Goal: Book appointment/travel/reservation

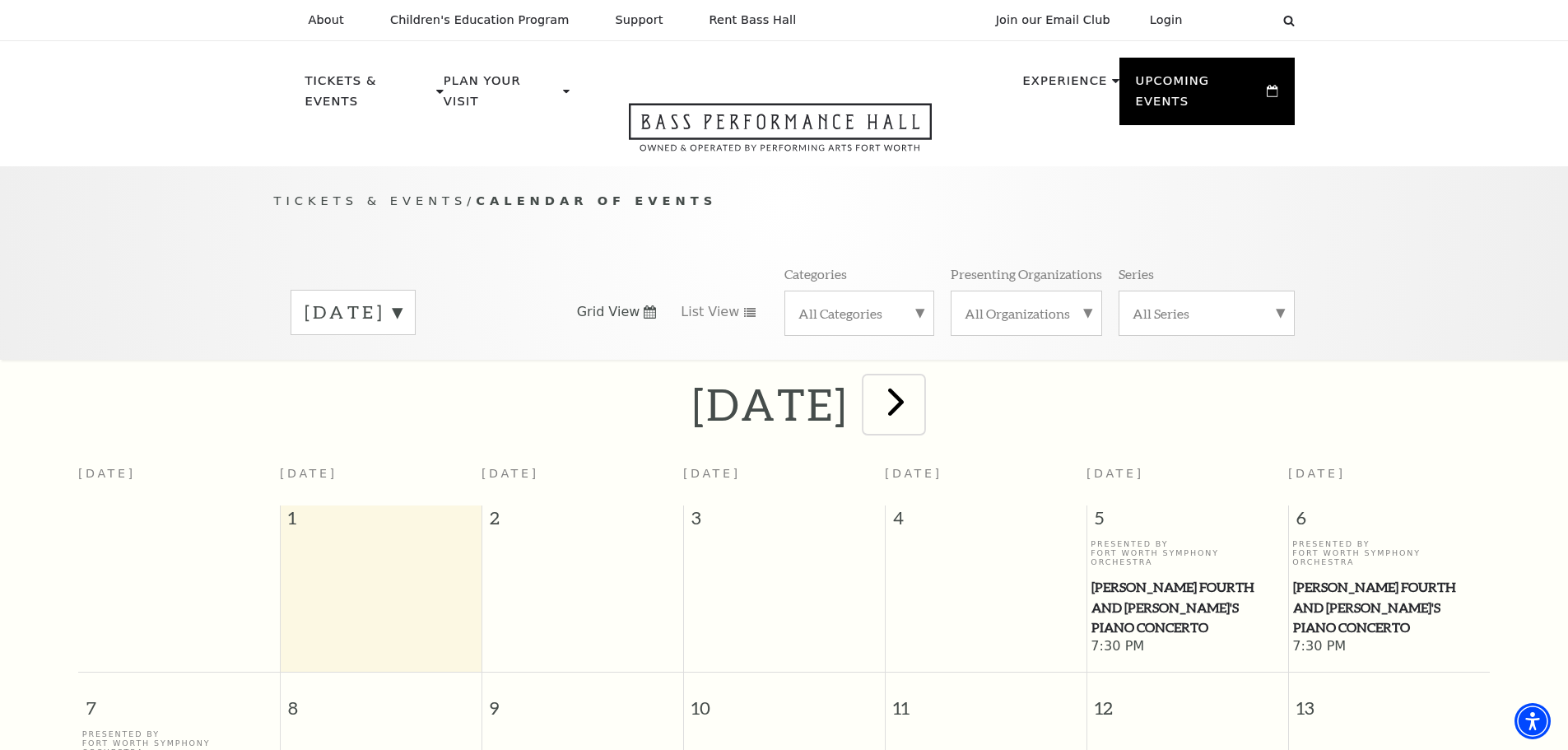
click at [919, 384] on span "next" at bounding box center [896, 401] width 47 height 47
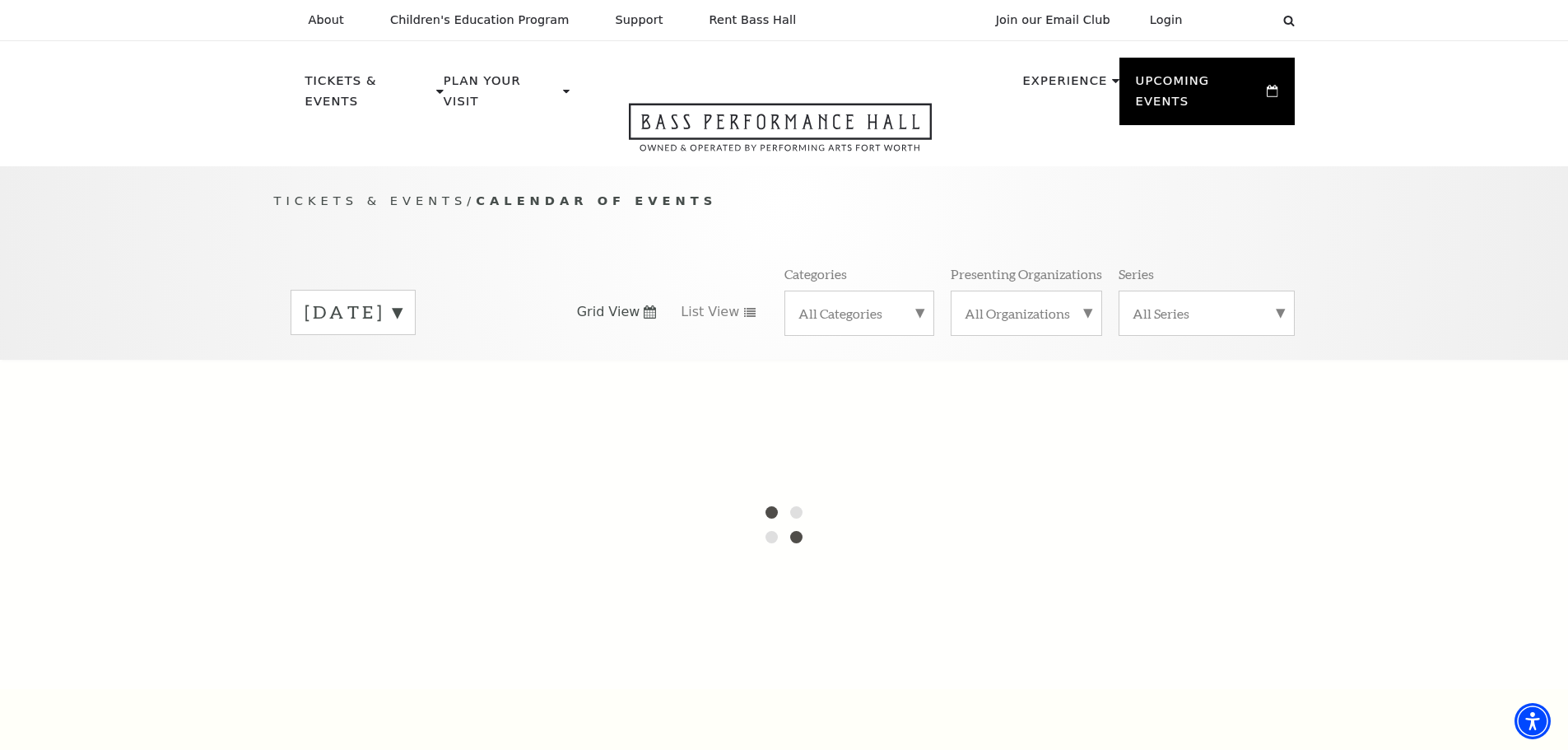
click at [402, 300] on label "[DATE]" at bounding box center [353, 312] width 97 height 26
click at [402, 329] on label "[DATE]" at bounding box center [353, 347] width 97 height 35
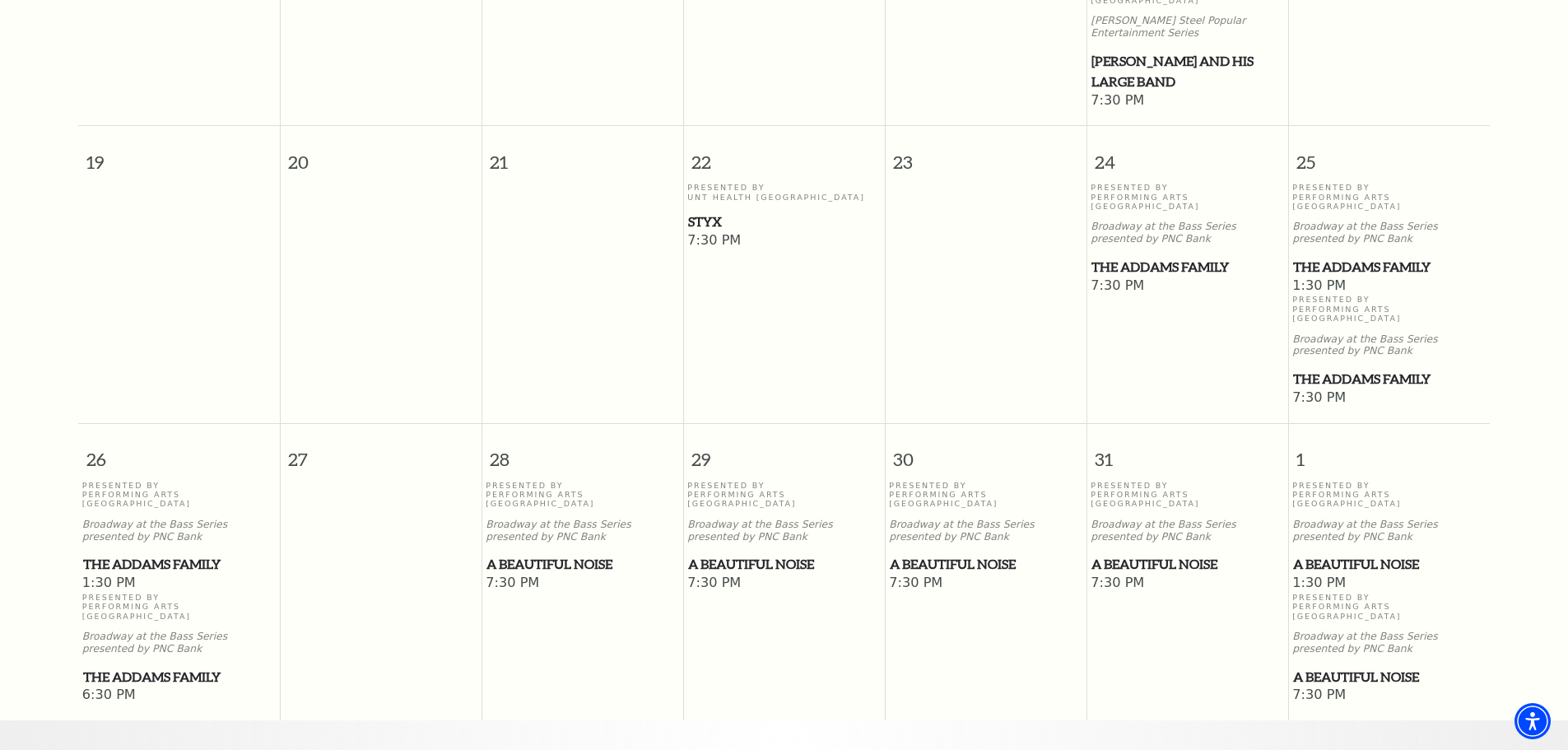
scroll to position [968, 0]
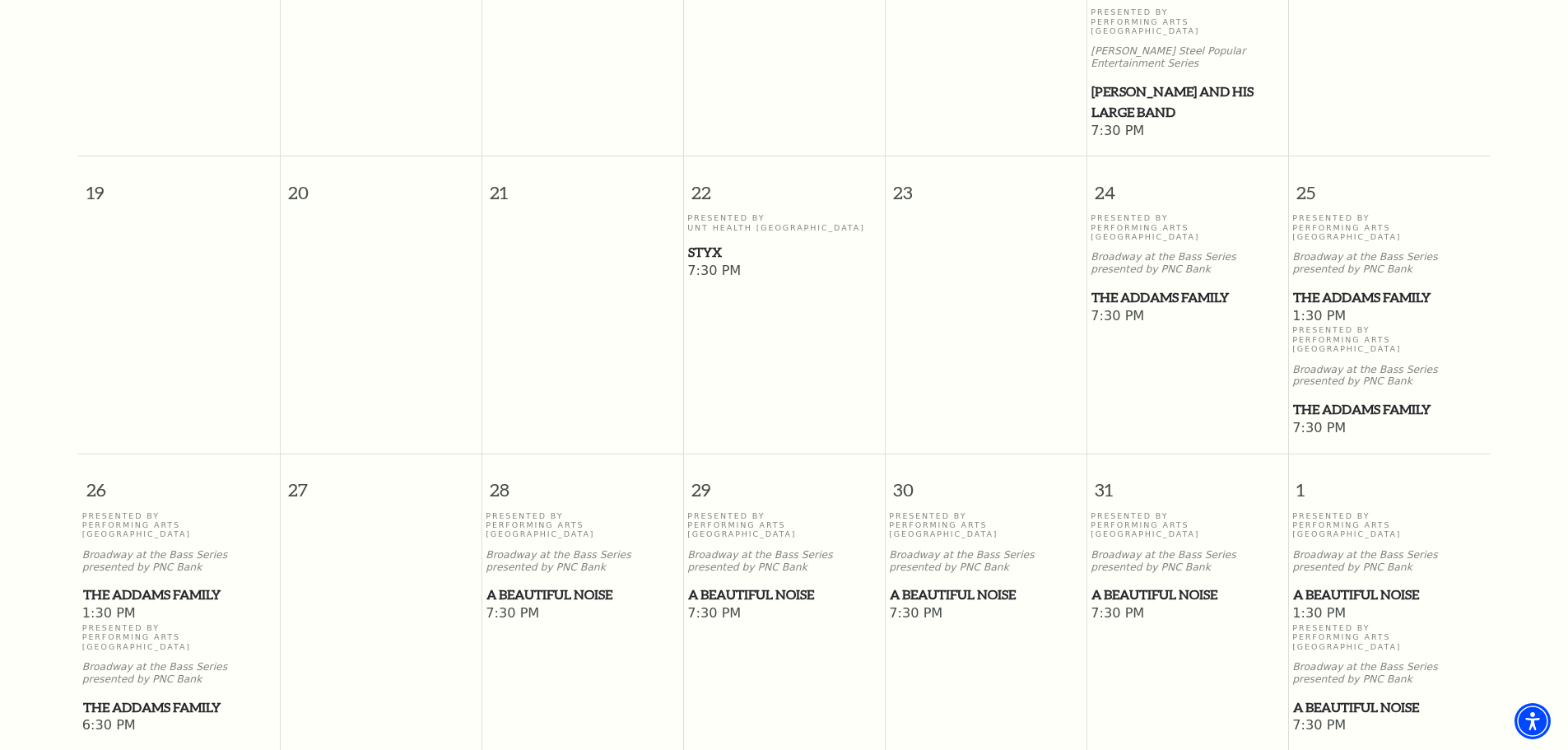
click at [709, 242] on span "Styx" at bounding box center [784, 253] width 192 height 21
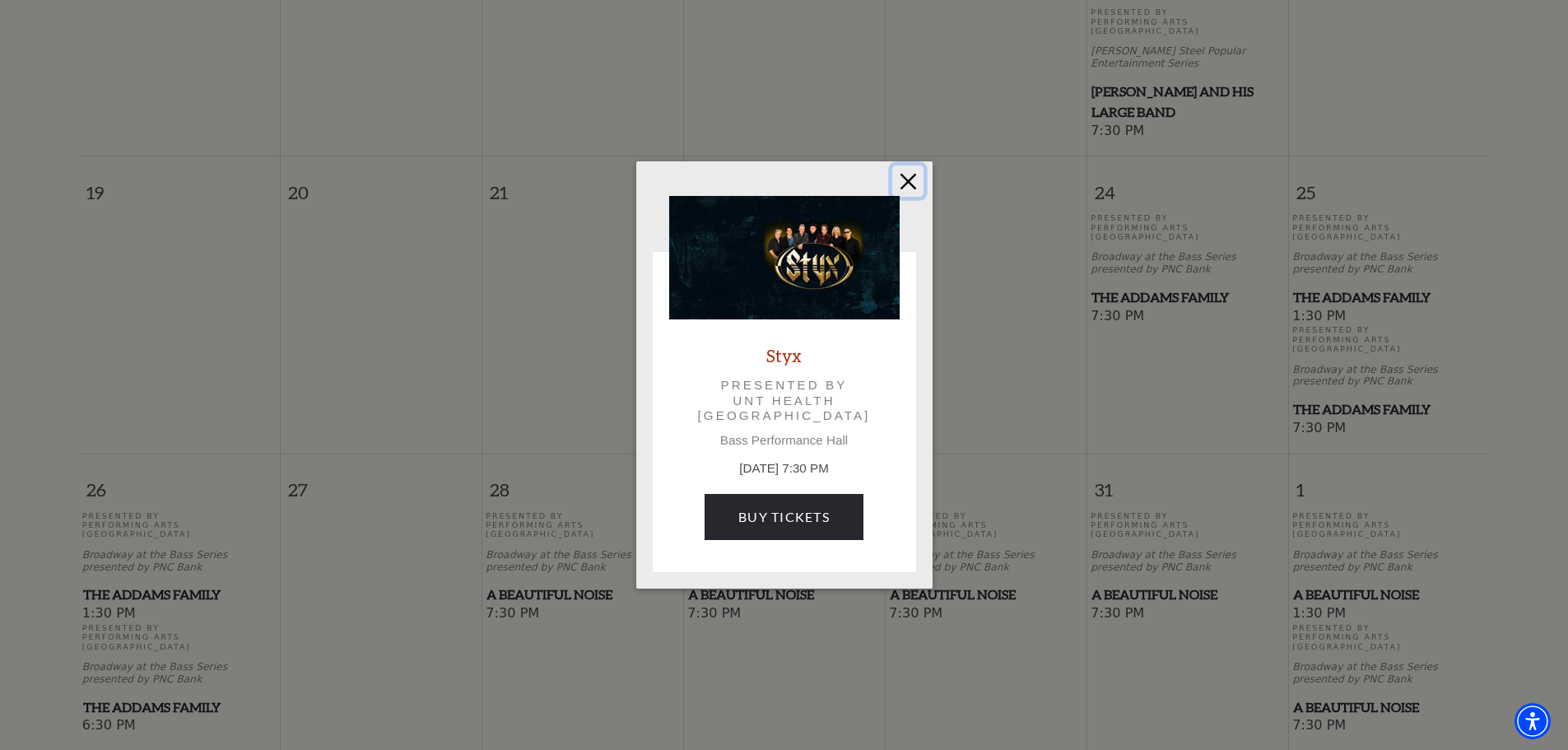
click at [911, 182] on button "Close" at bounding box center [908, 180] width 31 height 31
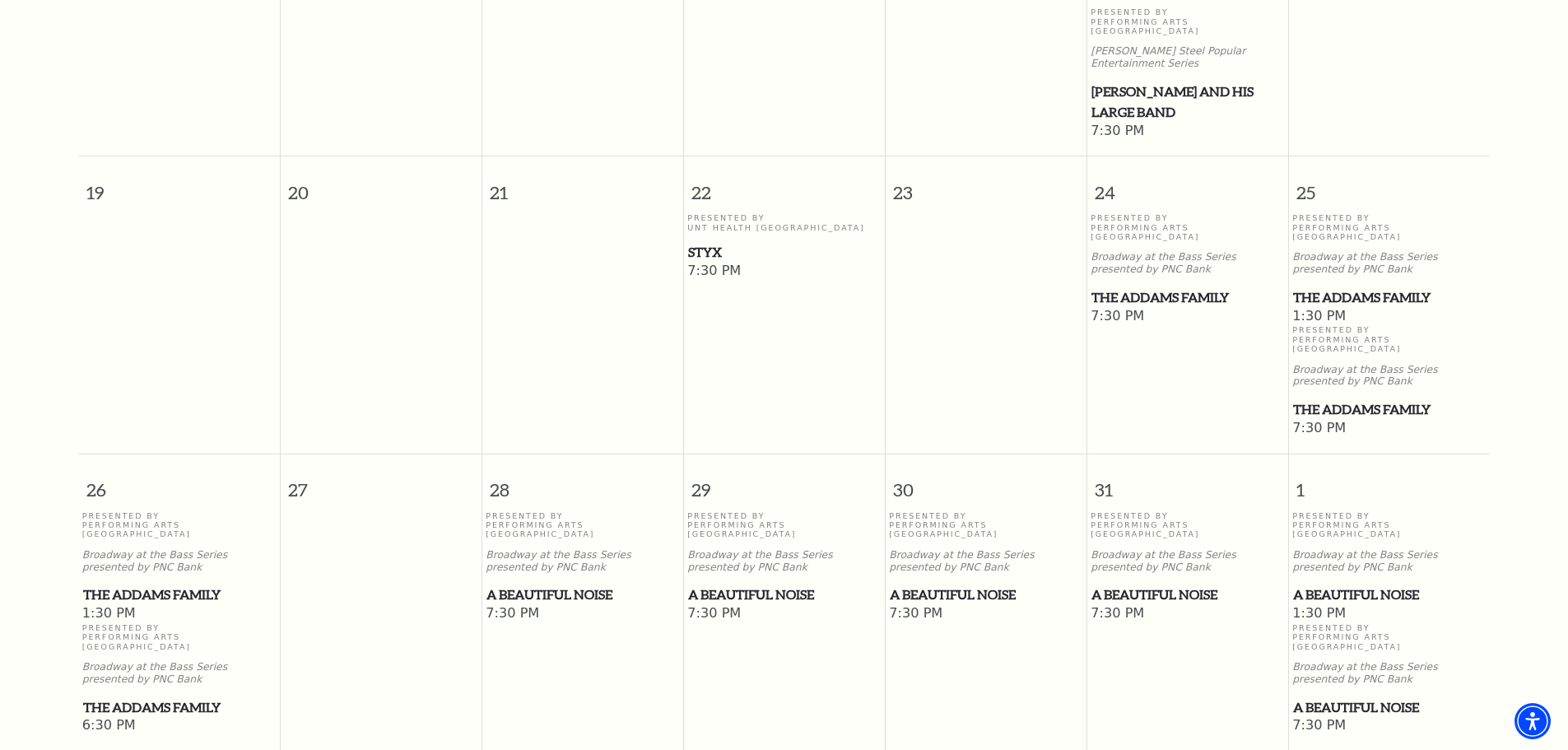
click at [577, 584] on span "A Beautiful Noise" at bounding box center [582, 594] width 192 height 21
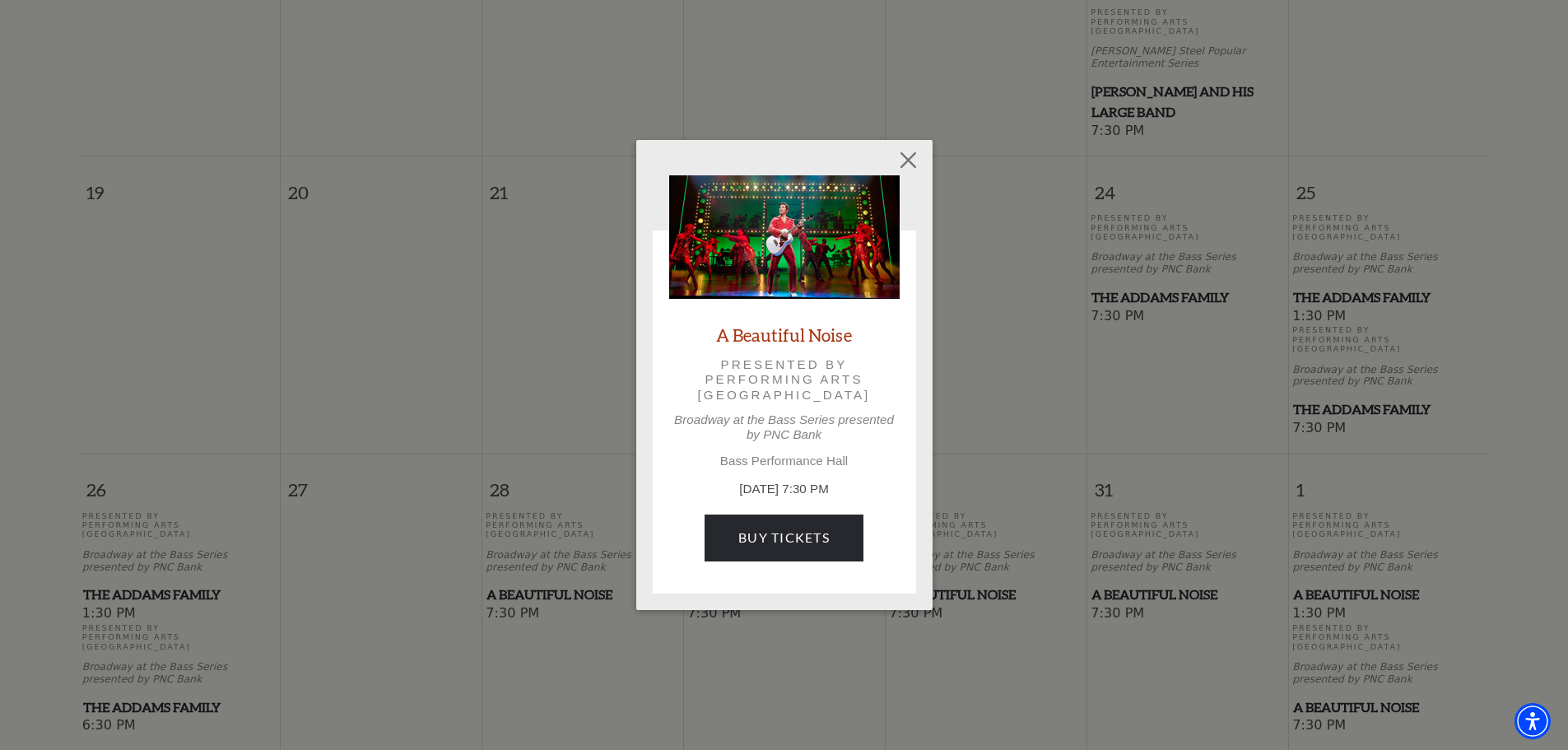
click at [784, 330] on link "A Beautiful Noise" at bounding box center [784, 334] width 136 height 22
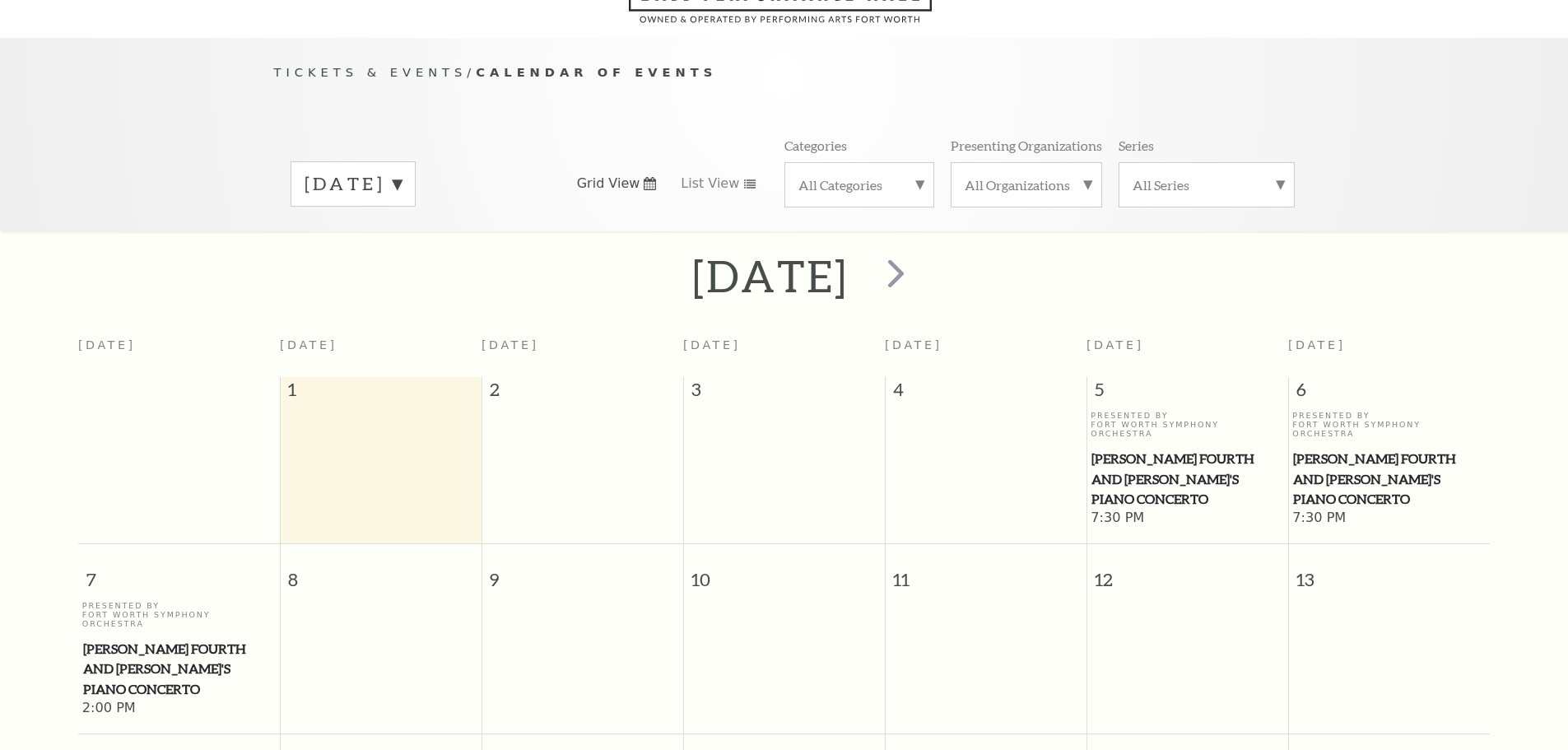
scroll to position [145, 0]
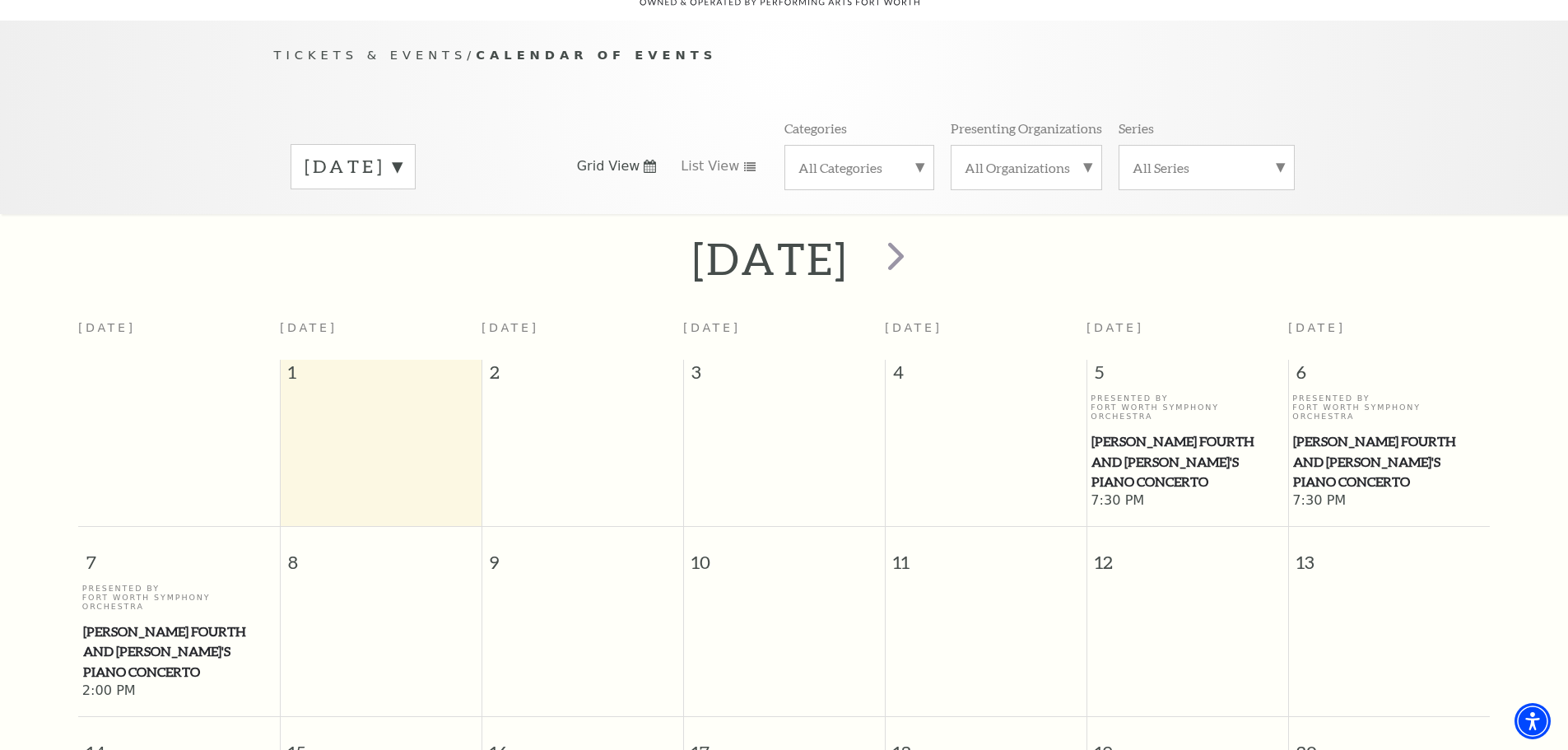
click at [416, 144] on div "[DATE]" at bounding box center [353, 167] width 125 height 46
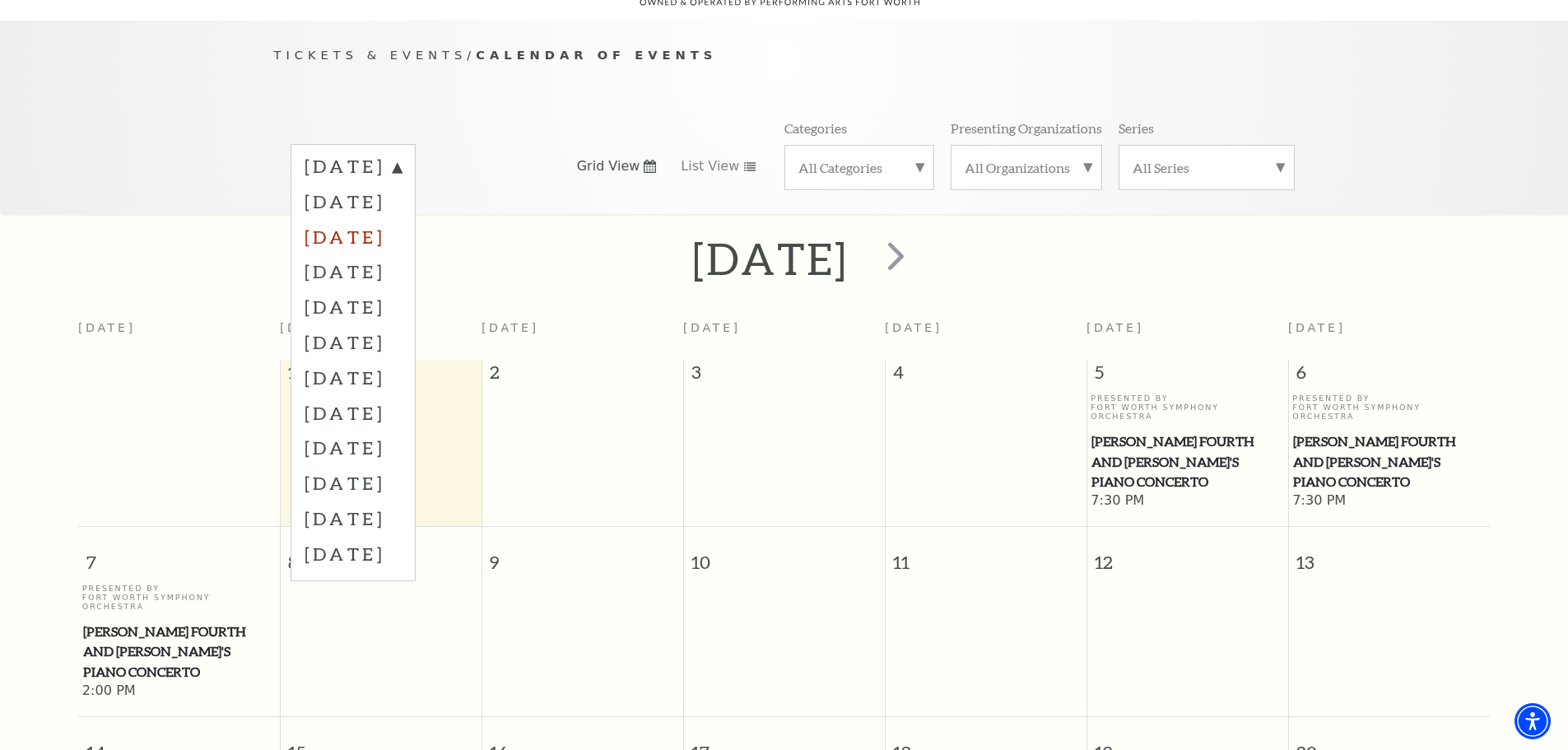
click at [387, 219] on label "November 2025" at bounding box center [353, 236] width 97 height 35
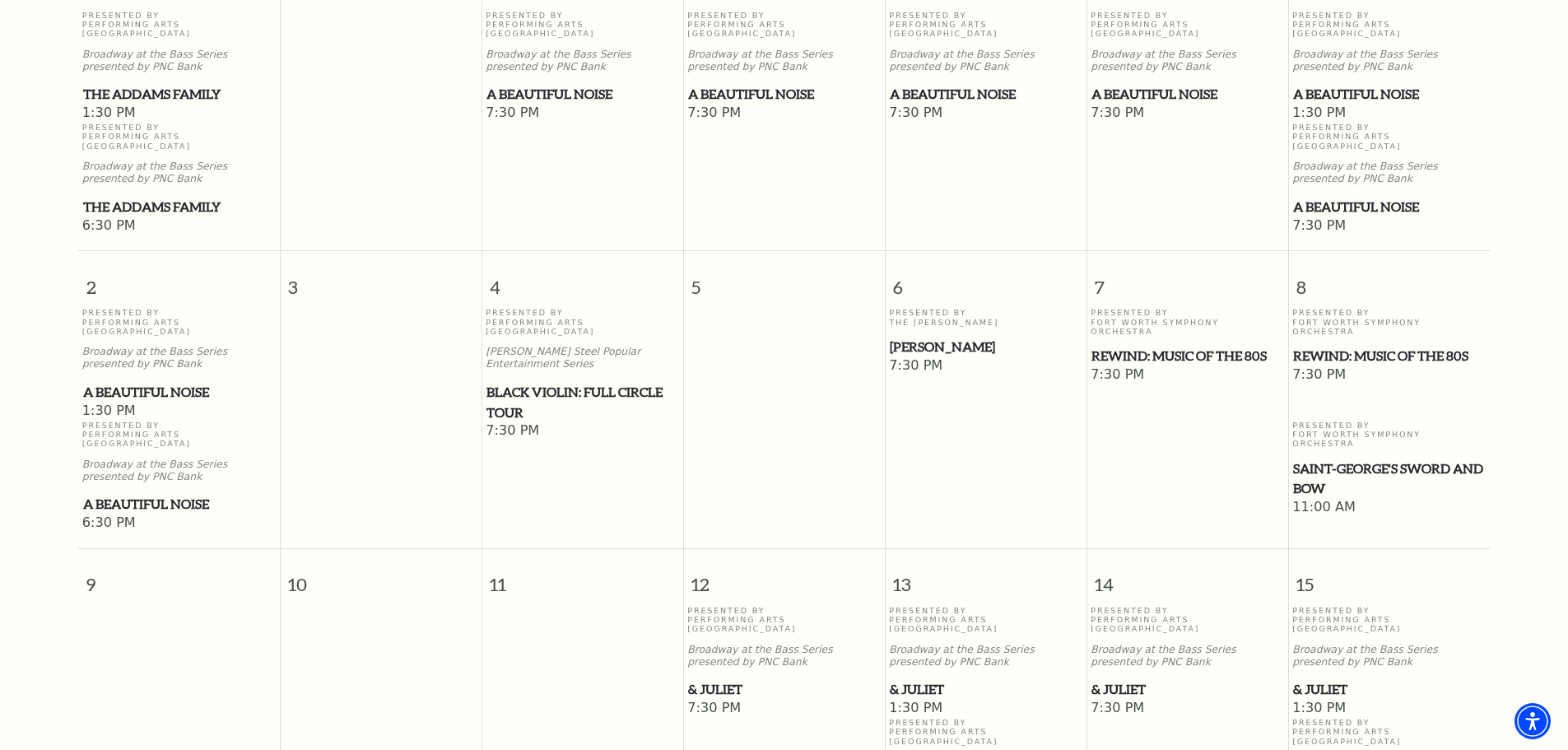
scroll to position [557, 0]
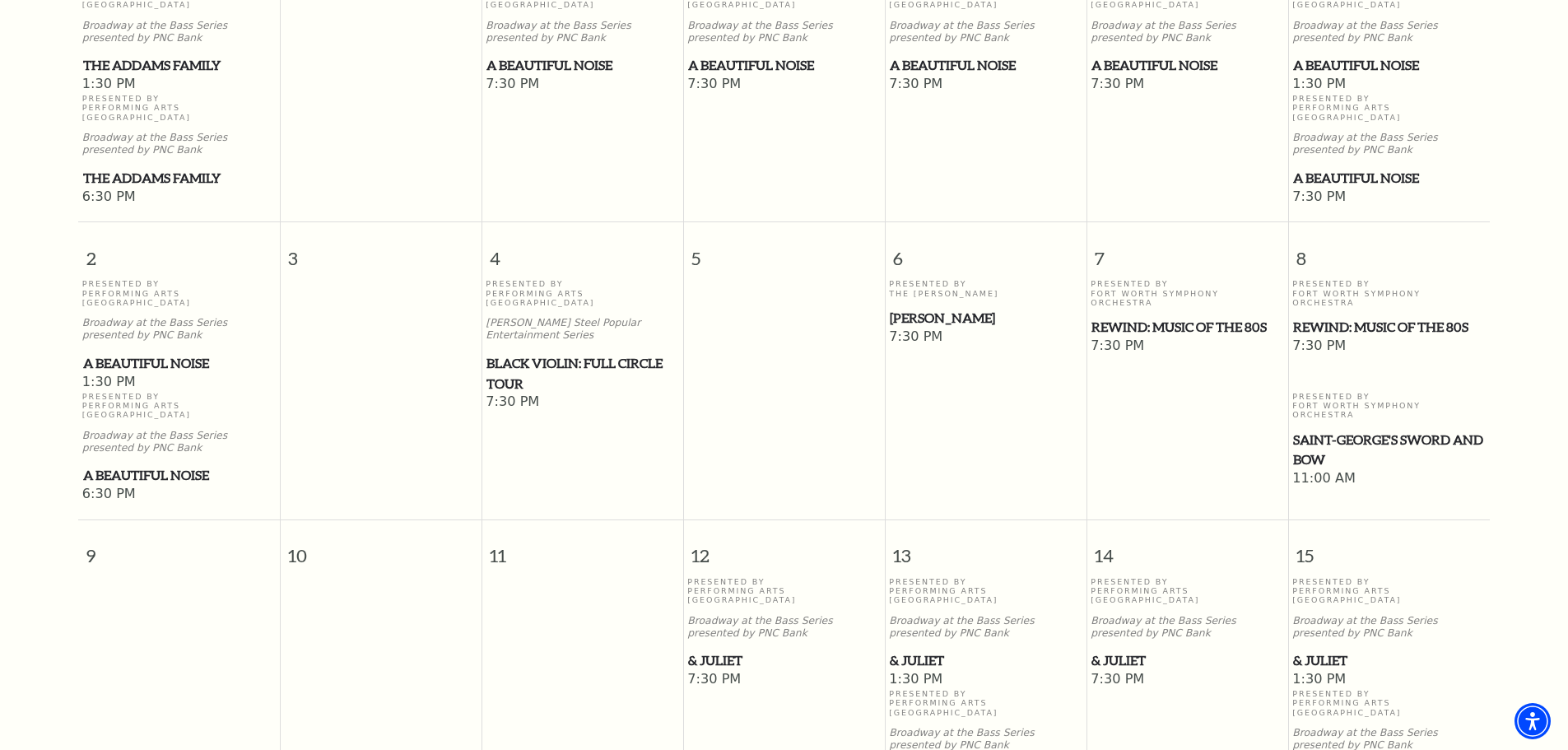
click at [1322, 429] on span "Saint-George's Sword and Bow" at bounding box center [1389, 449] width 192 height 40
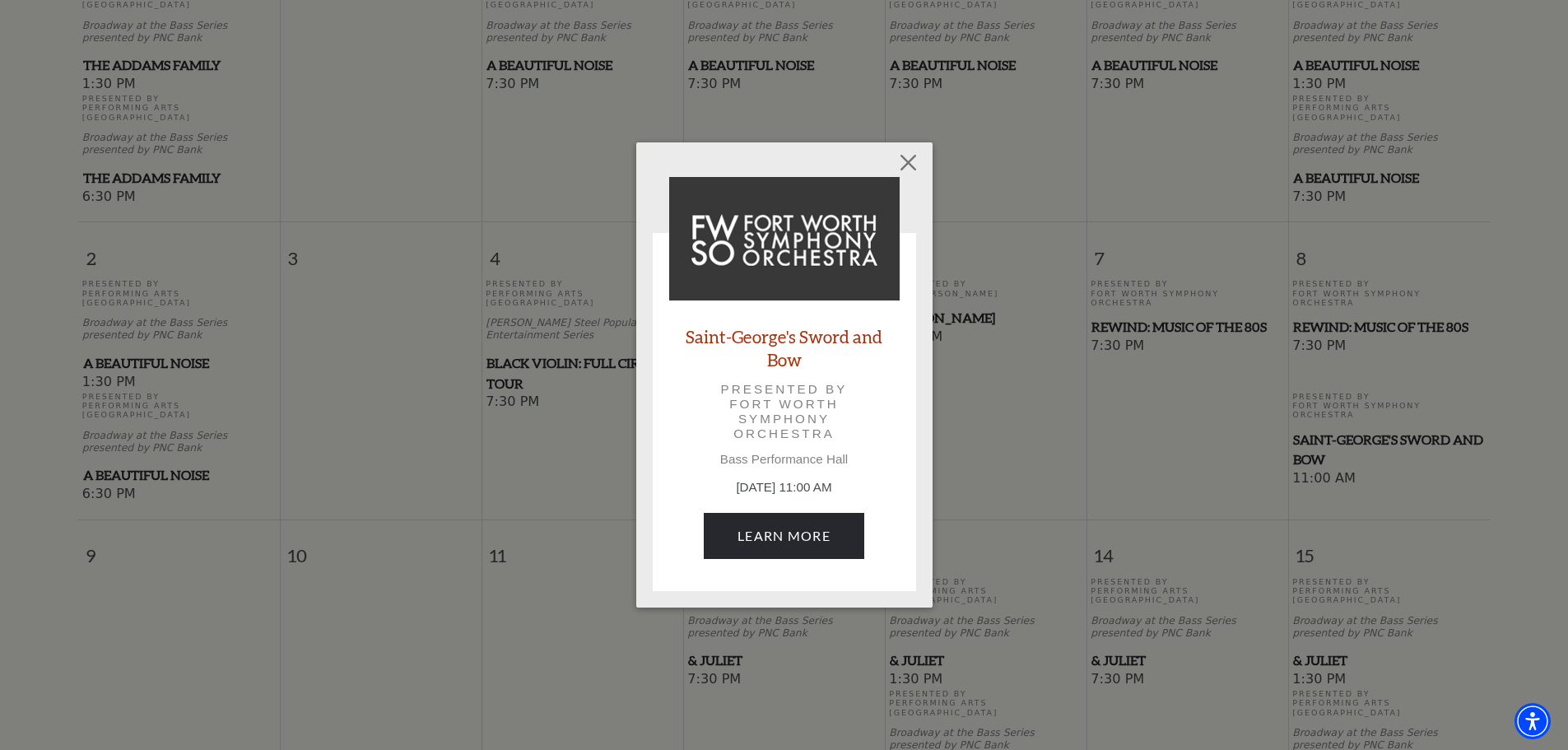
click at [806, 337] on link "Saint-George's Sword and Bow" at bounding box center [784, 347] width 231 height 45
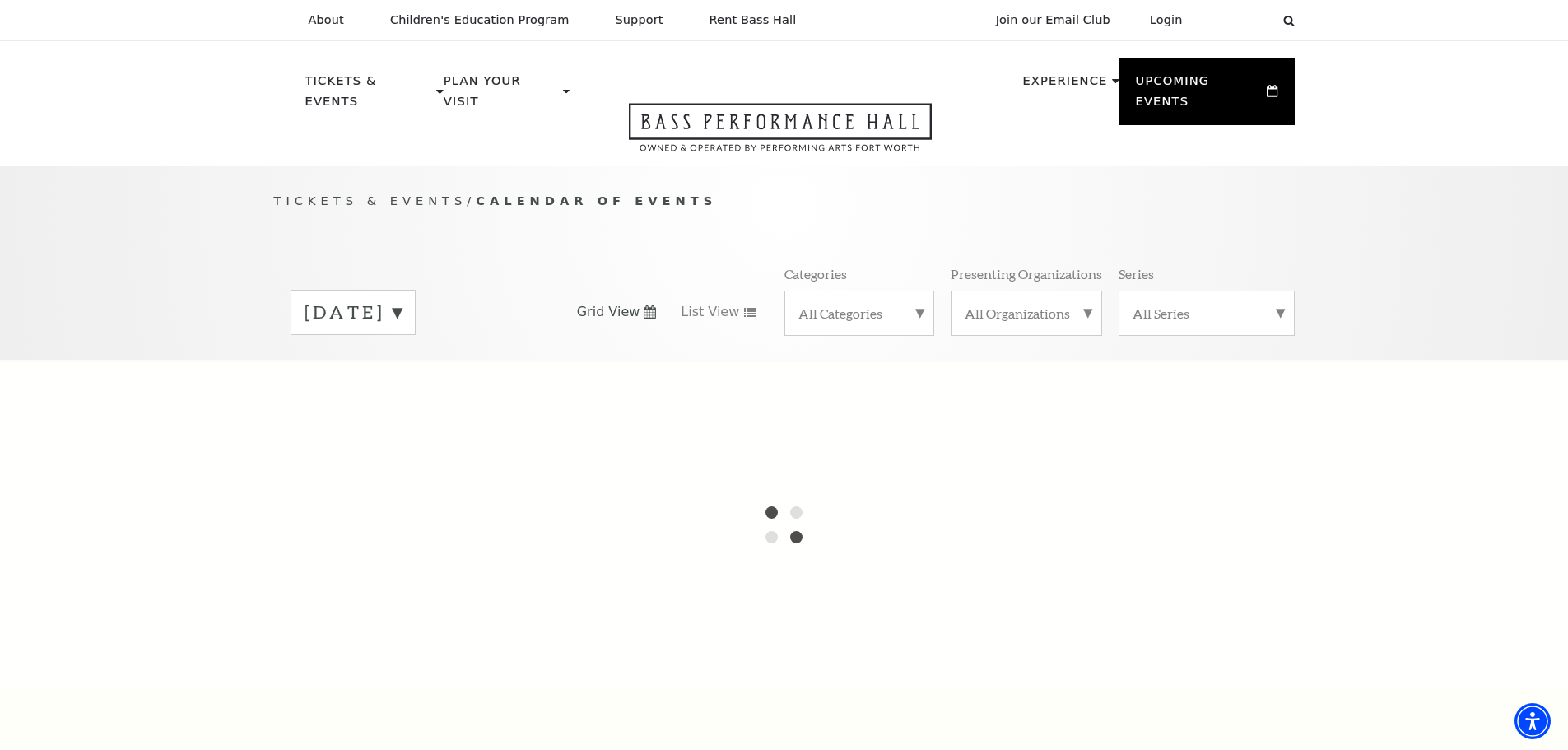
click at [402, 300] on label "September 2025" at bounding box center [353, 312] width 97 height 26
click at [404, 366] on div at bounding box center [784, 524] width 1568 height 329
click at [402, 330] on label "October 2025" at bounding box center [353, 347] width 97 height 35
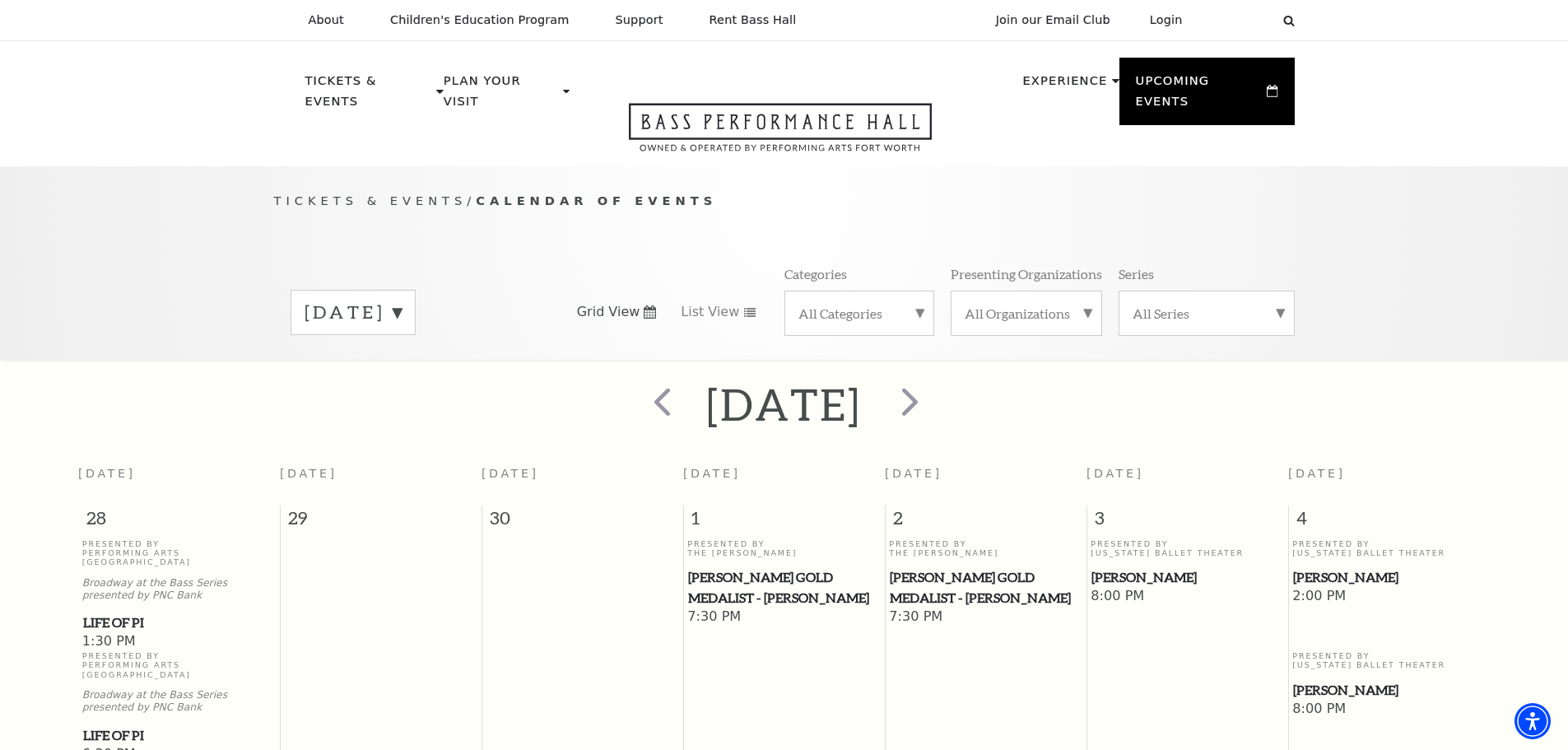
scroll to position [145, 0]
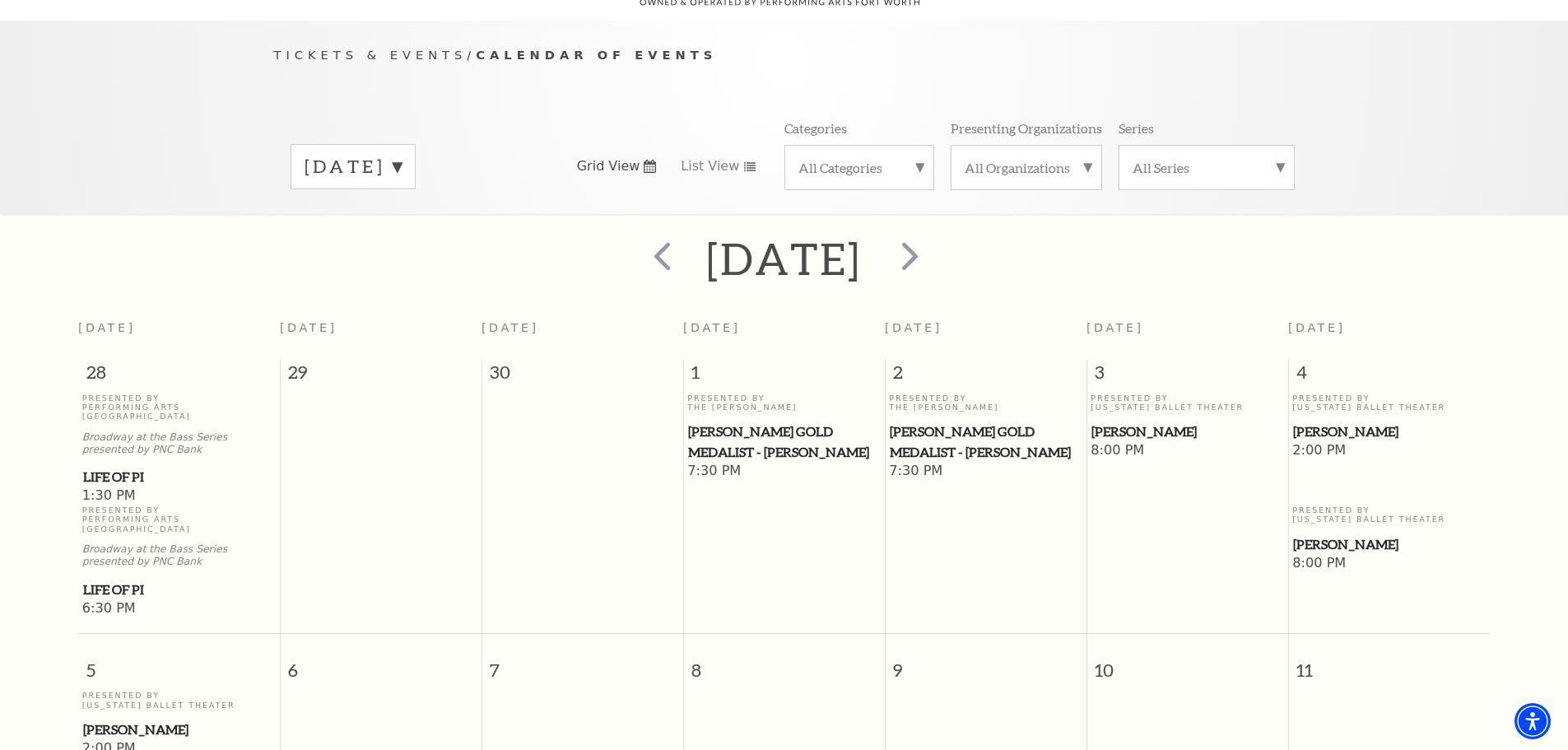
click at [402, 154] on label "October 2025" at bounding box center [353, 166] width 97 height 26
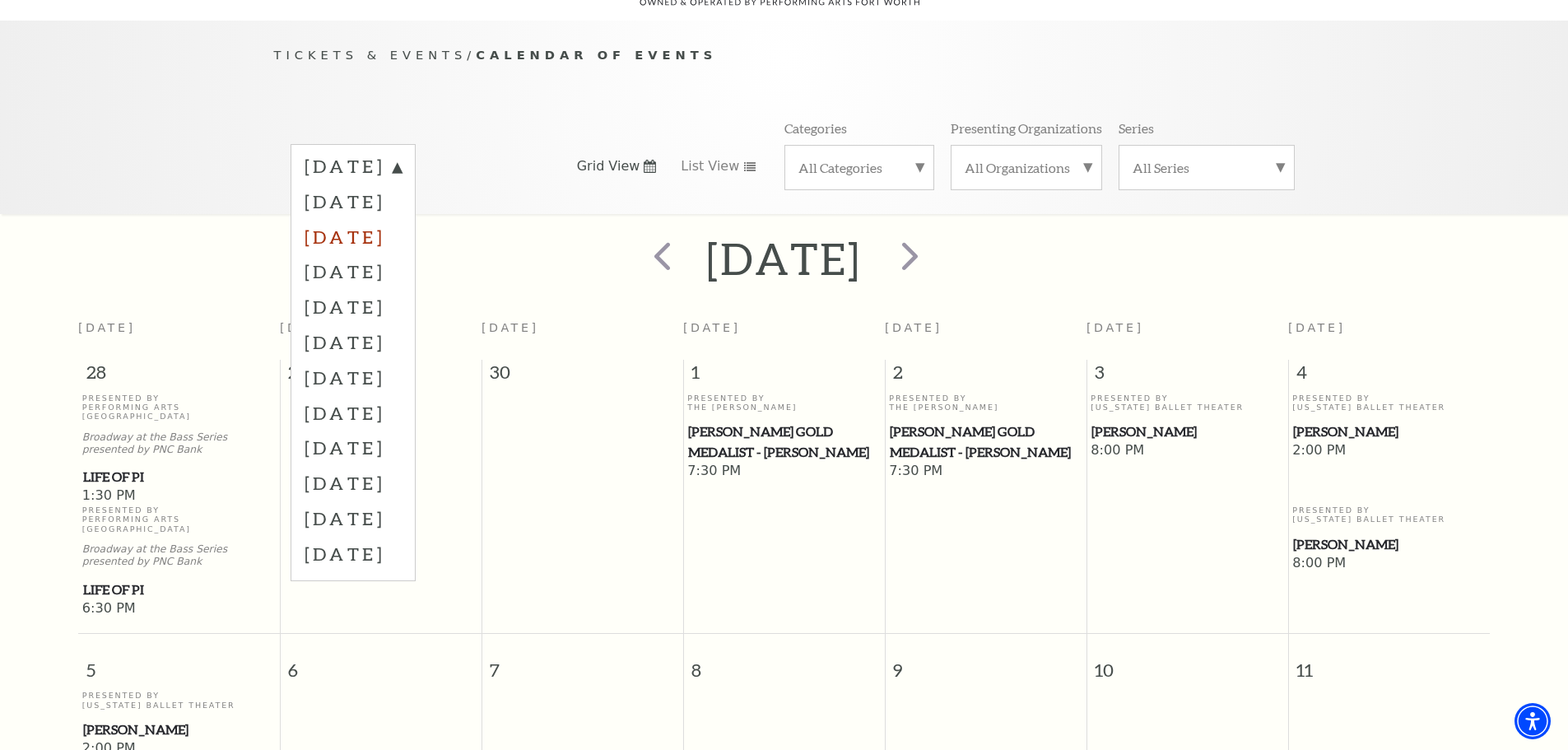
click at [402, 219] on label "November 2025" at bounding box center [353, 236] width 97 height 35
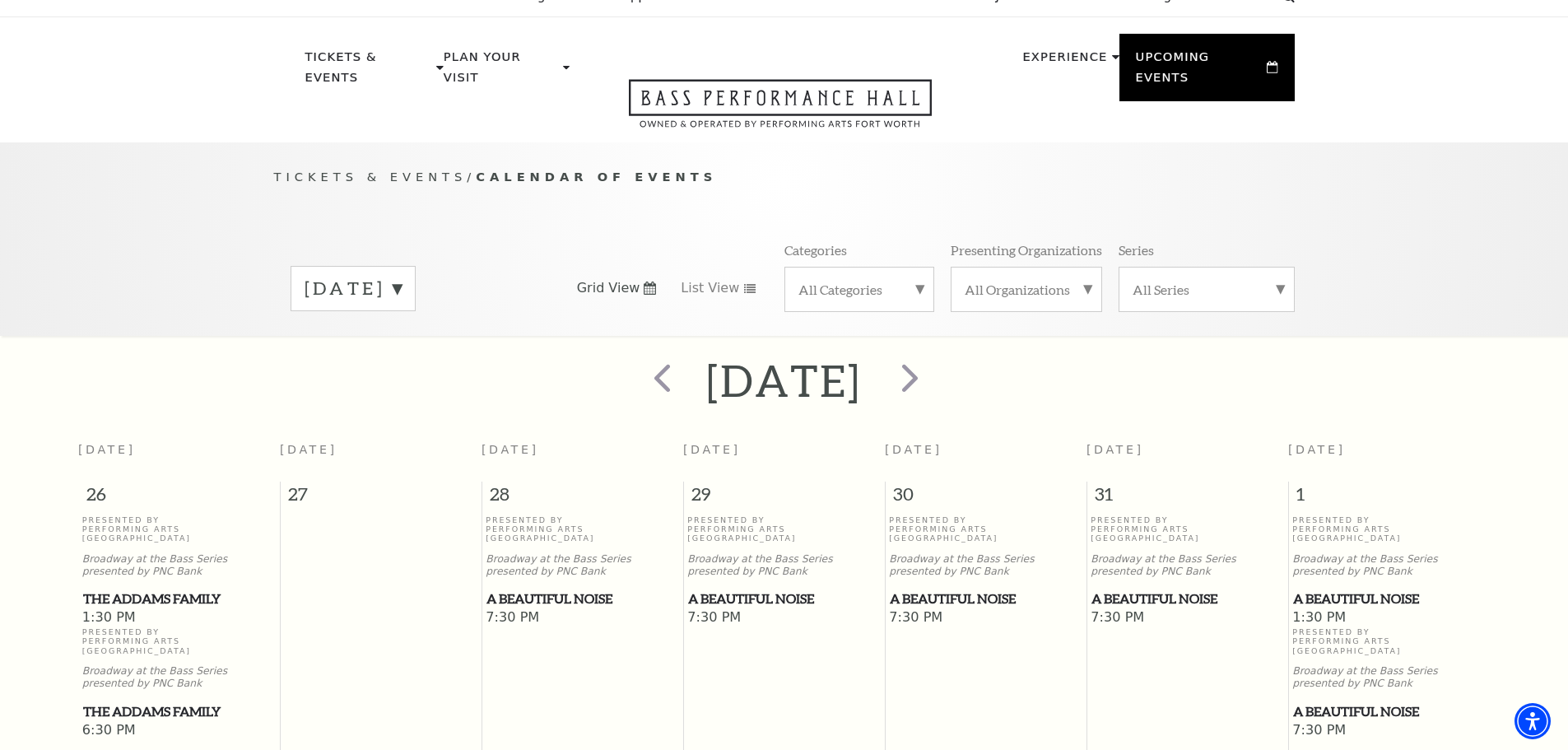
scroll to position [0, 0]
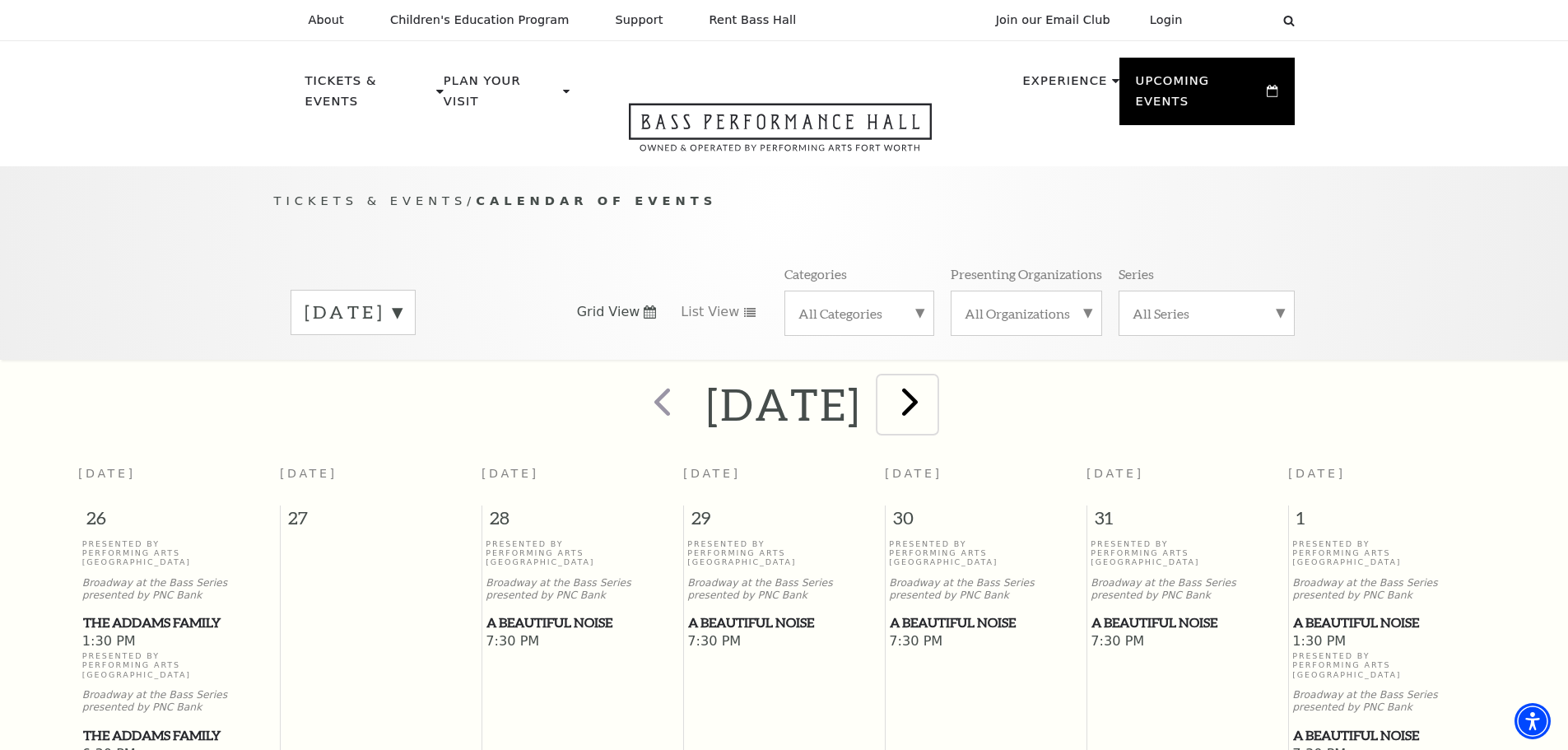
click at [934, 382] on span "next" at bounding box center [910, 401] width 47 height 47
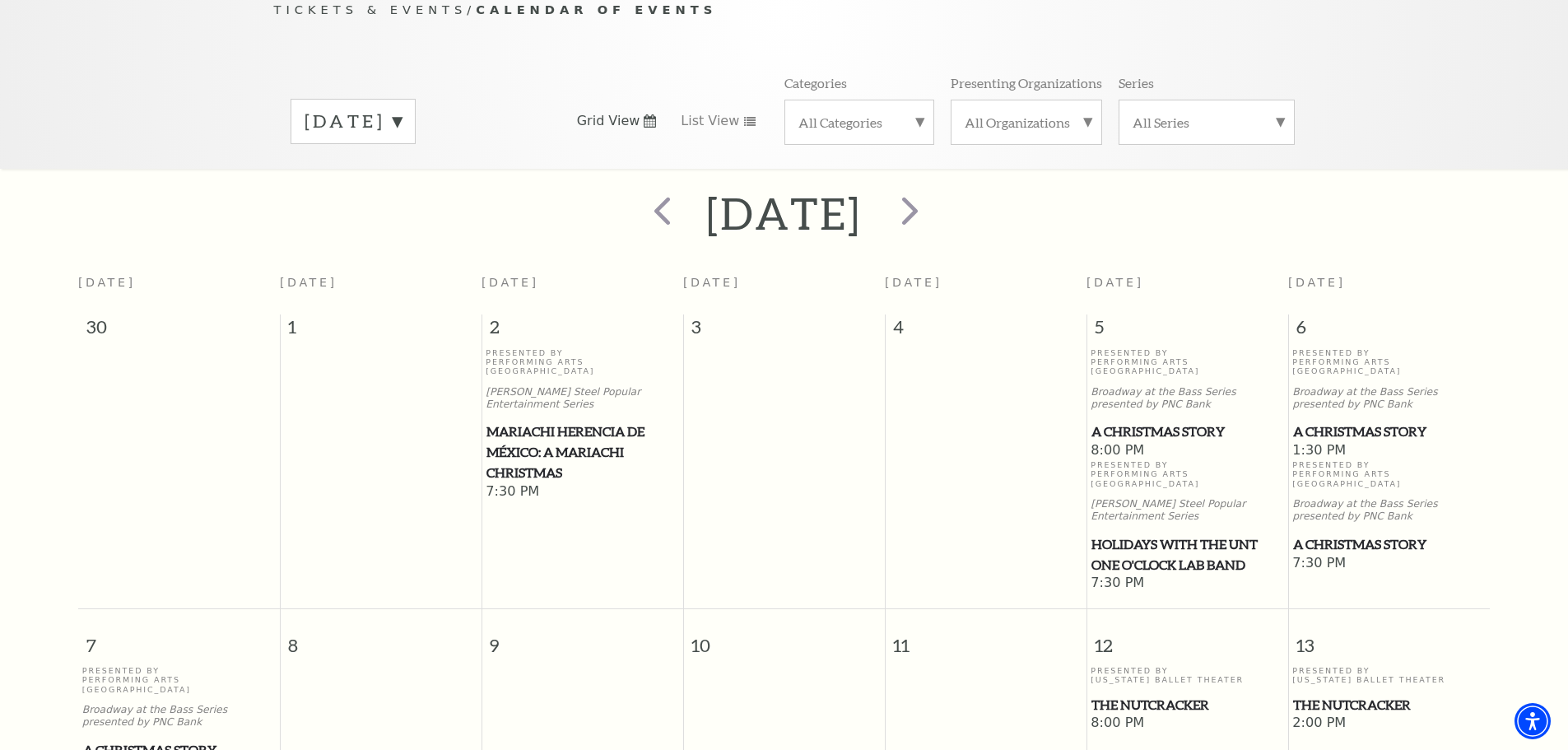
scroll to position [145, 0]
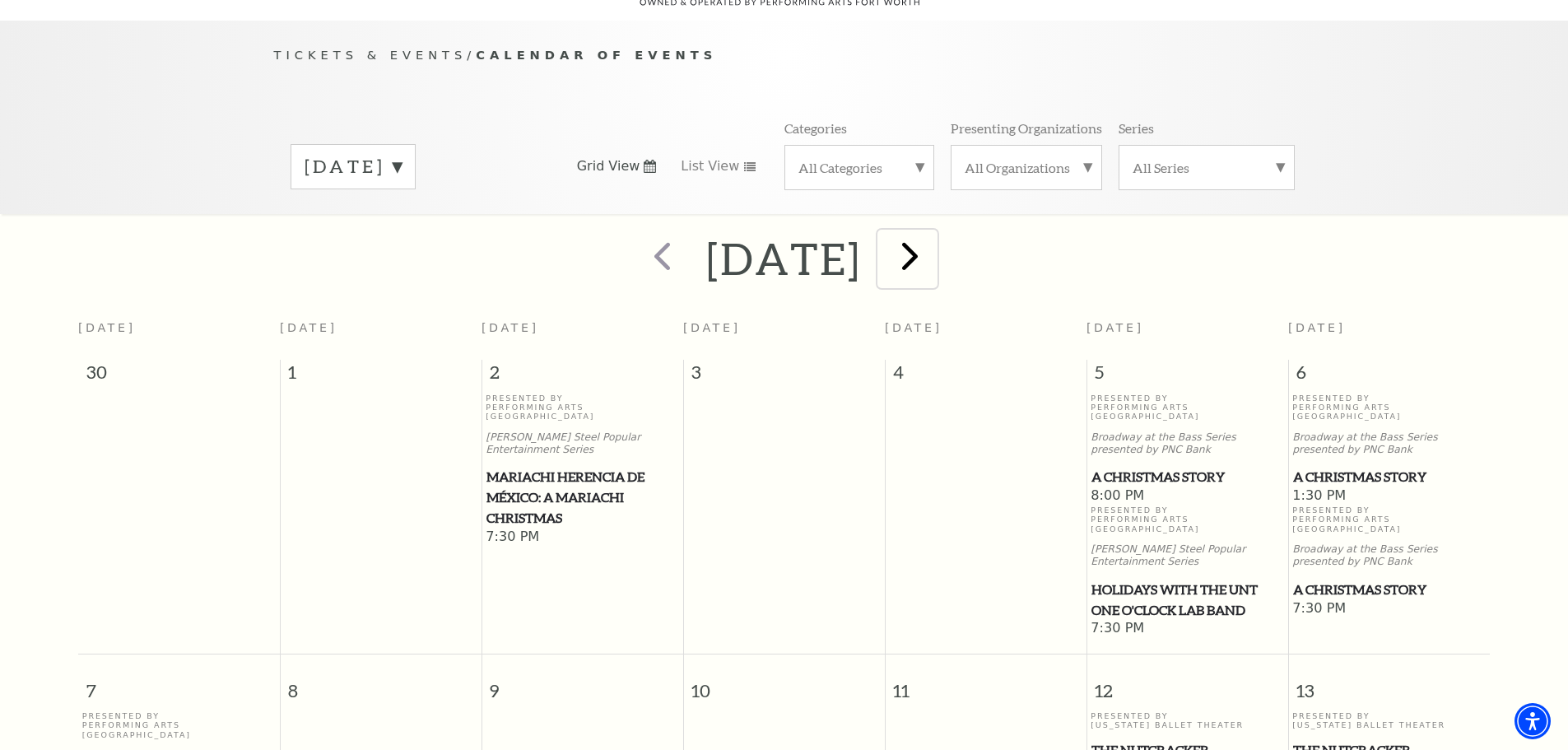
click at [934, 235] on span "next" at bounding box center [910, 254] width 47 height 47
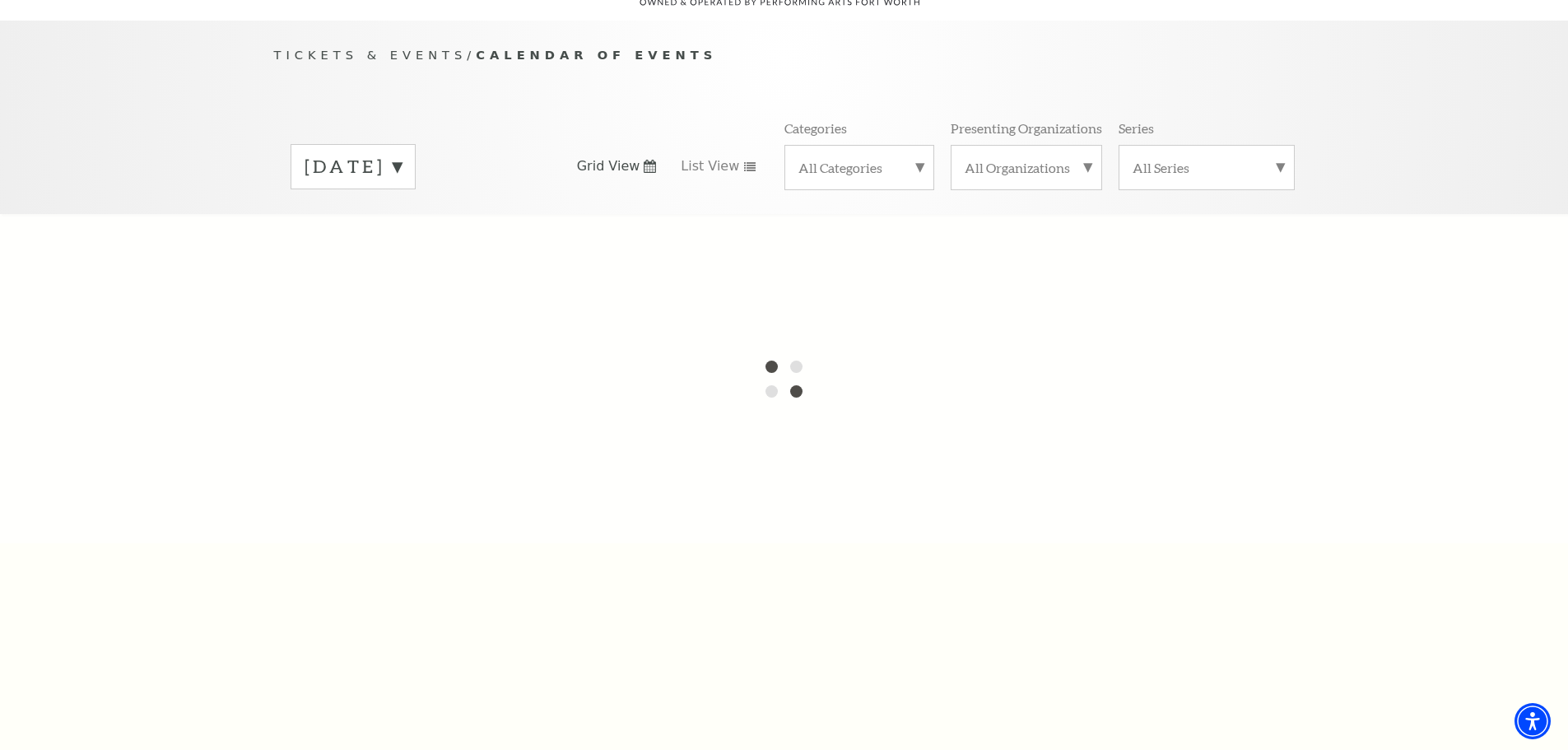
click at [402, 154] on label "[DATE]" at bounding box center [353, 166] width 97 height 26
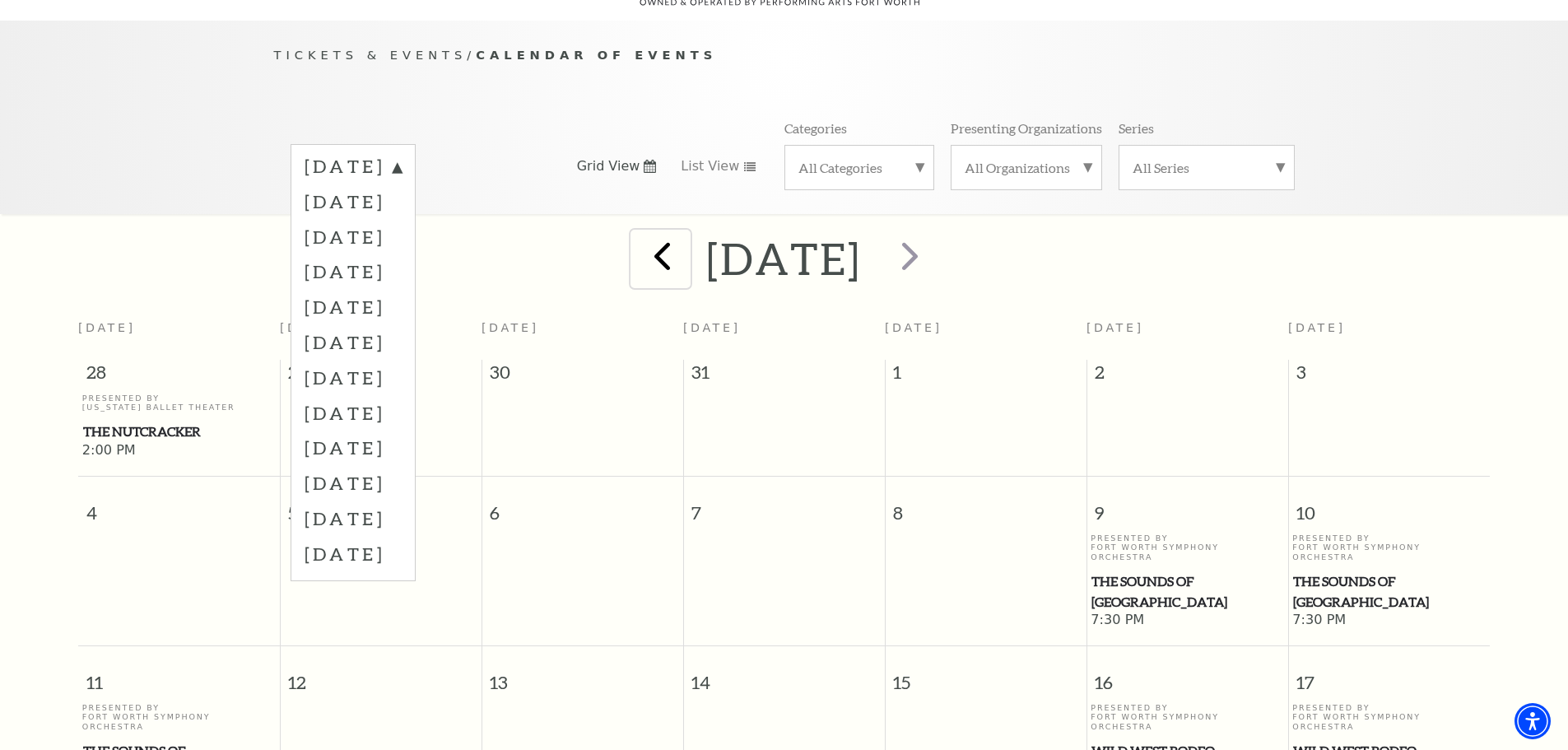
click at [631, 269] on button "prev" at bounding box center [660, 259] width 60 height 59
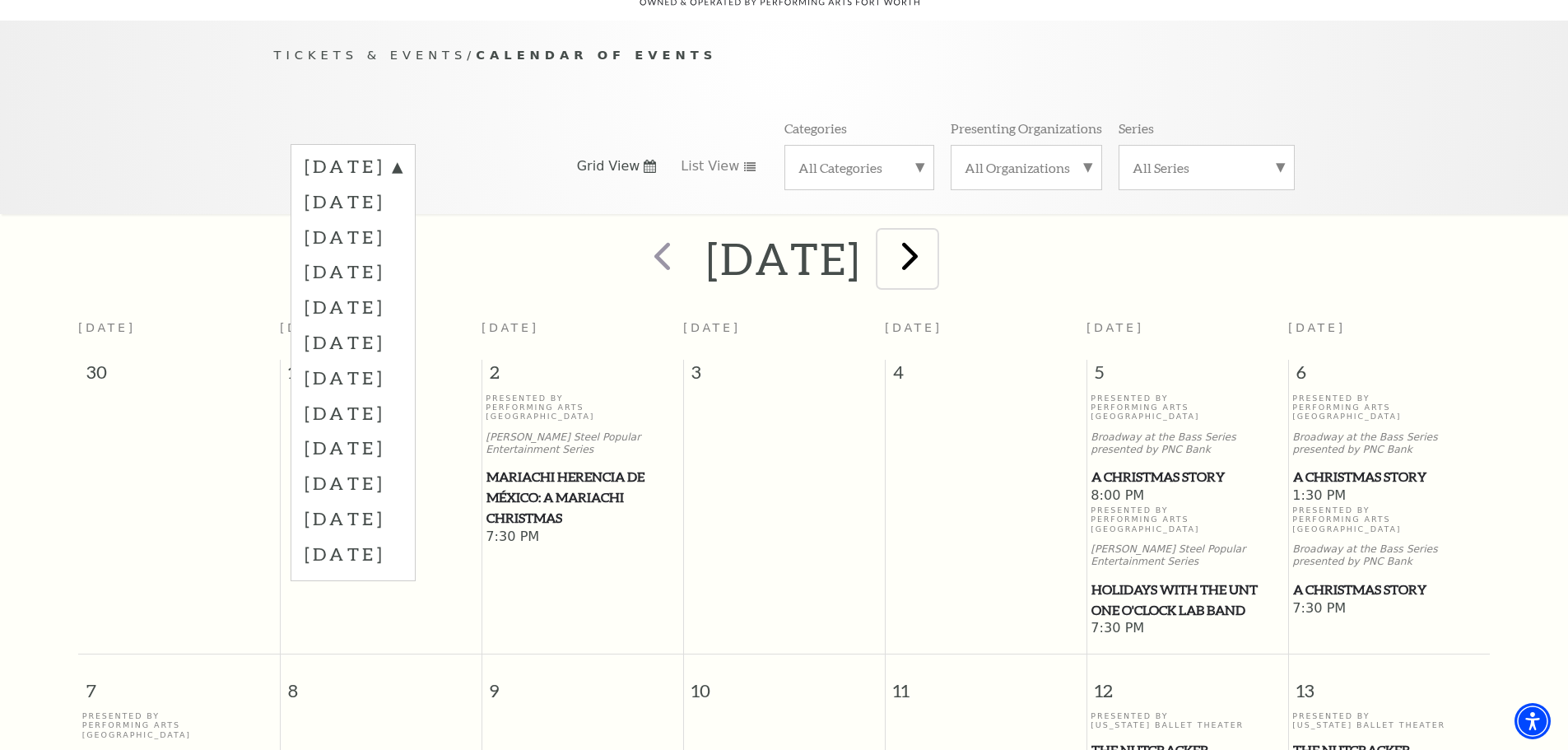
click at [934, 242] on span "next" at bounding box center [910, 254] width 47 height 47
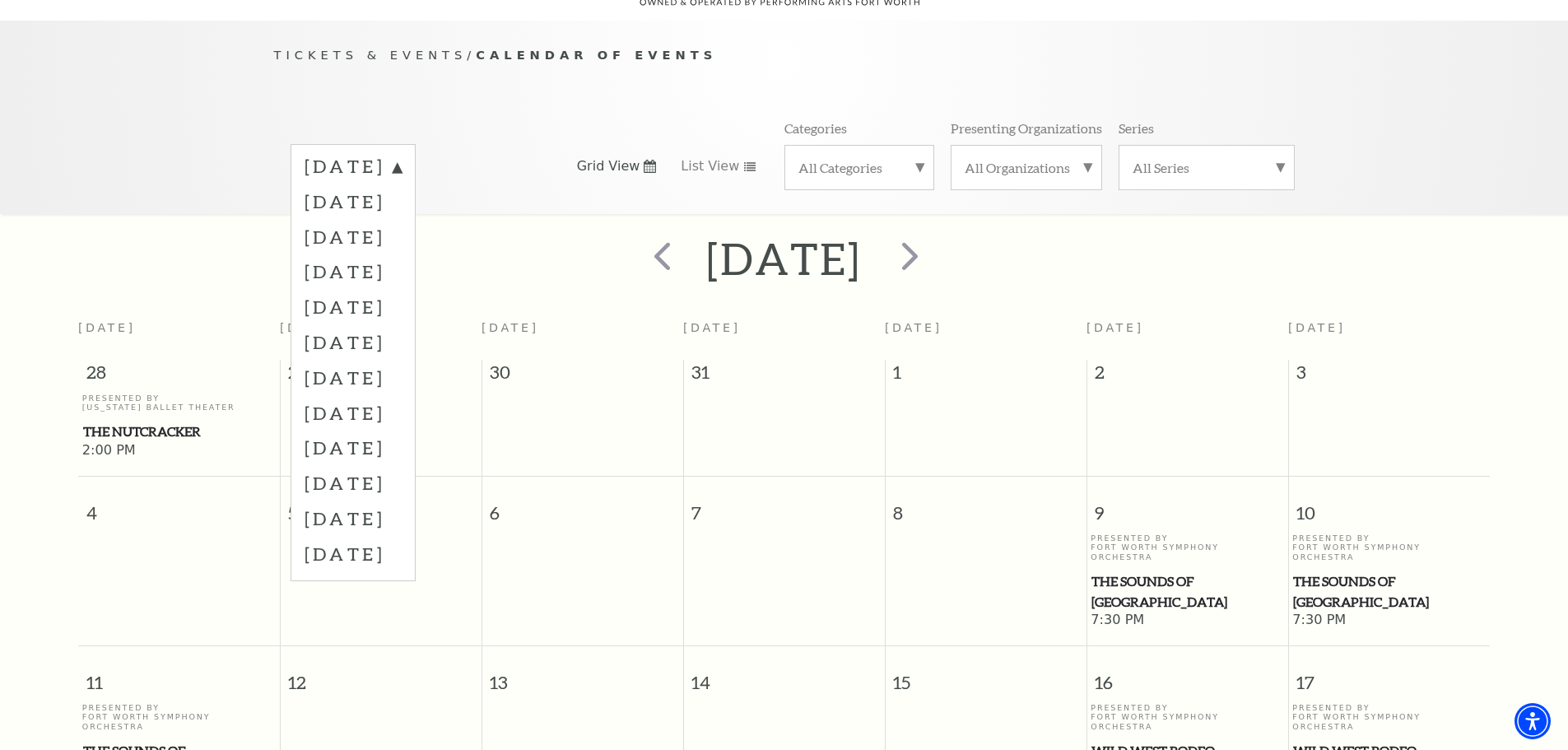
click at [771, 478] on span "7" at bounding box center [784, 505] width 200 height 57
click at [402, 154] on label "September 2025" at bounding box center [353, 168] width 97 height 29
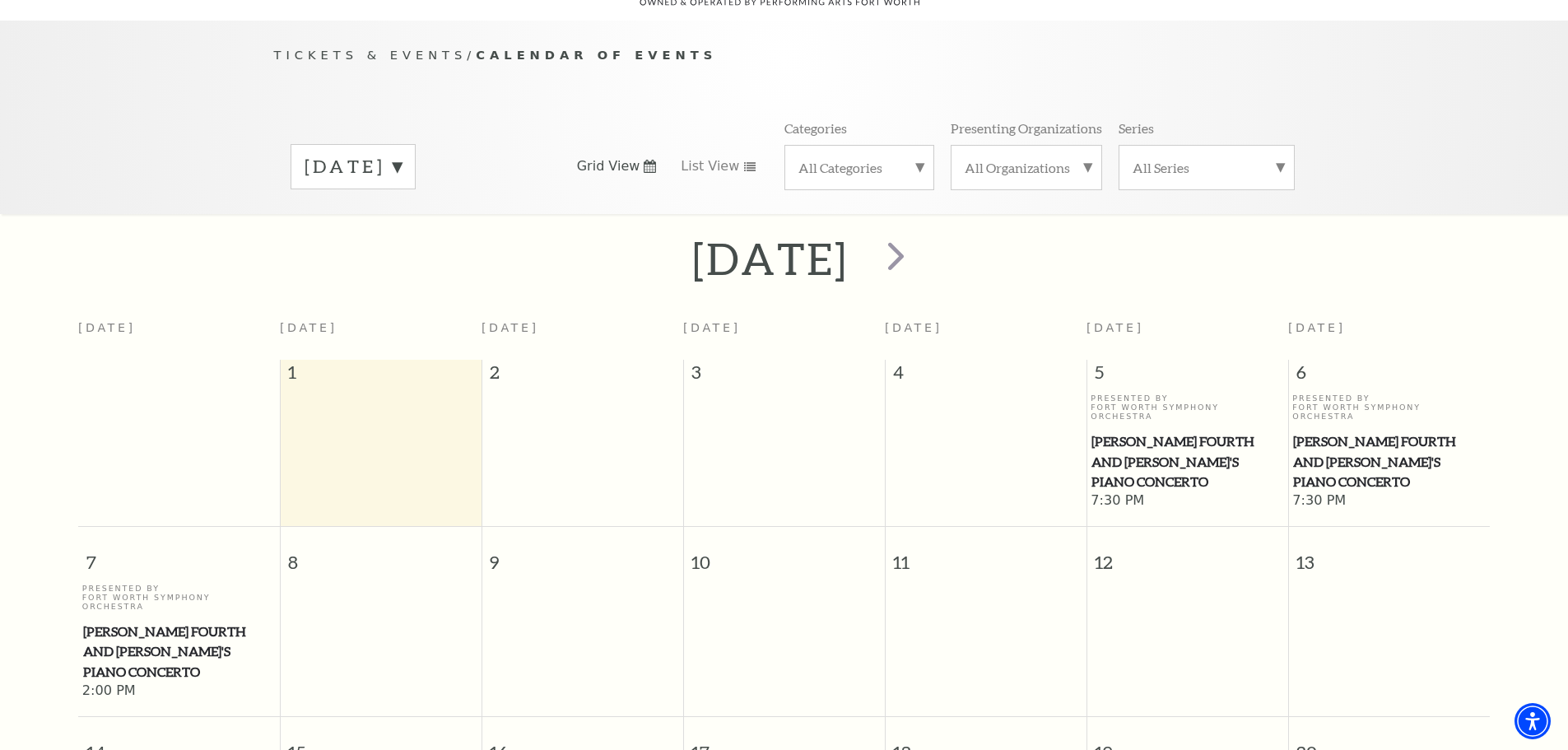
click at [402, 154] on label "September 2025" at bounding box center [353, 166] width 97 height 26
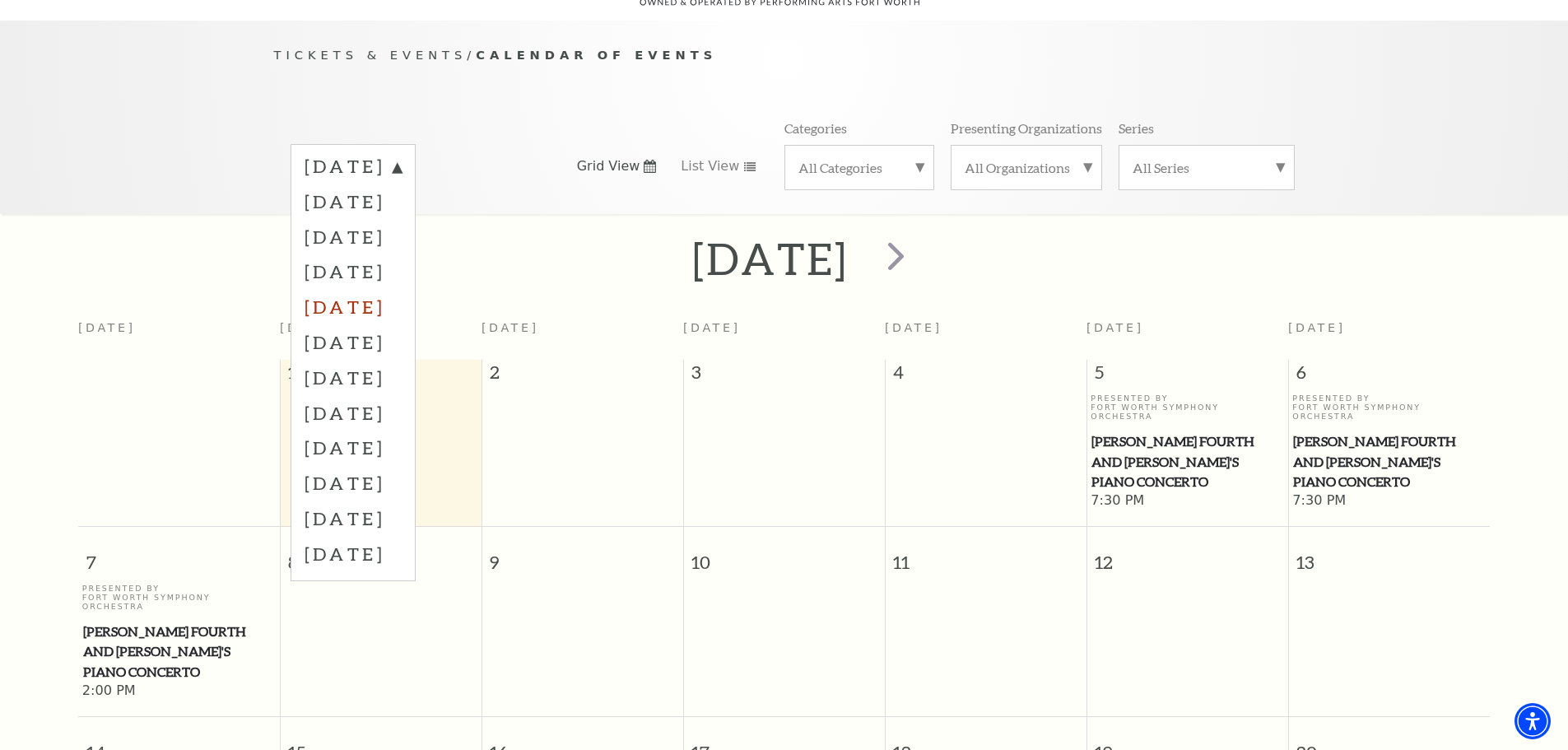
click at [402, 289] on label "[DATE]" at bounding box center [353, 306] width 97 height 35
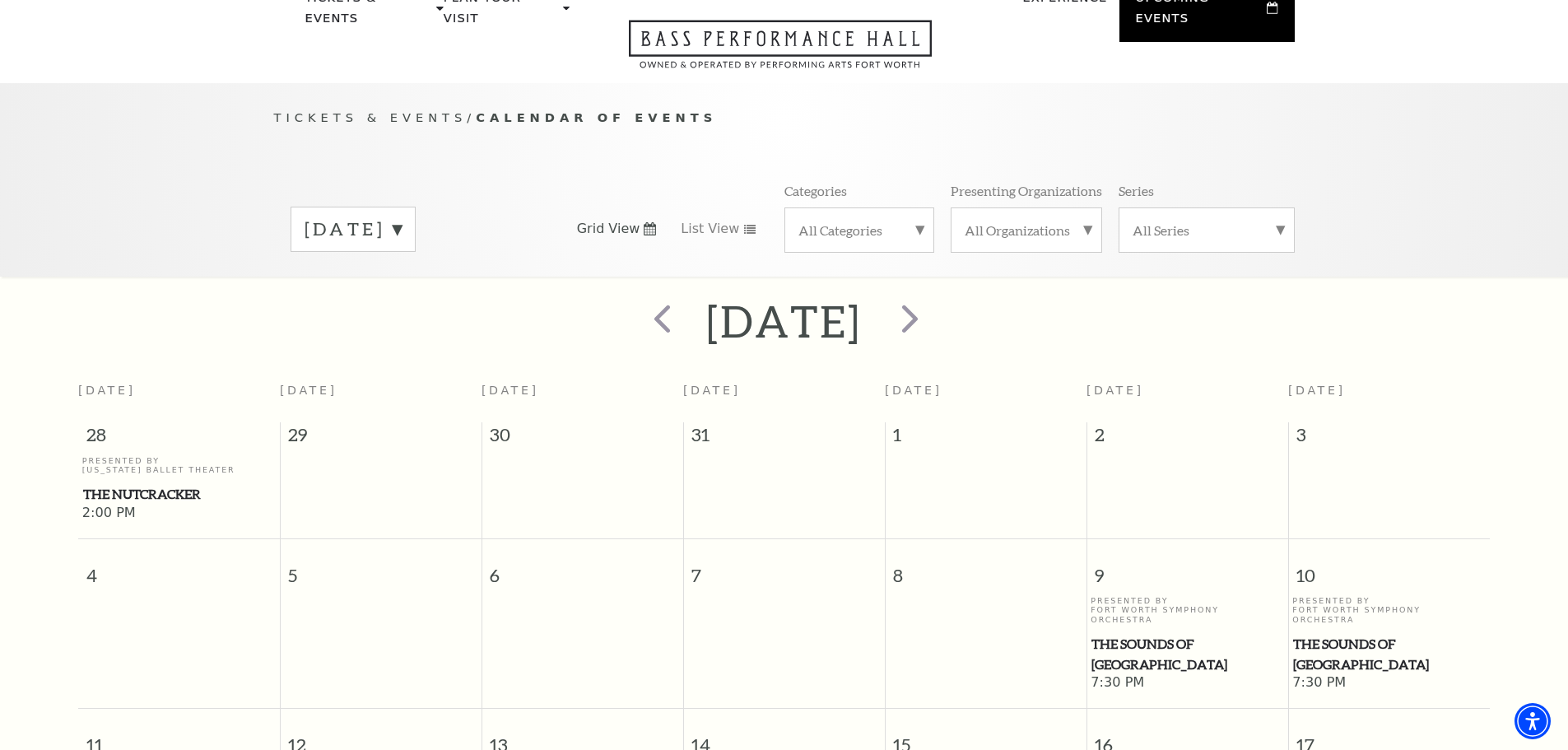
scroll to position [64, 0]
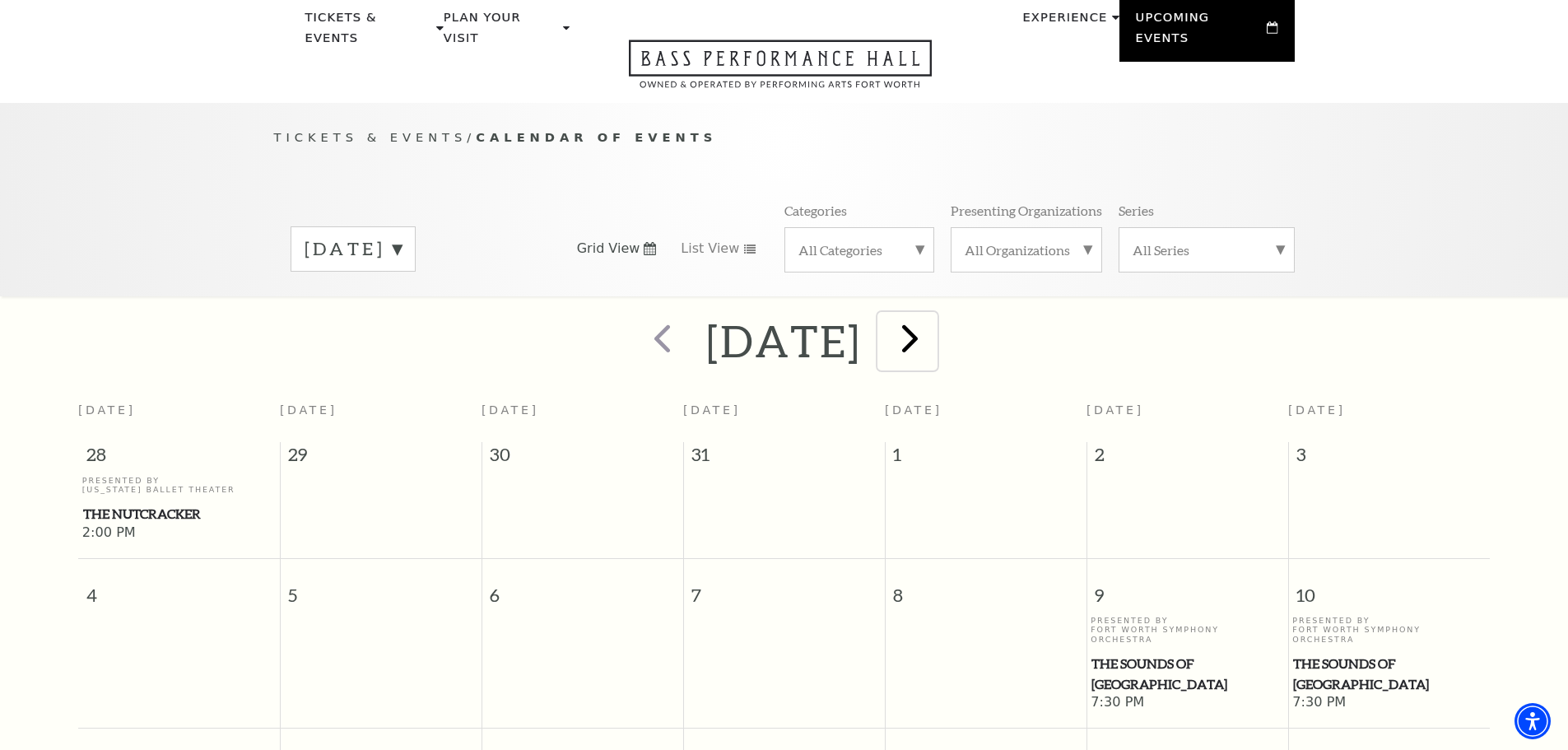
click at [934, 318] on span "next" at bounding box center [910, 337] width 47 height 47
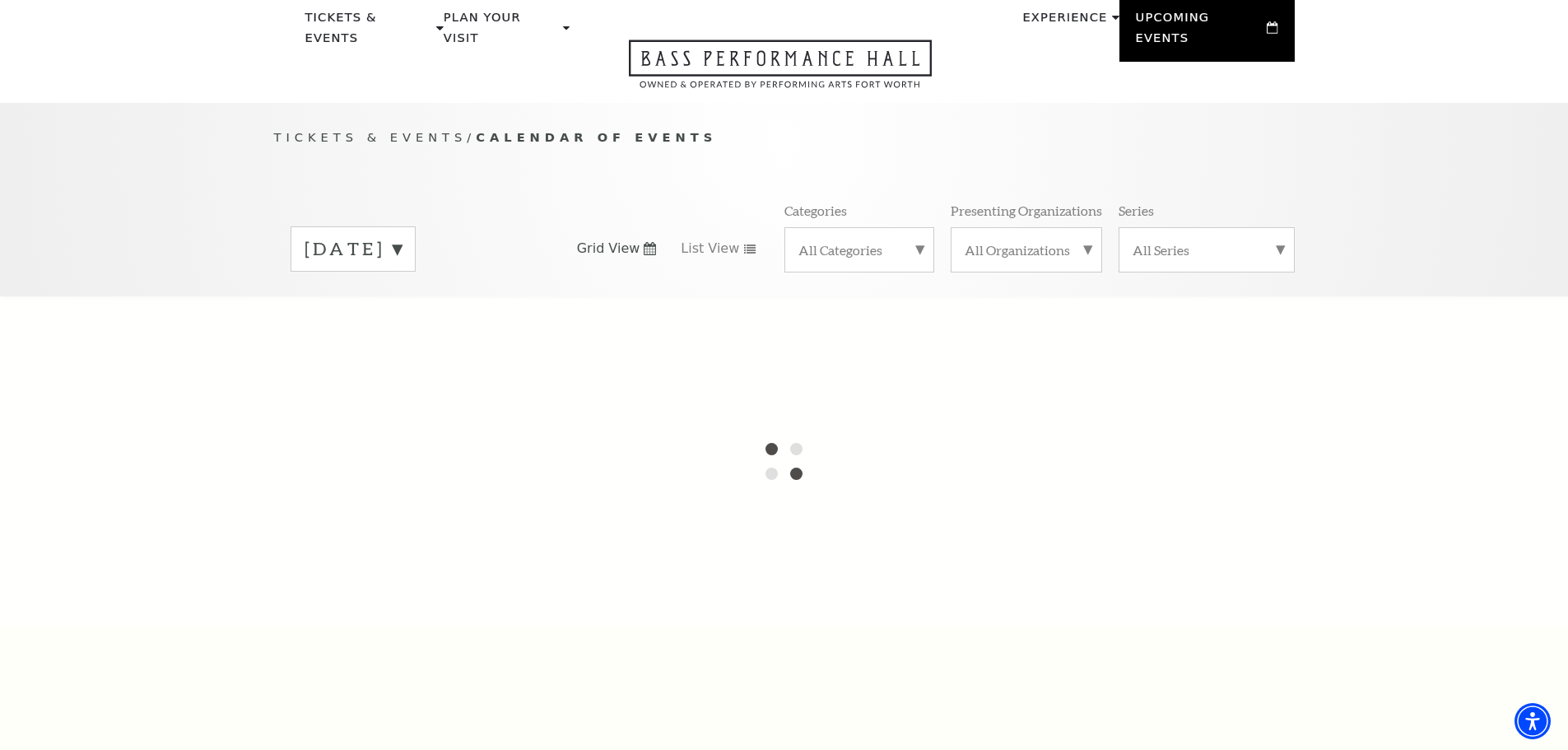
click at [402, 236] on label "[DATE]" at bounding box center [353, 249] width 97 height 26
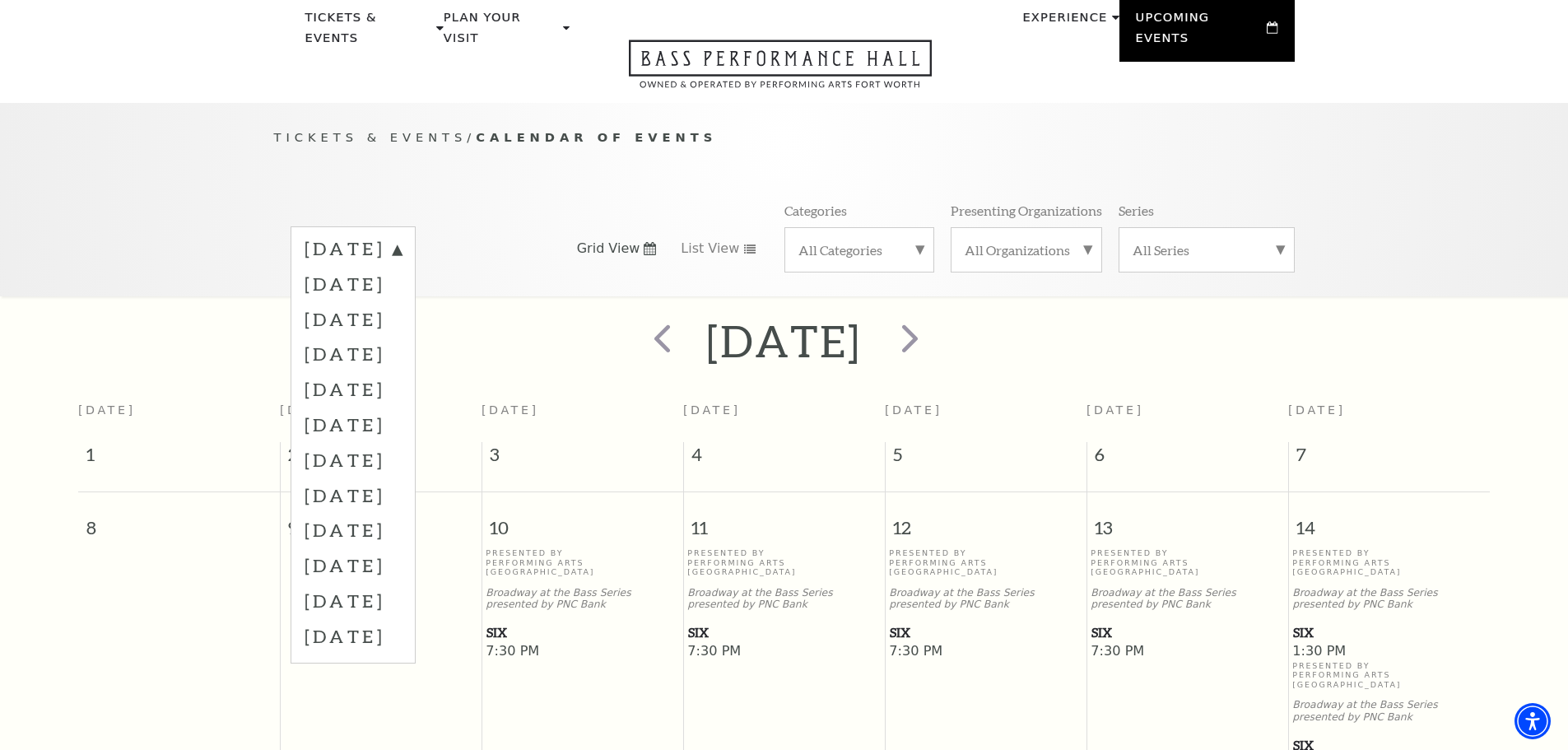
scroll to position [145, 0]
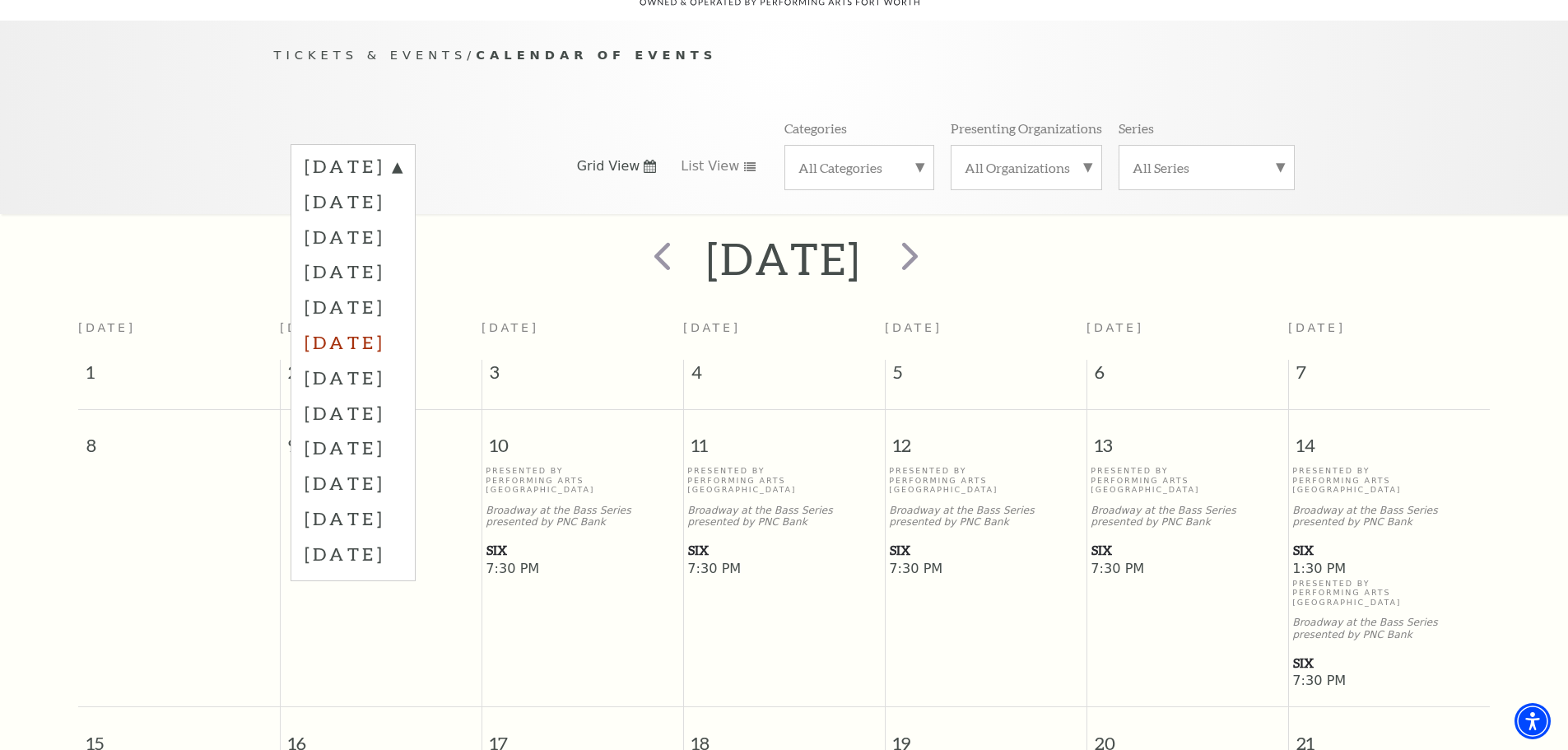
click at [402, 325] on label "[DATE]" at bounding box center [353, 342] width 97 height 35
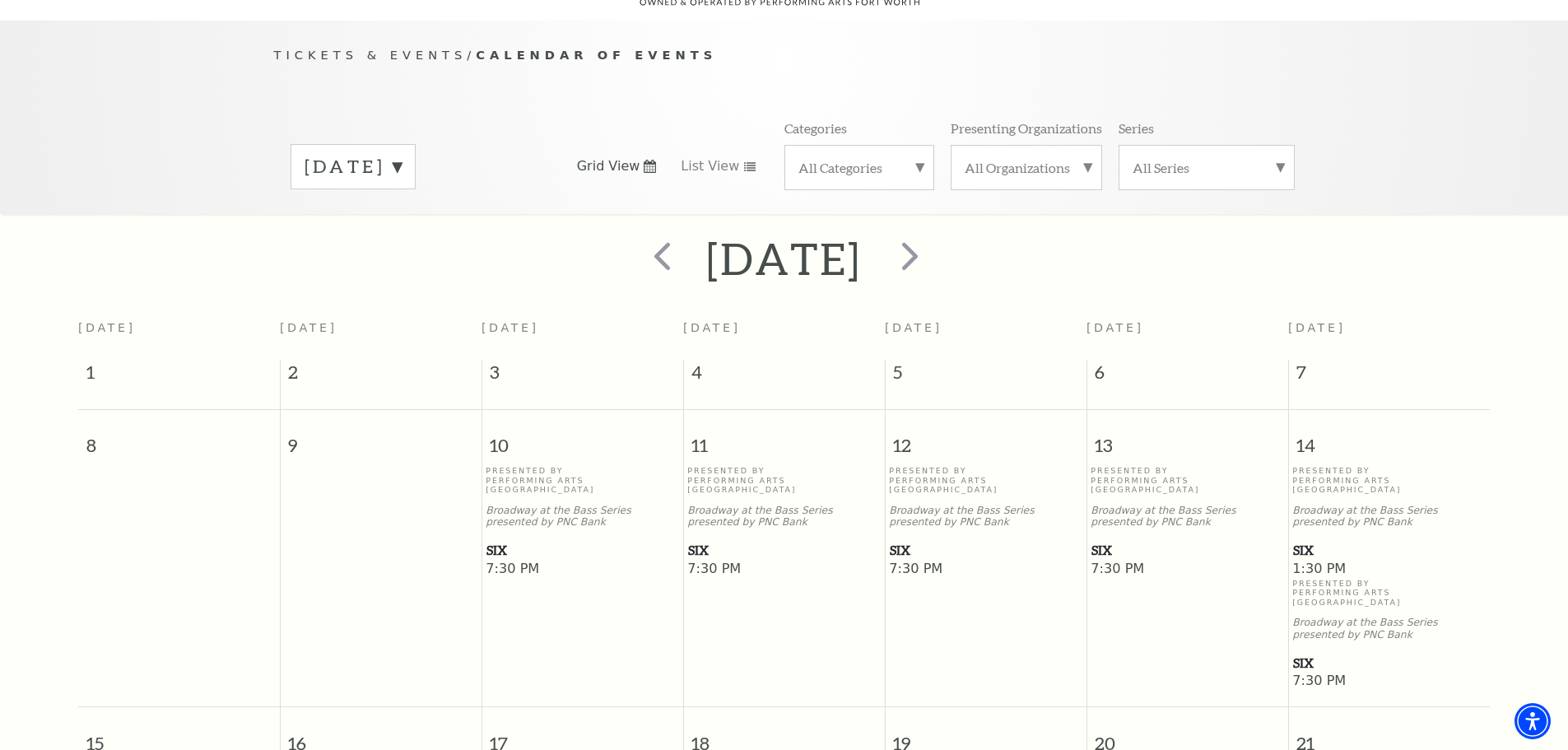
click at [491, 540] on span "SIX" at bounding box center [582, 551] width 192 height 21
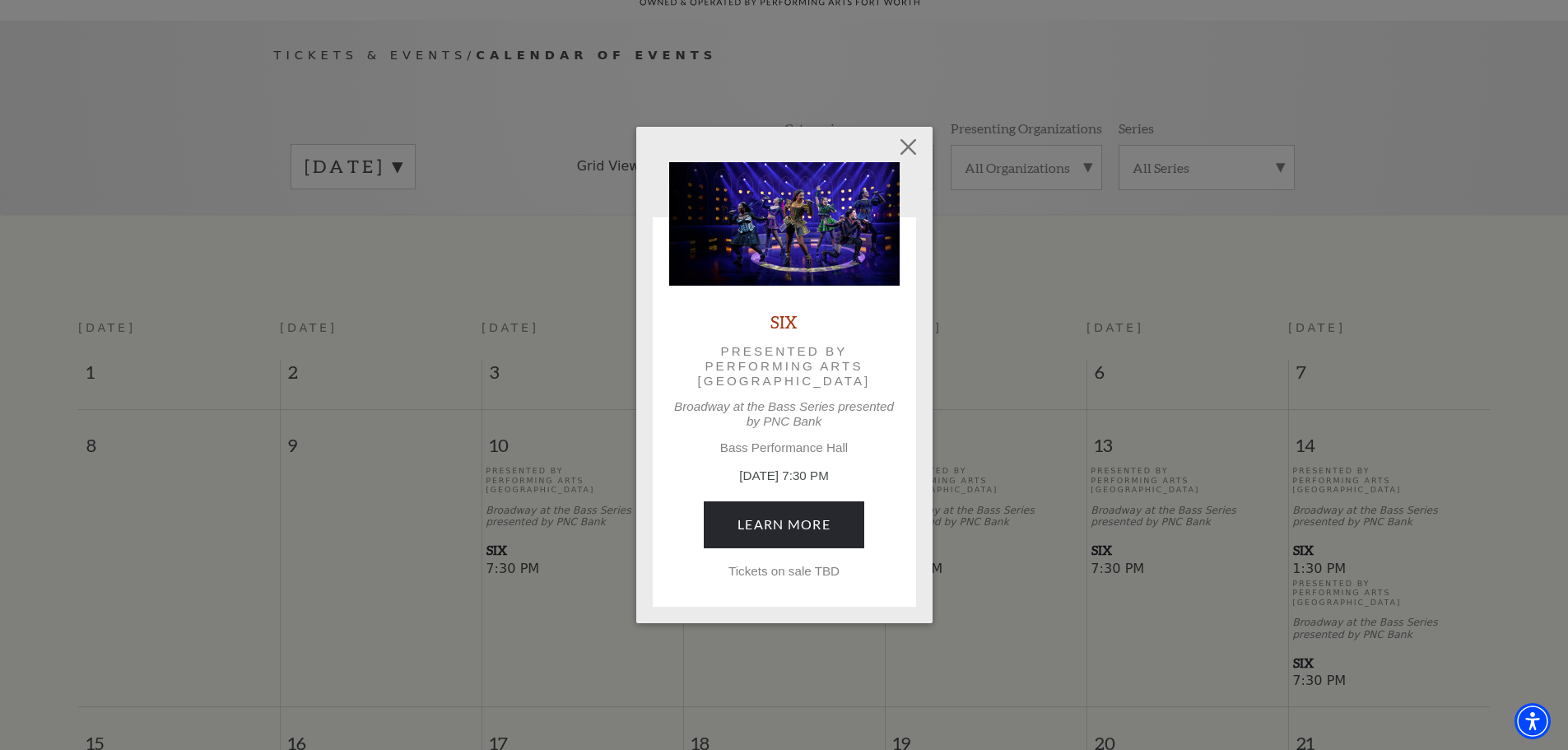
click at [789, 320] on link "SIX" at bounding box center [784, 321] width 28 height 22
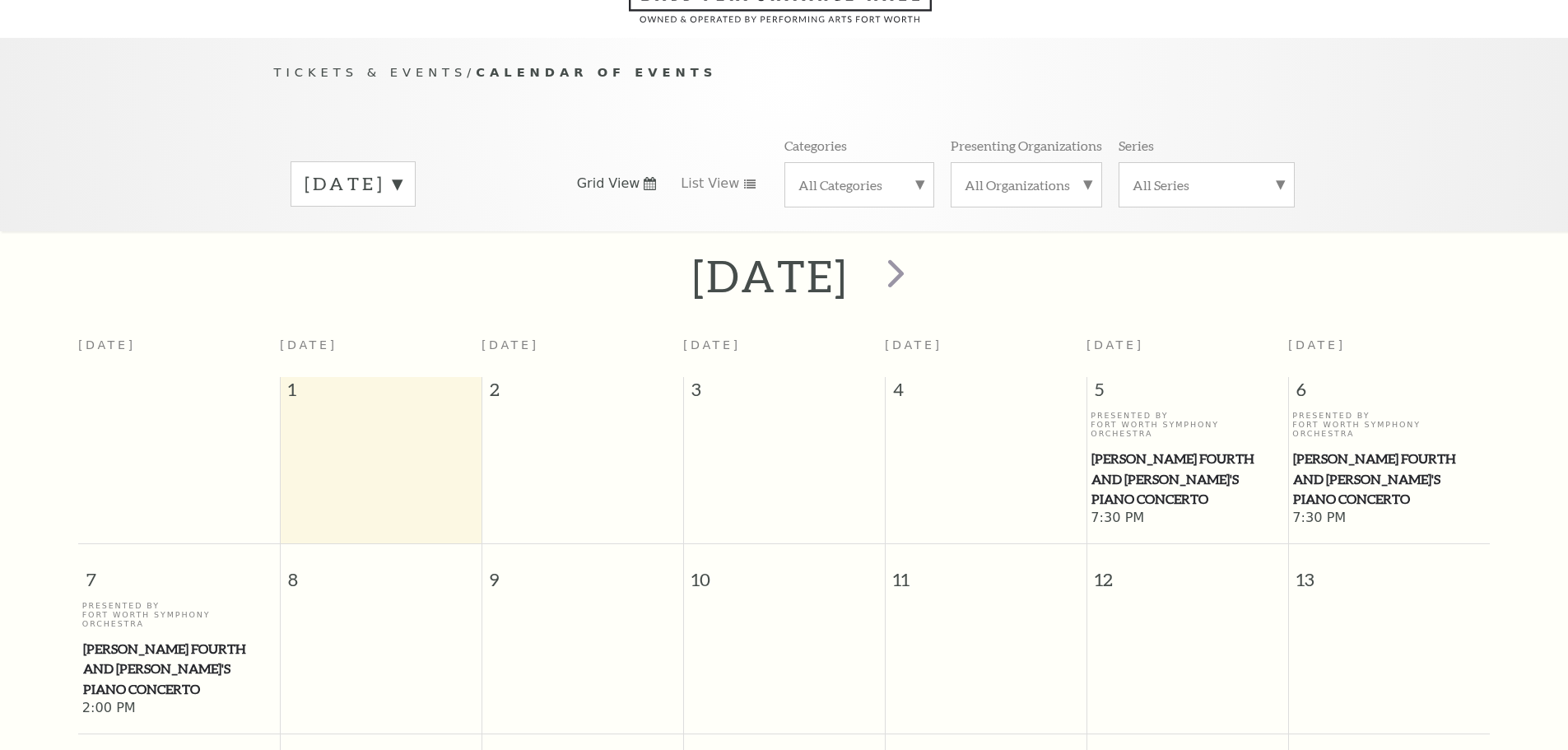
scroll to position [145, 0]
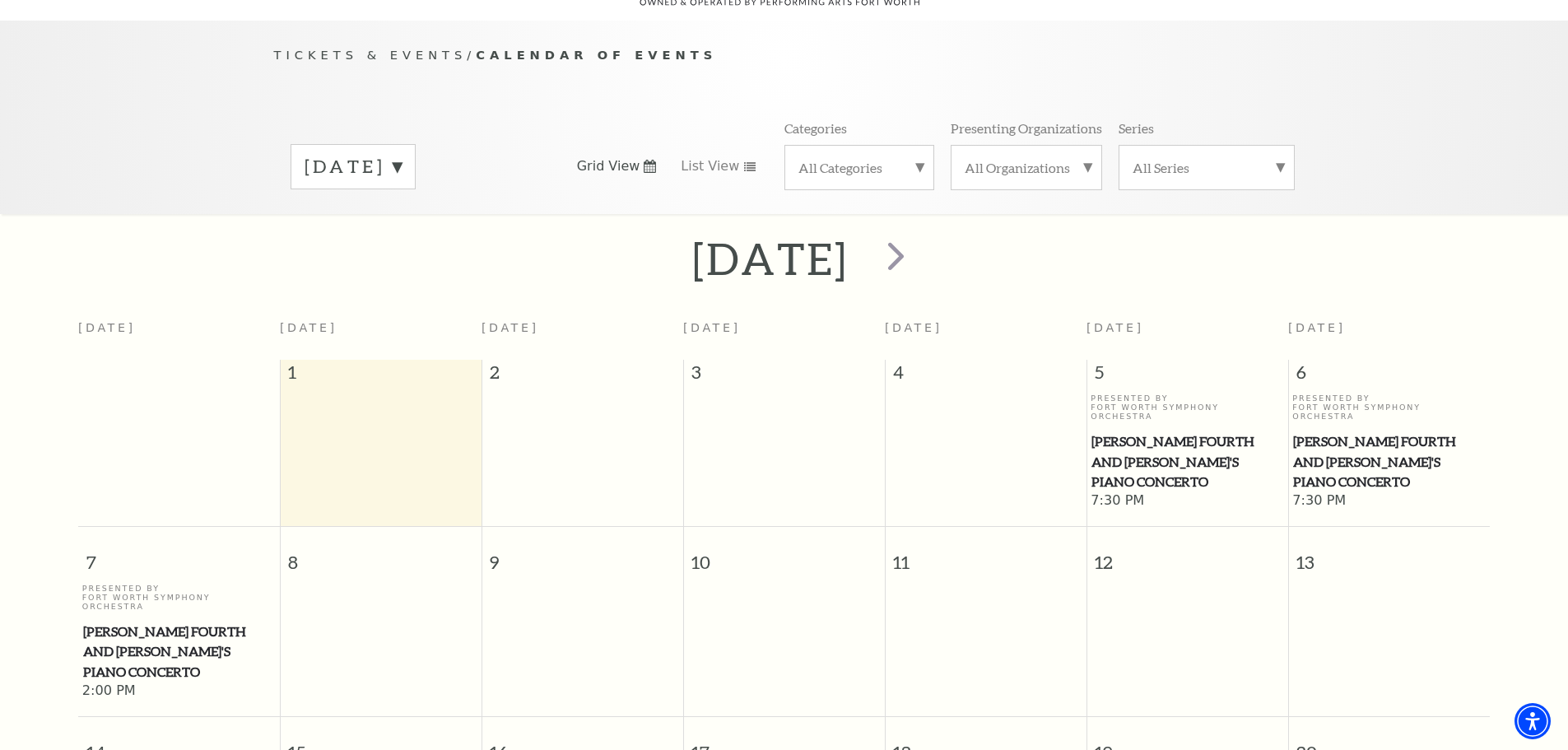
click at [402, 154] on label "[DATE]" at bounding box center [353, 166] width 97 height 26
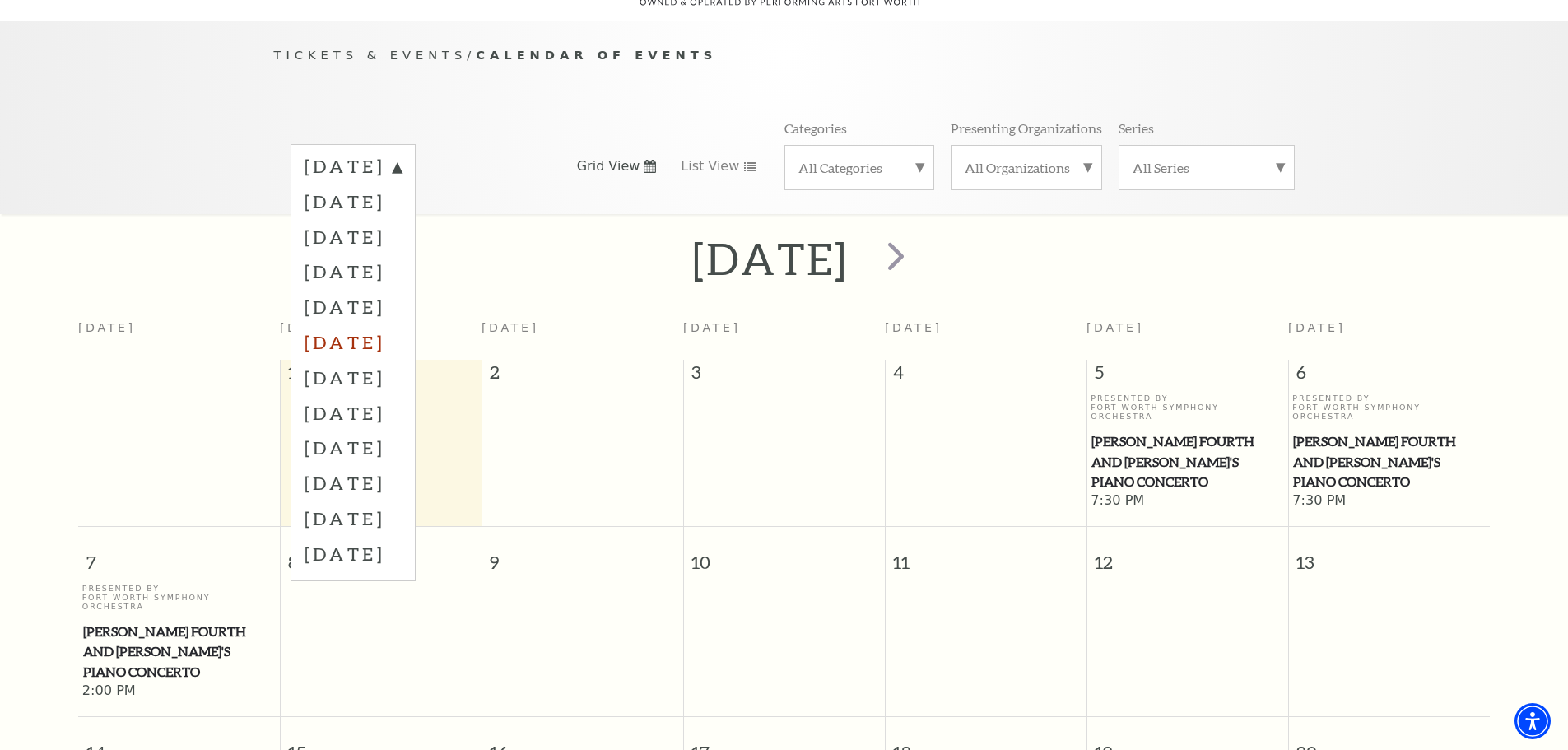
click at [402, 325] on label "[DATE]" at bounding box center [353, 342] width 97 height 35
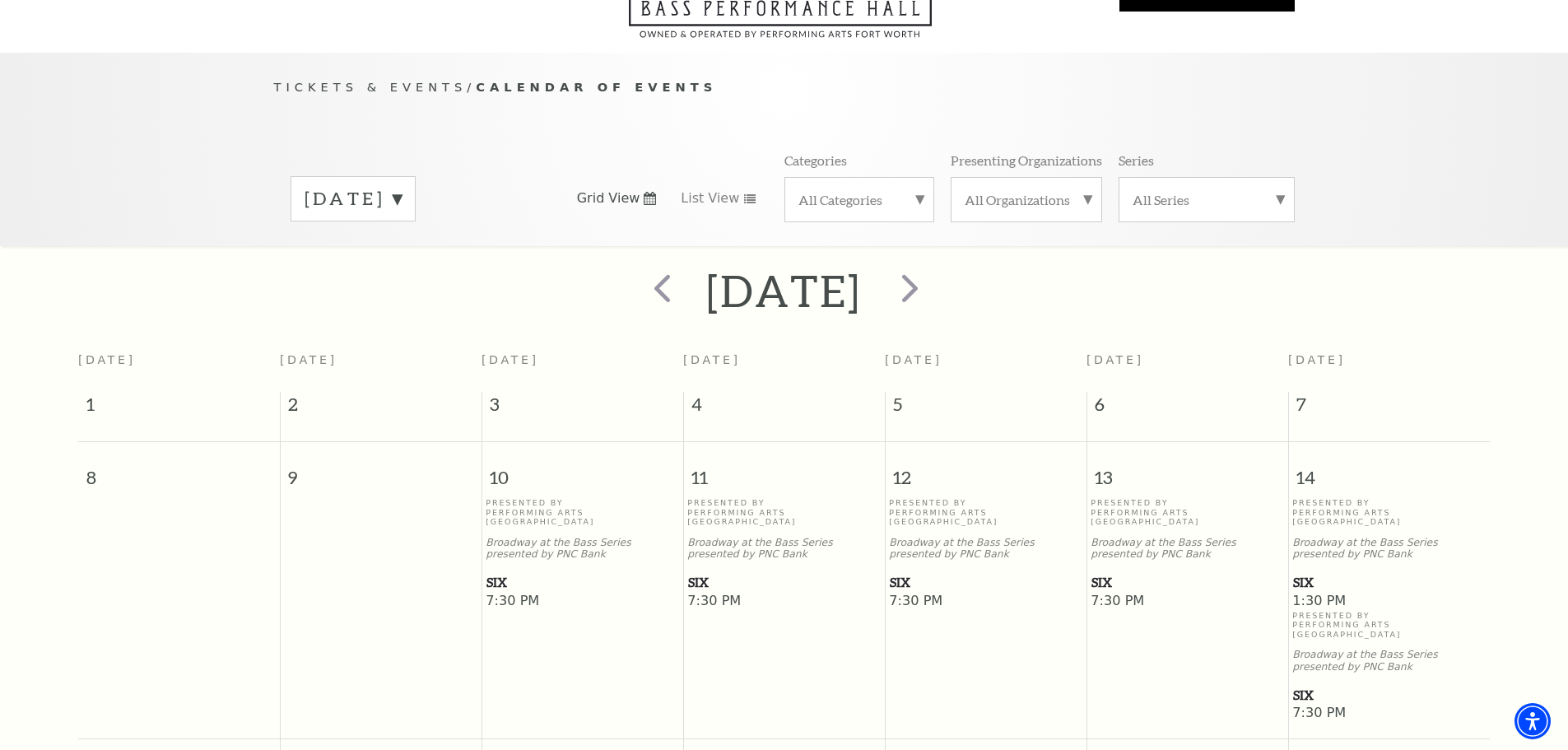
scroll to position [64, 0]
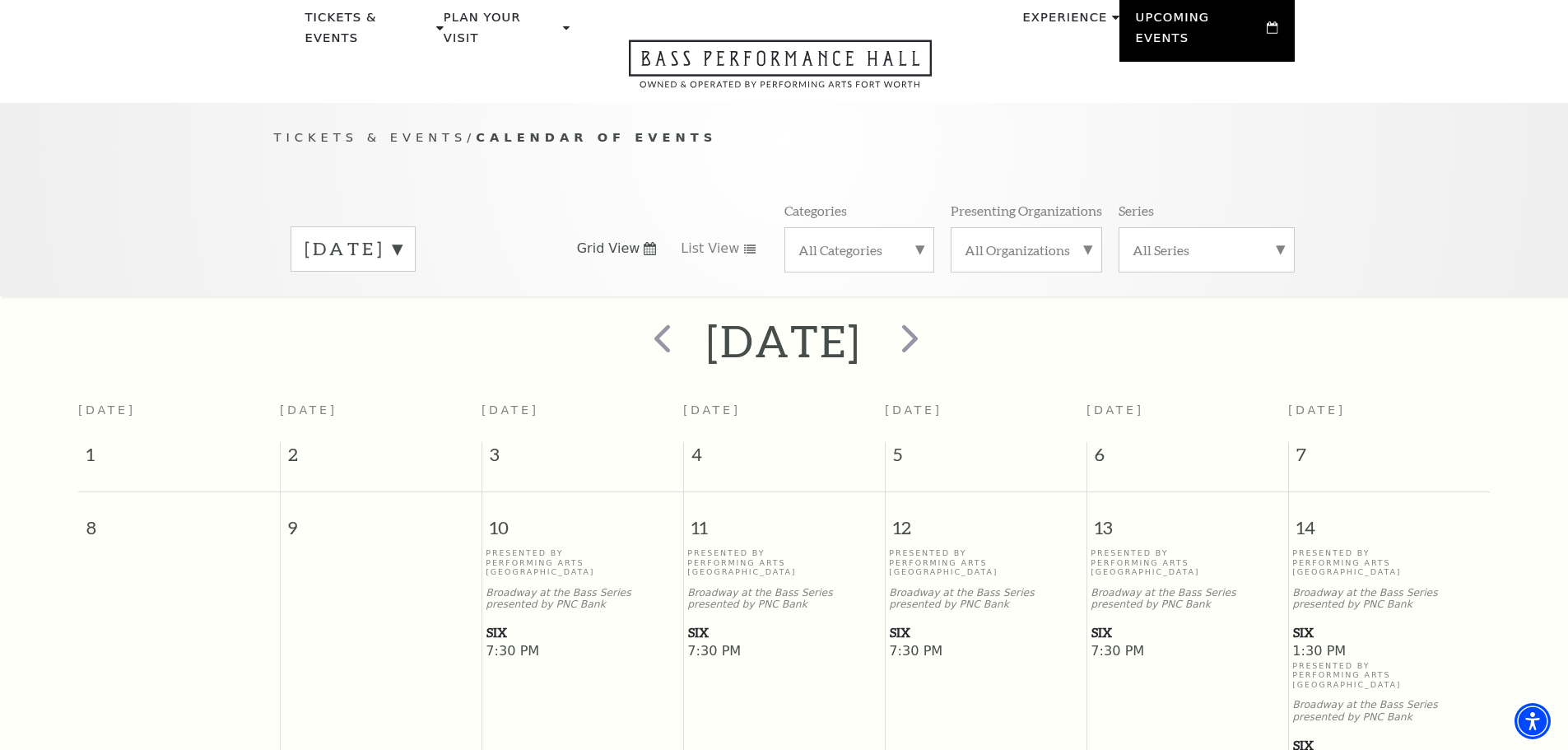
click at [402, 236] on label "[DATE]" at bounding box center [353, 249] width 97 height 26
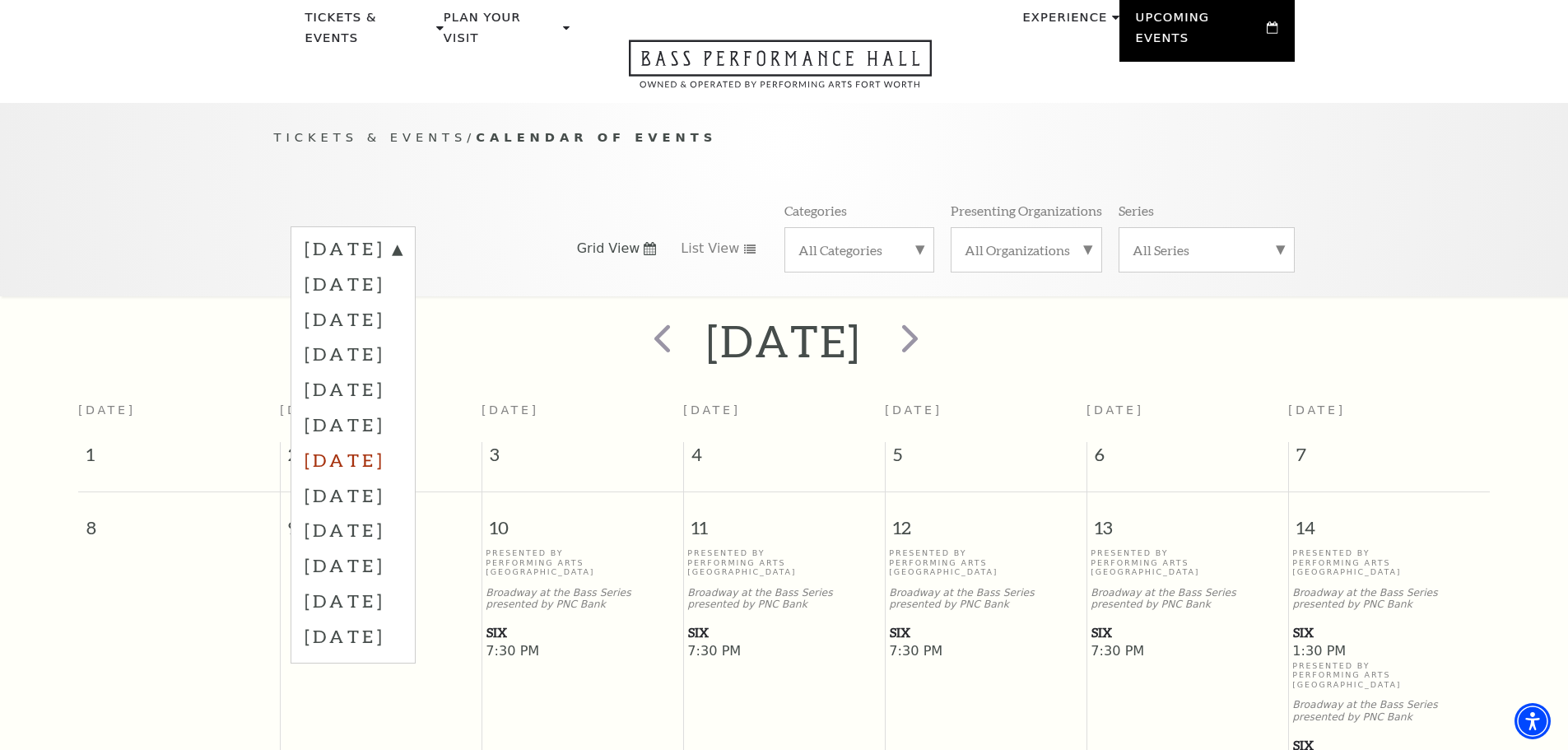
click at [402, 441] on label "[DATE]" at bounding box center [353, 459] width 97 height 35
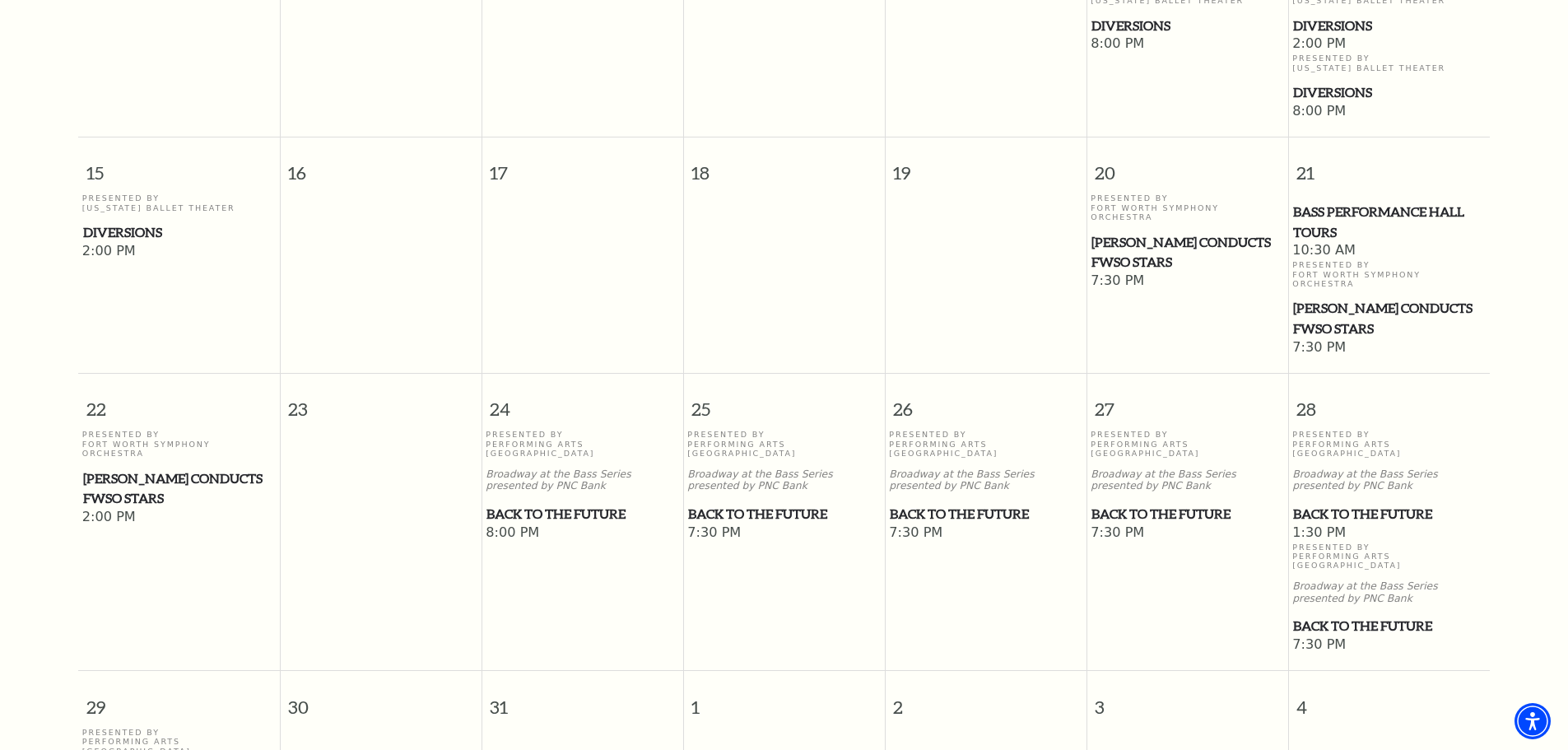
scroll to position [804, 0]
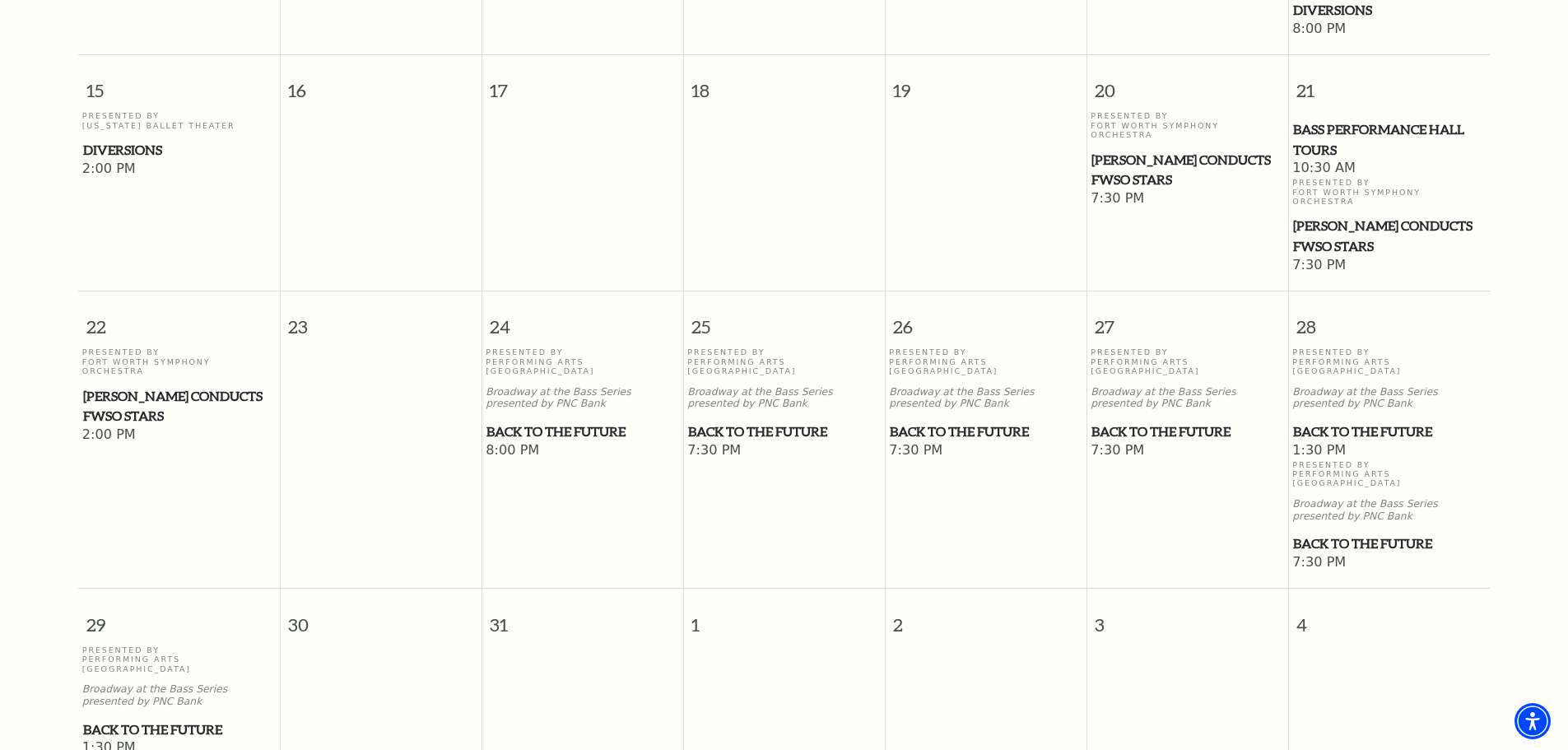
click at [565, 422] on span "Back to the Future" at bounding box center [582, 432] width 192 height 21
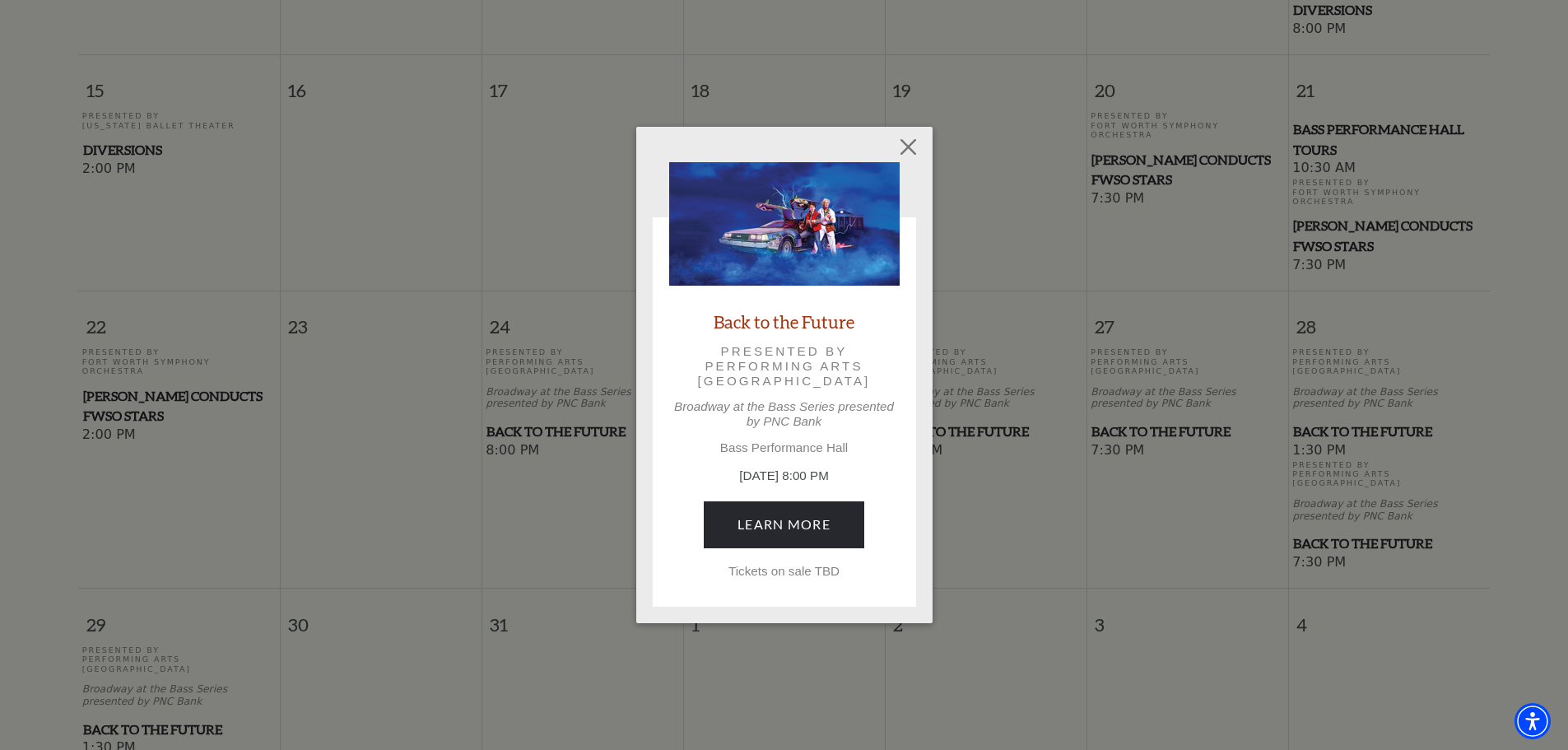
click at [803, 370] on p "Presented by Performing Arts Fort Worth" at bounding box center [784, 366] width 184 height 46
click at [769, 325] on link "Back to the Future" at bounding box center [784, 321] width 141 height 22
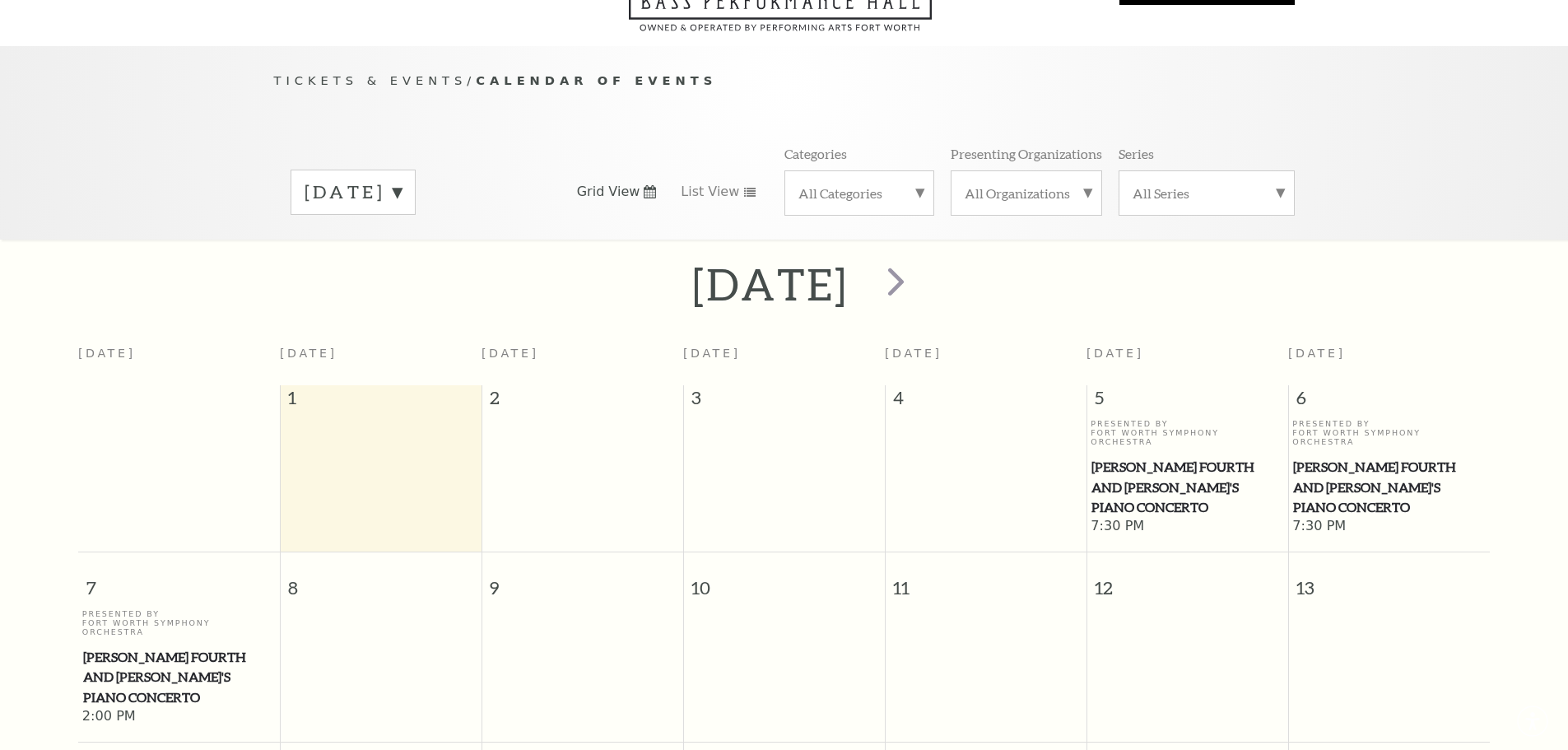
scroll to position [145, 0]
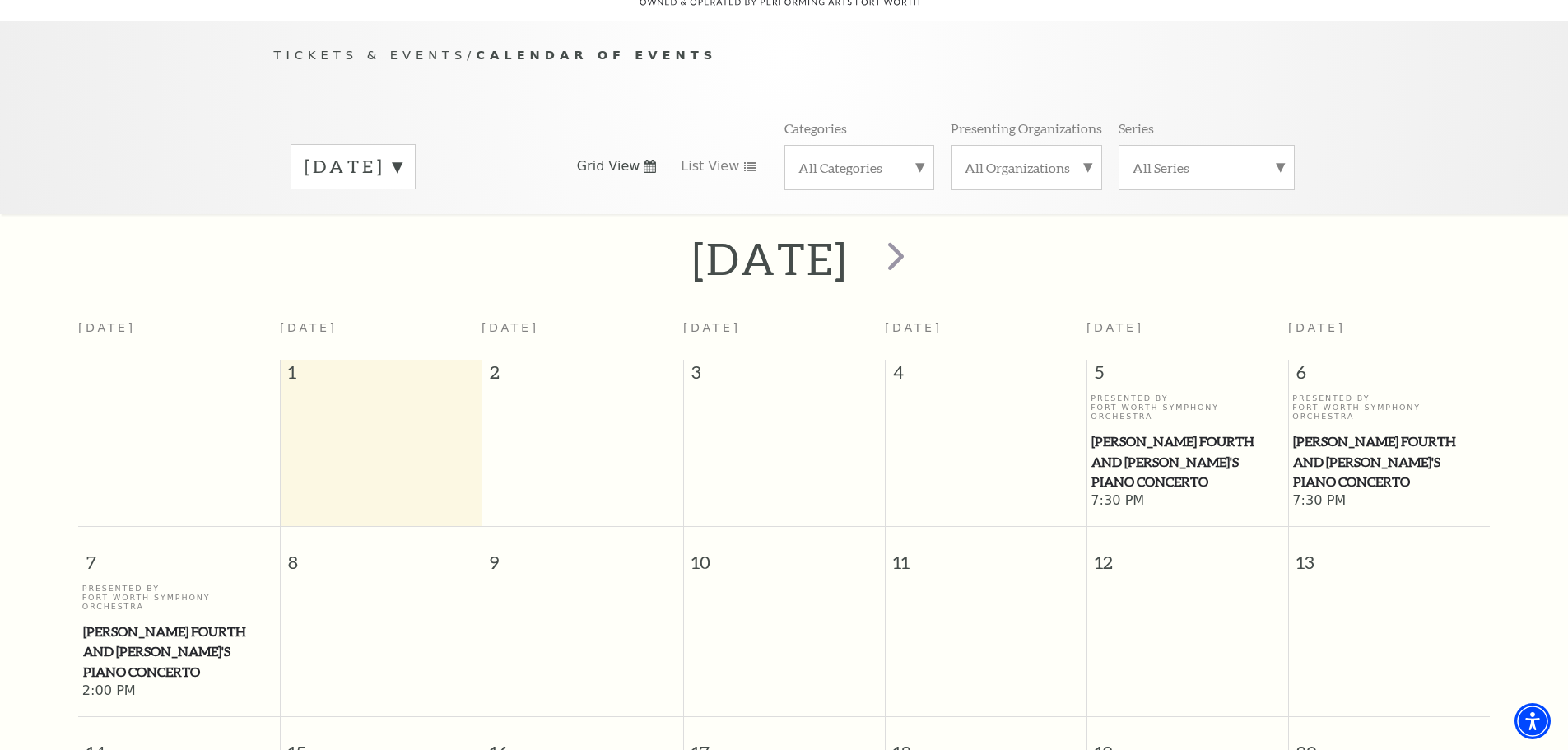
click at [402, 154] on label "[DATE]" at bounding box center [353, 166] width 97 height 26
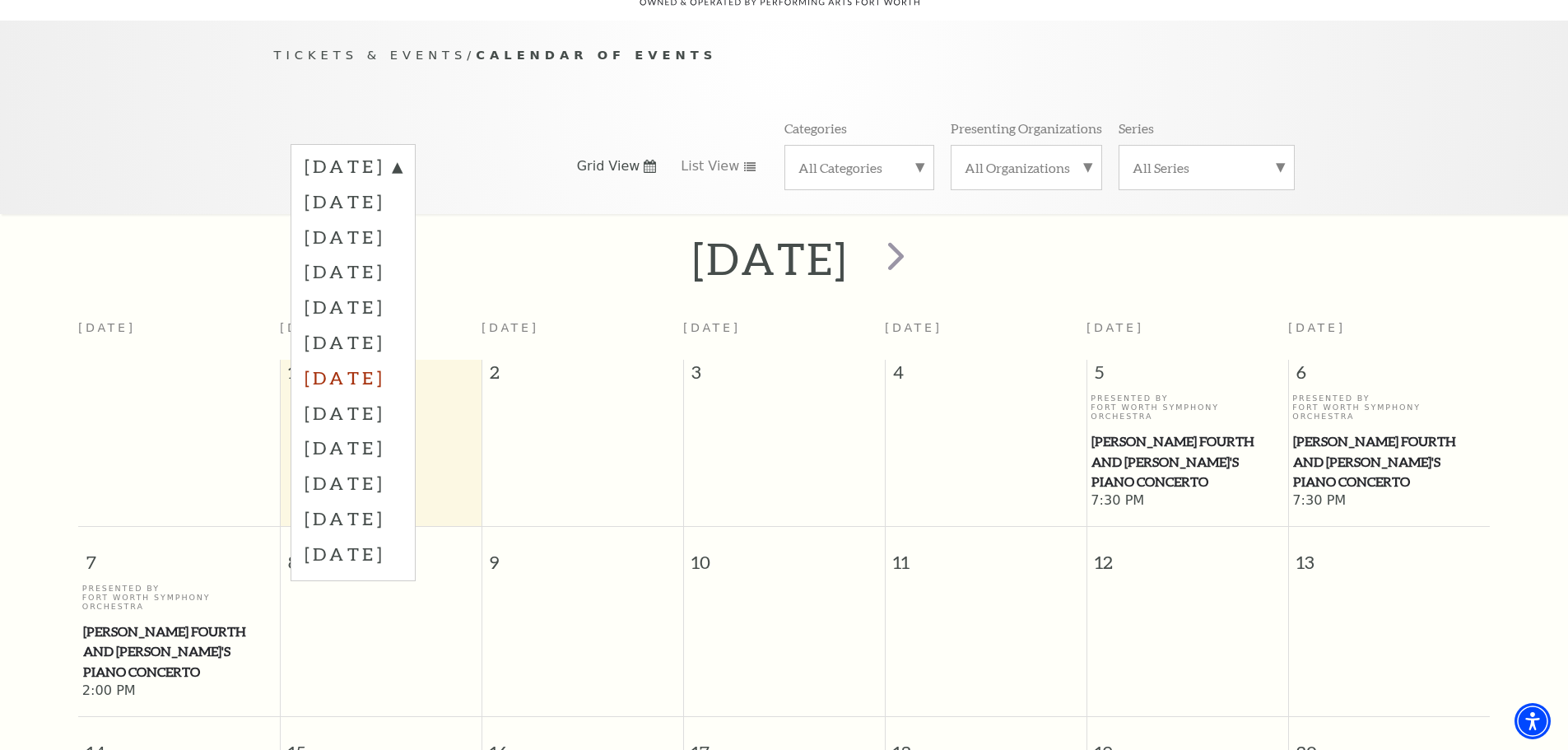
click at [402, 360] on label "[DATE]" at bounding box center [353, 377] width 97 height 35
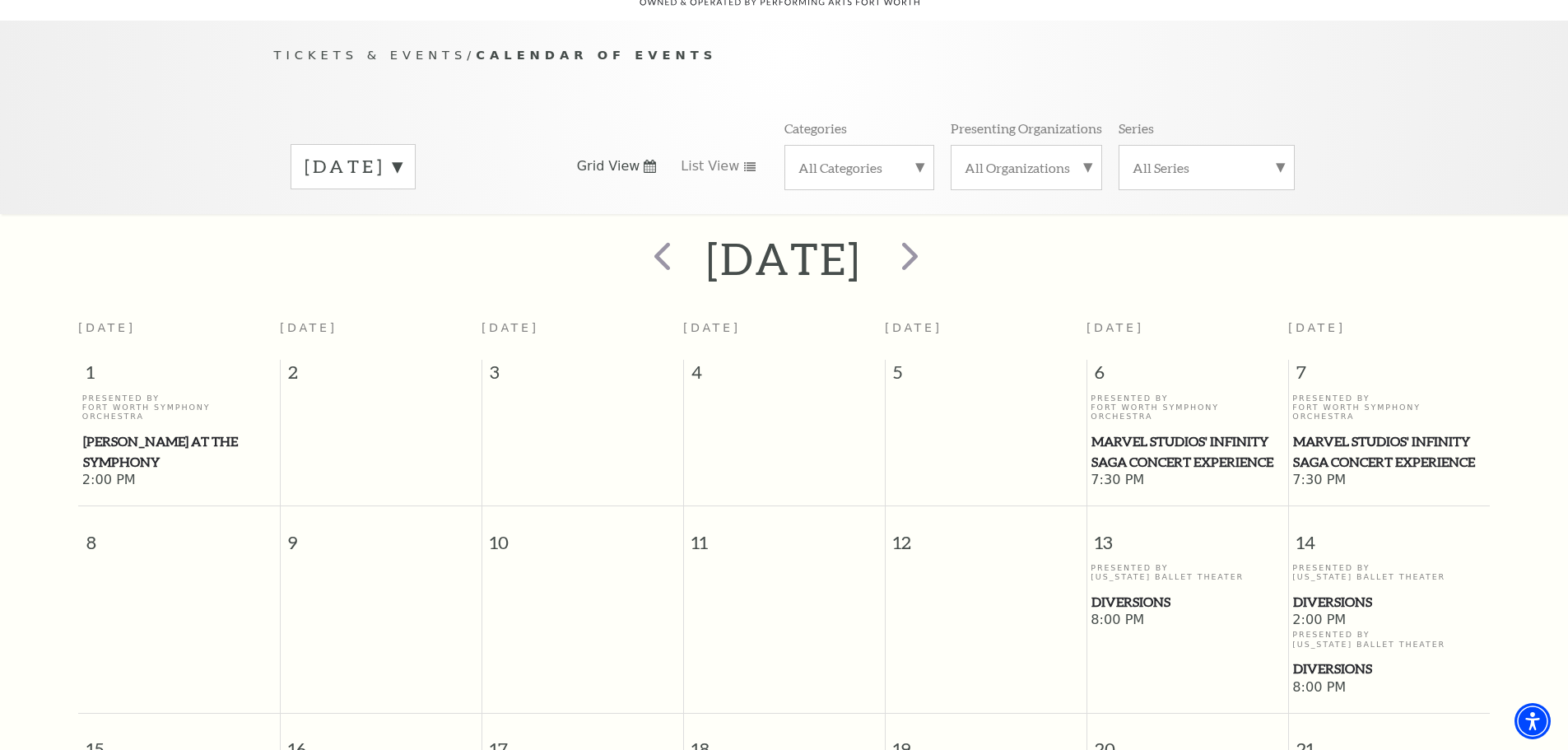
click at [1210, 431] on span "Marvel Studios' Infinity Saga Concert Experience" at bounding box center [1187, 451] width 192 height 40
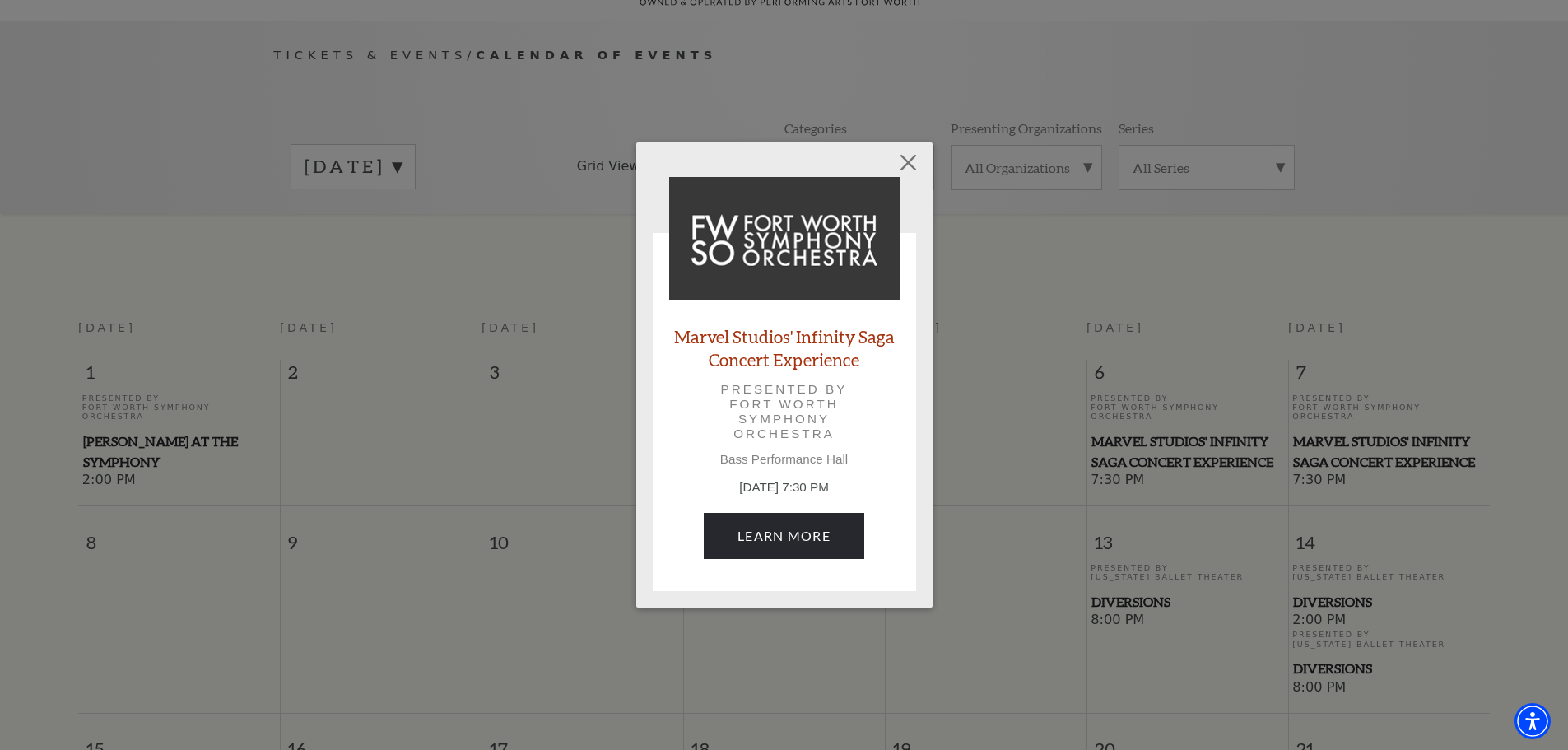
click at [797, 341] on link "Marvel Studios' Infinity Saga Concert Experience" at bounding box center [784, 347] width 231 height 45
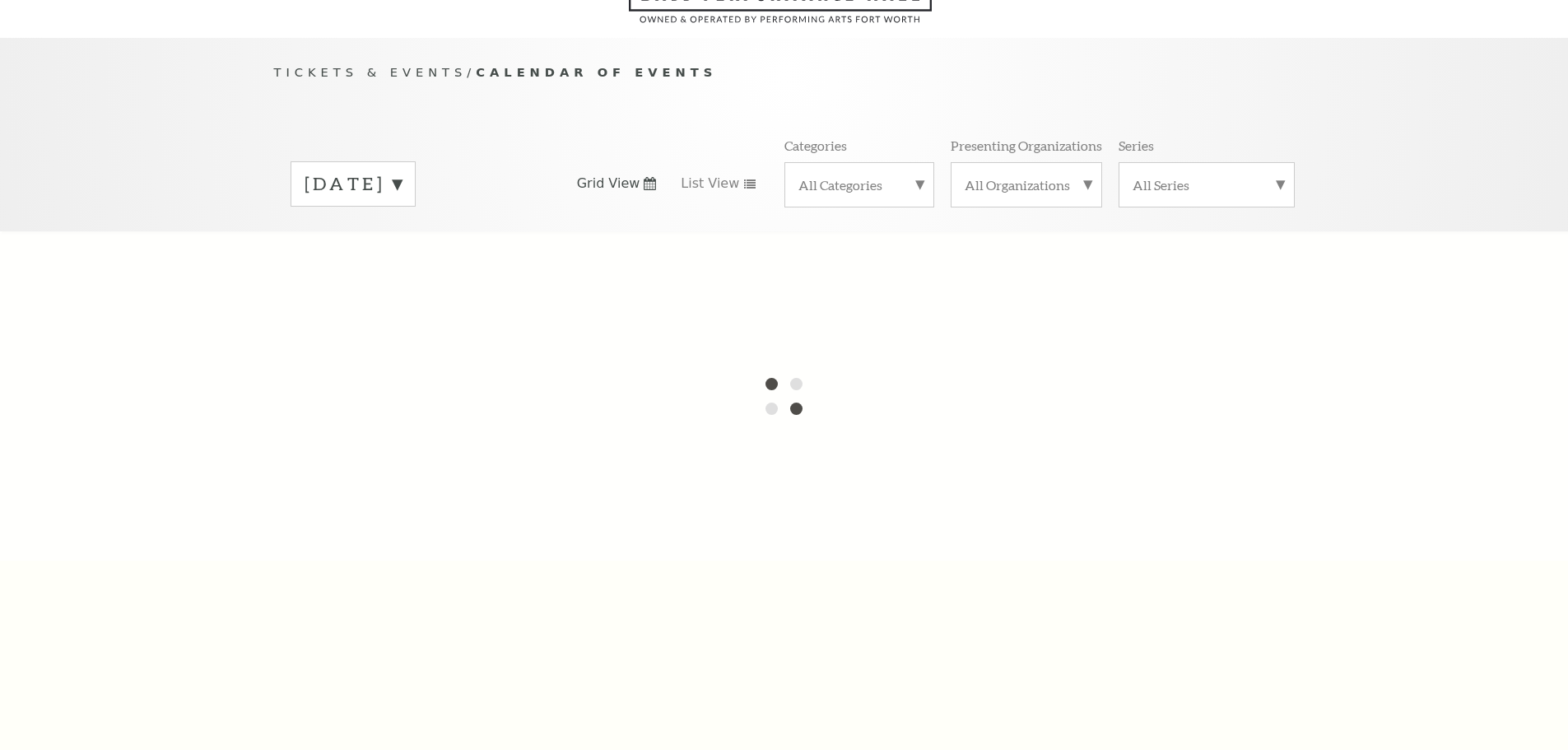
scroll to position [145, 0]
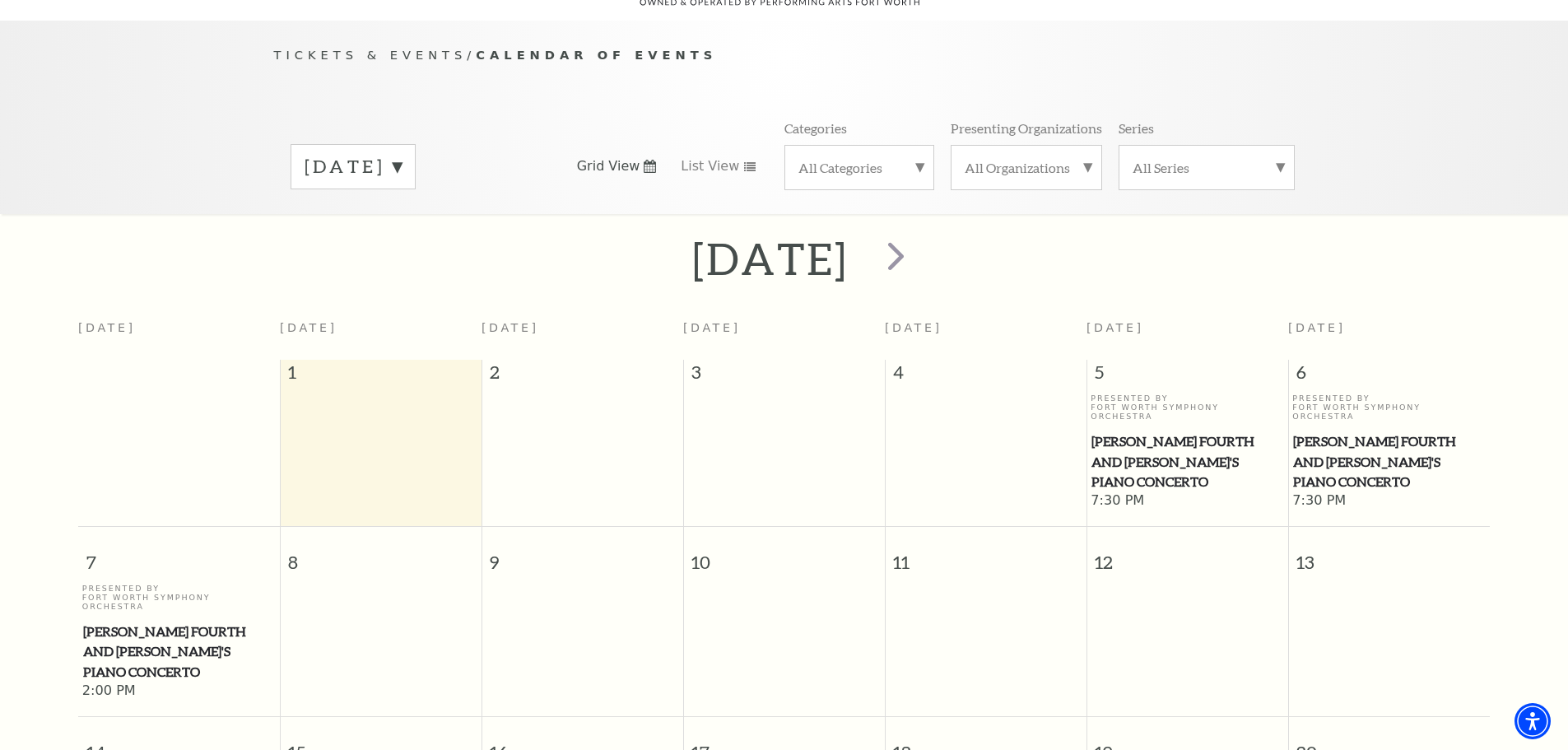
click at [402, 154] on label "[DATE]" at bounding box center [353, 166] width 97 height 26
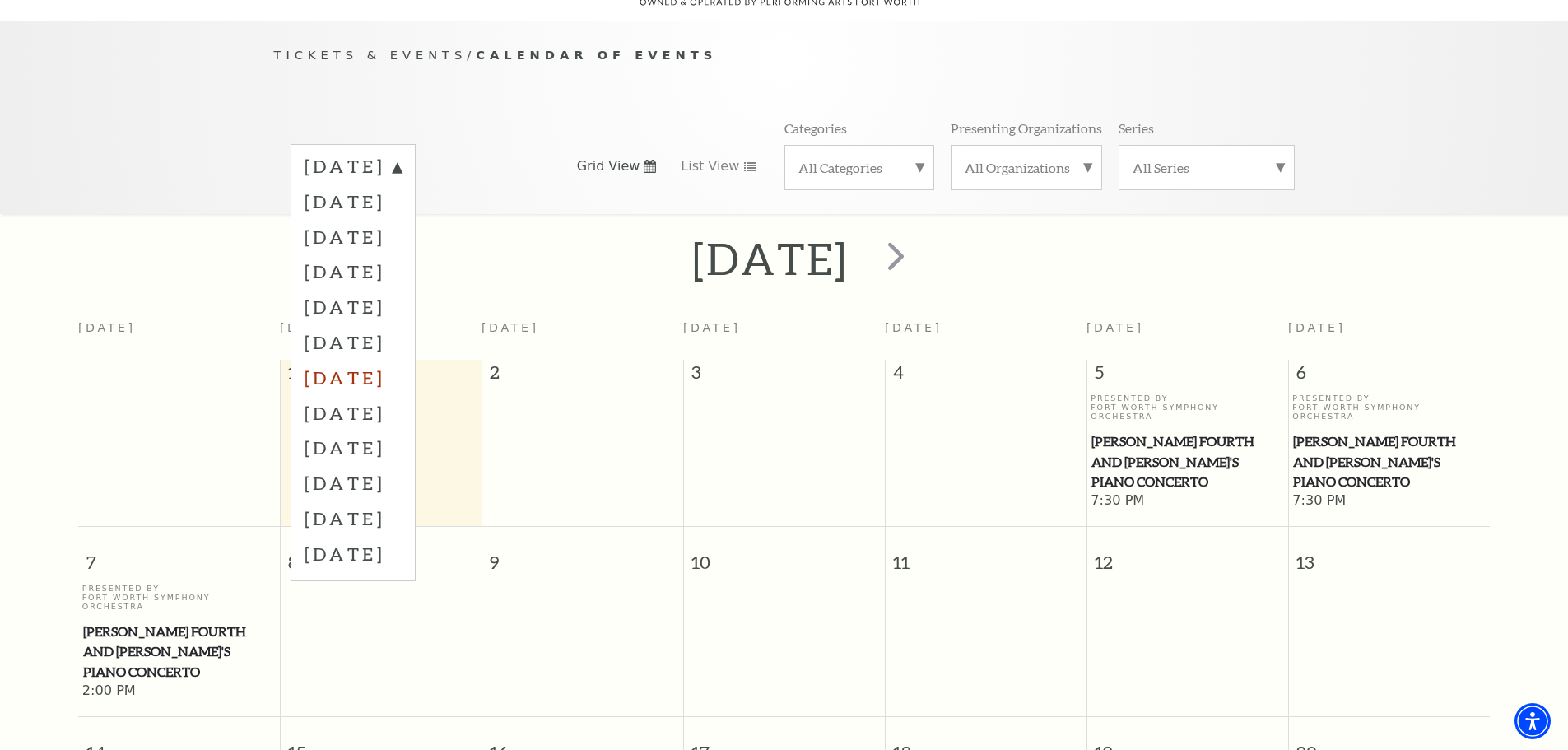
click at [402, 360] on label "[DATE]" at bounding box center [353, 377] width 97 height 35
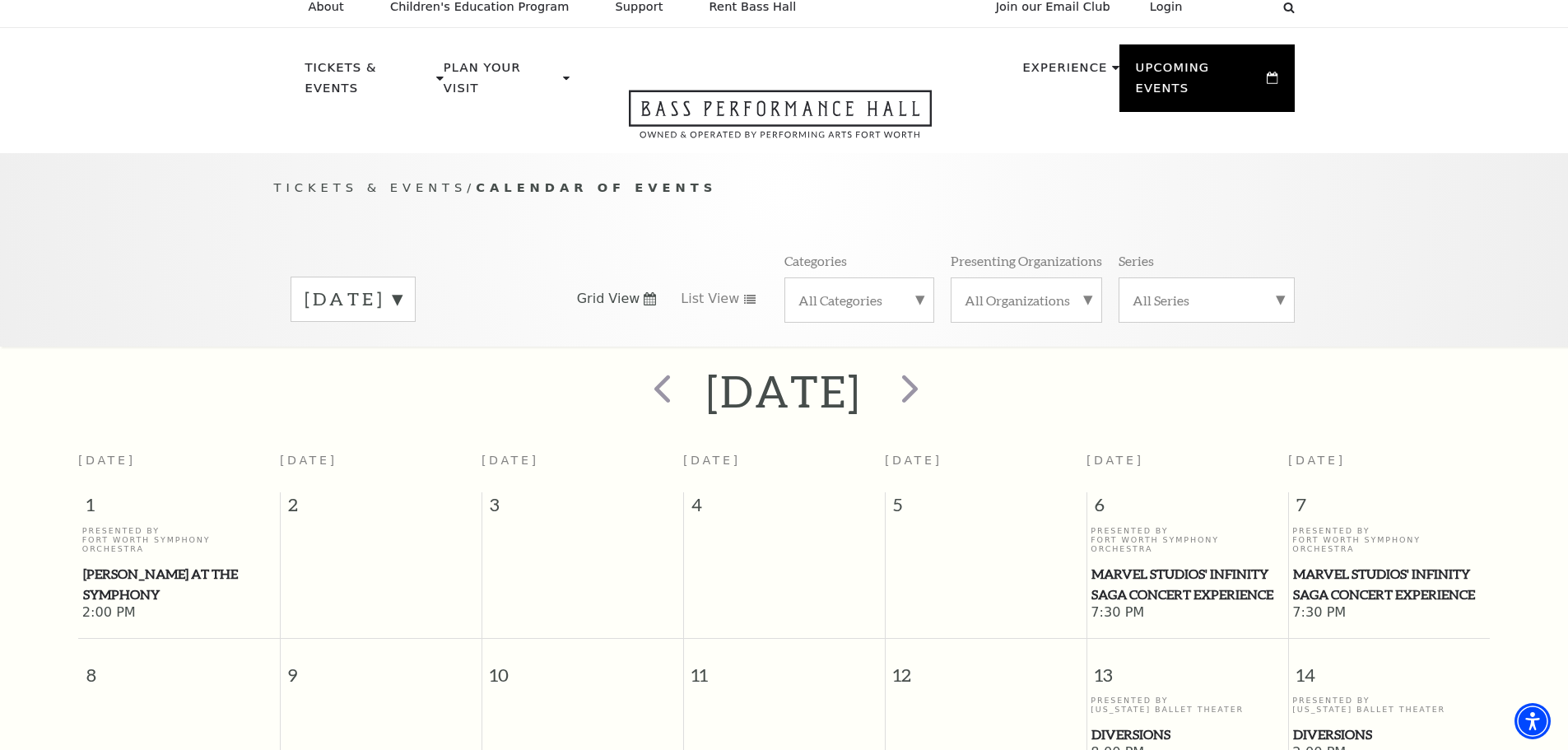
scroll to position [0, 0]
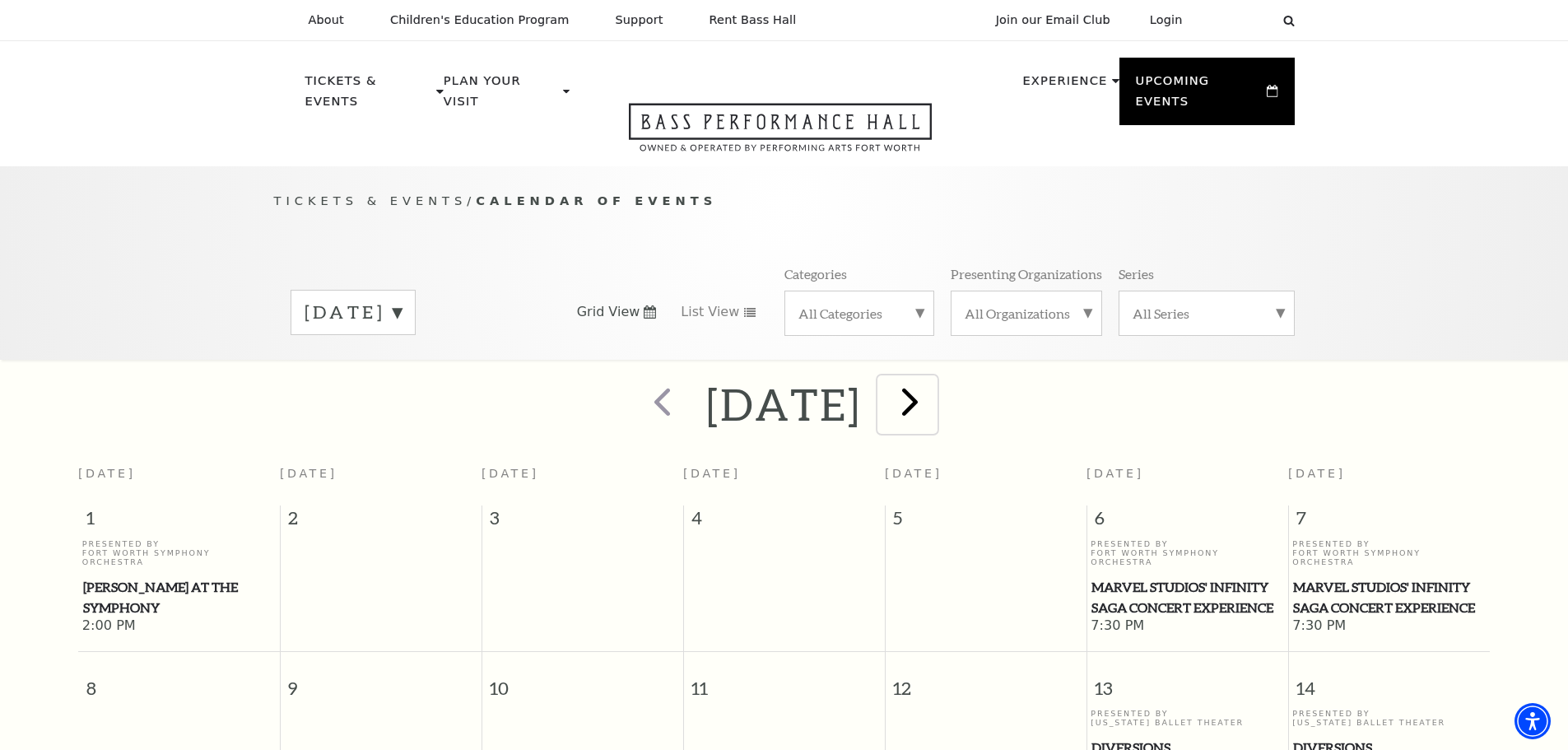
click at [934, 385] on span "next" at bounding box center [910, 401] width 47 height 47
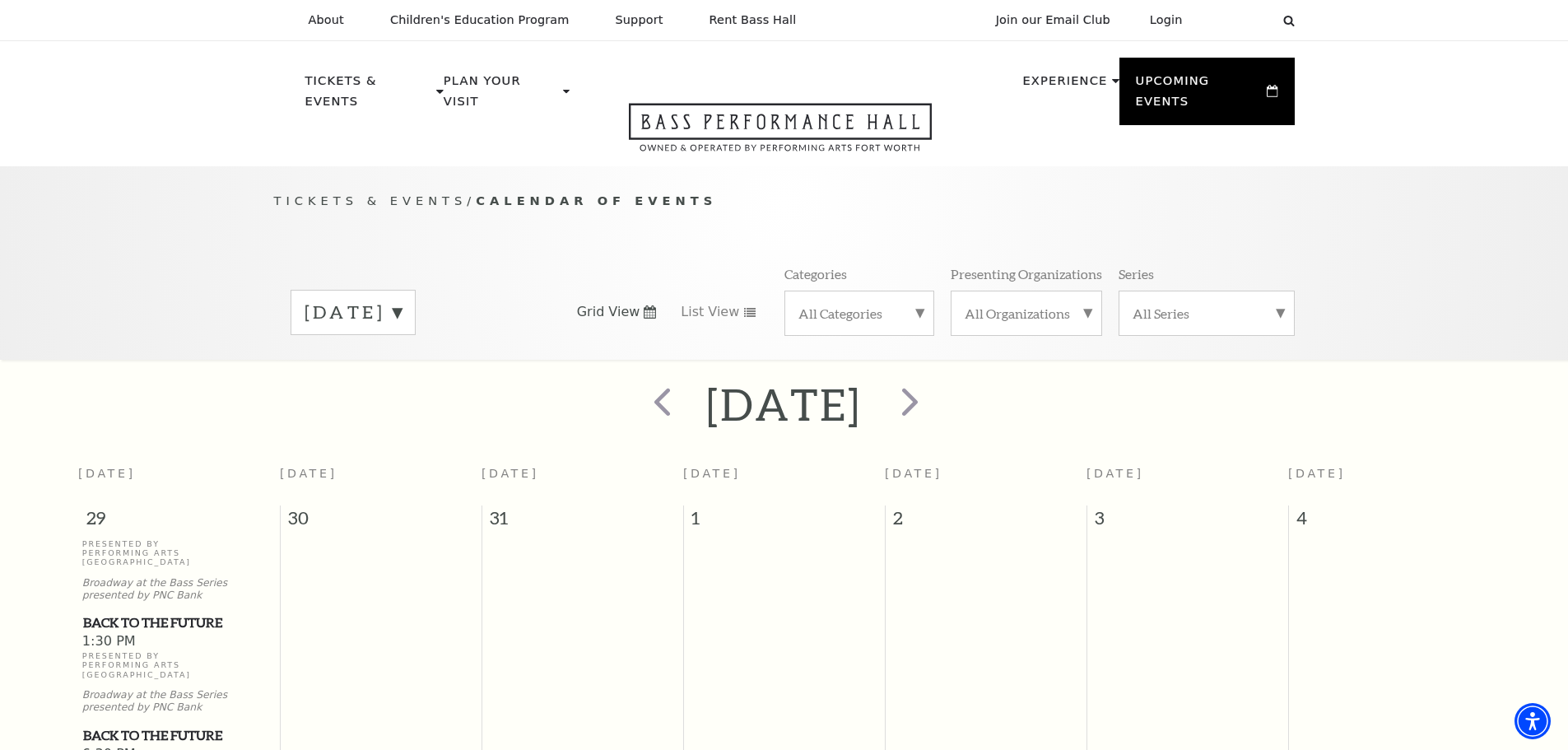
click at [402, 300] on label "[DATE]" at bounding box center [353, 312] width 97 height 26
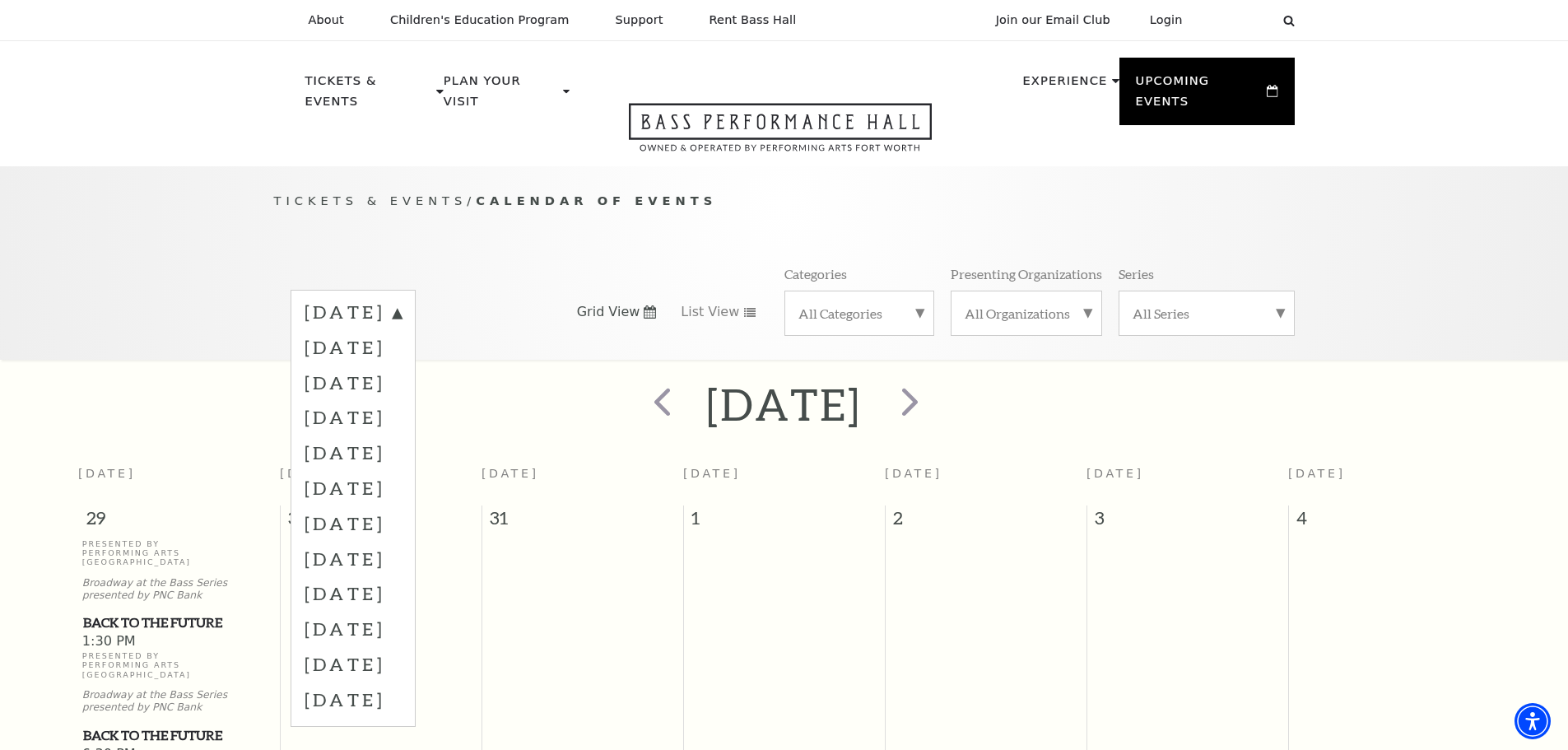
click at [372, 575] on label "[DATE]" at bounding box center [353, 592] width 97 height 35
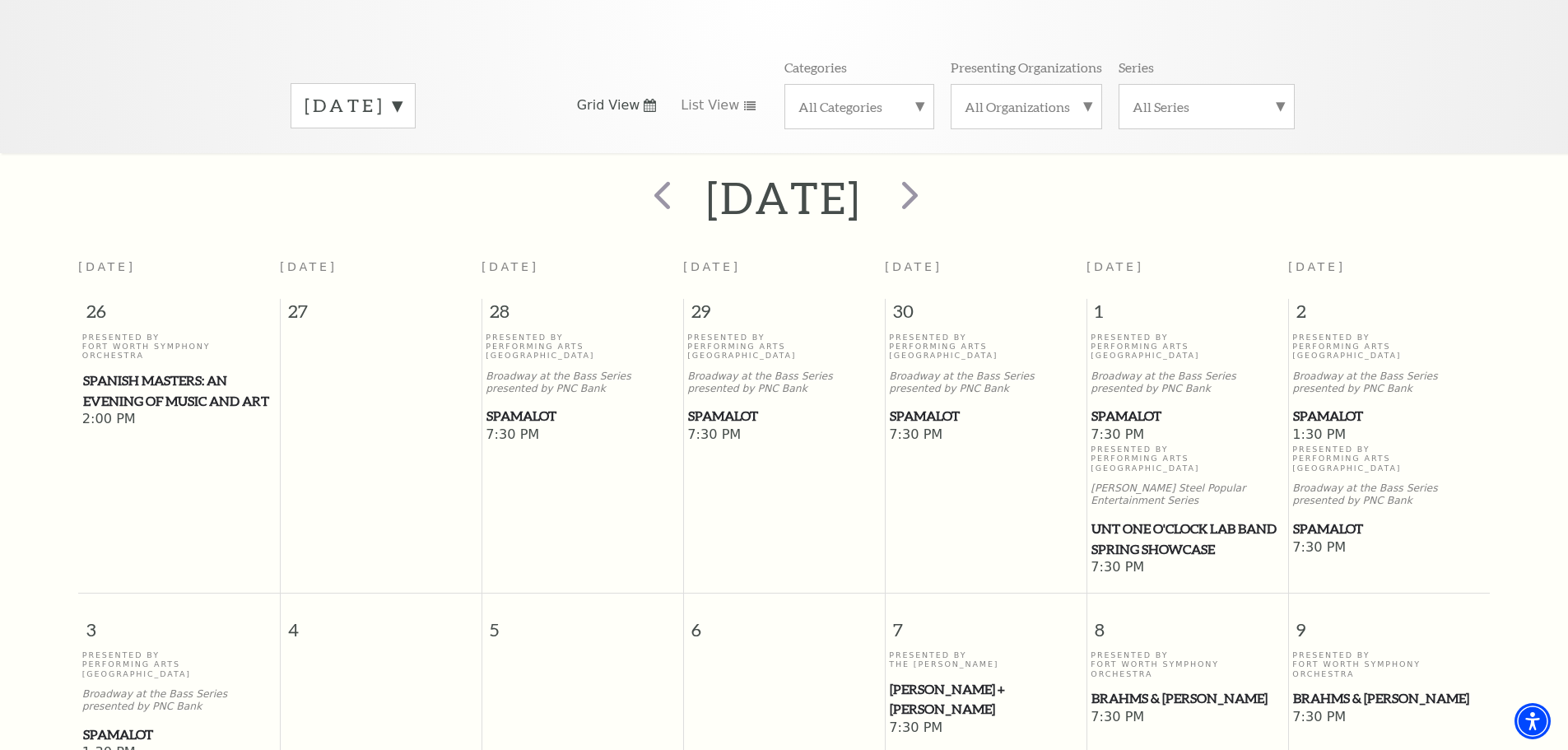
scroll to position [145, 0]
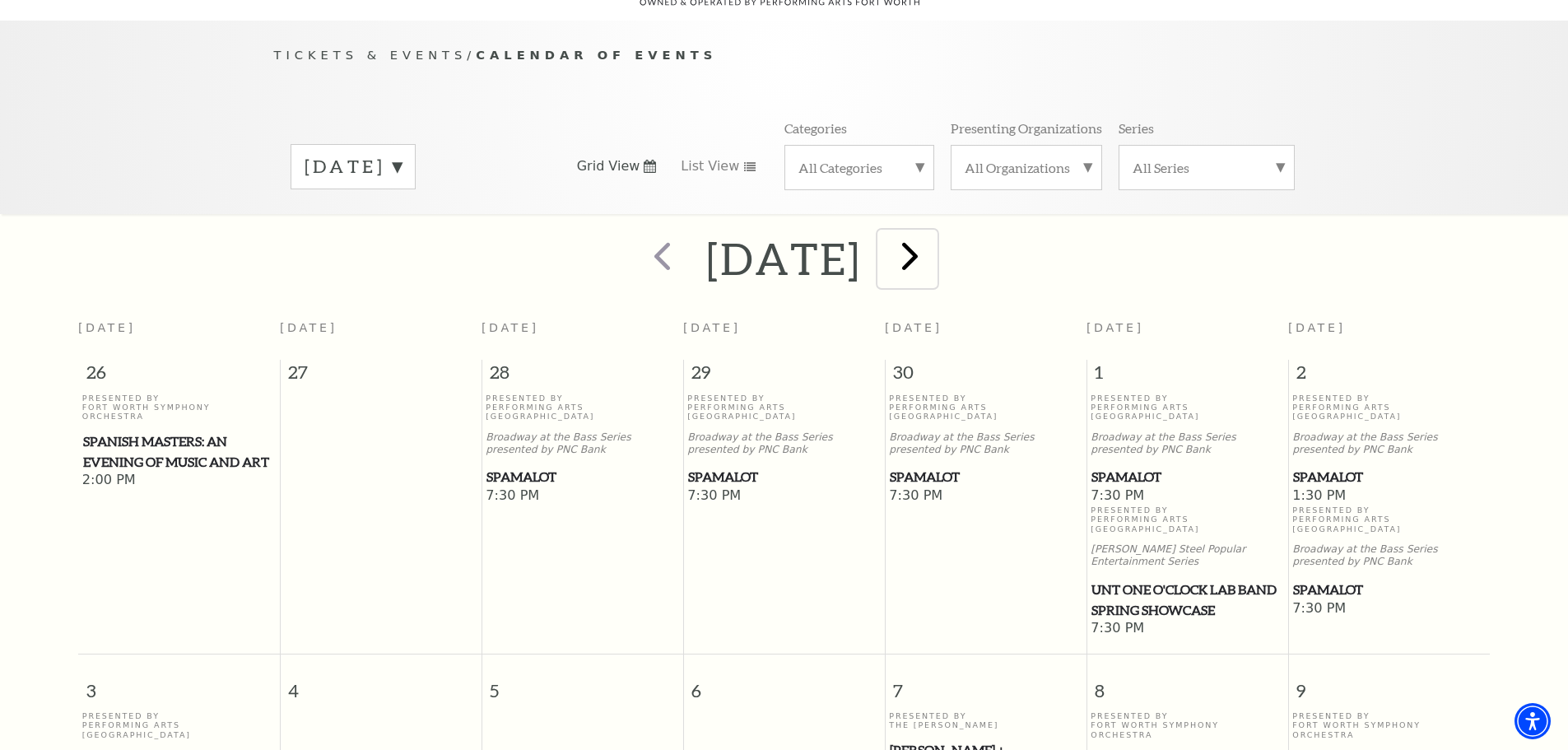
click at [934, 237] on span "next" at bounding box center [910, 254] width 47 height 47
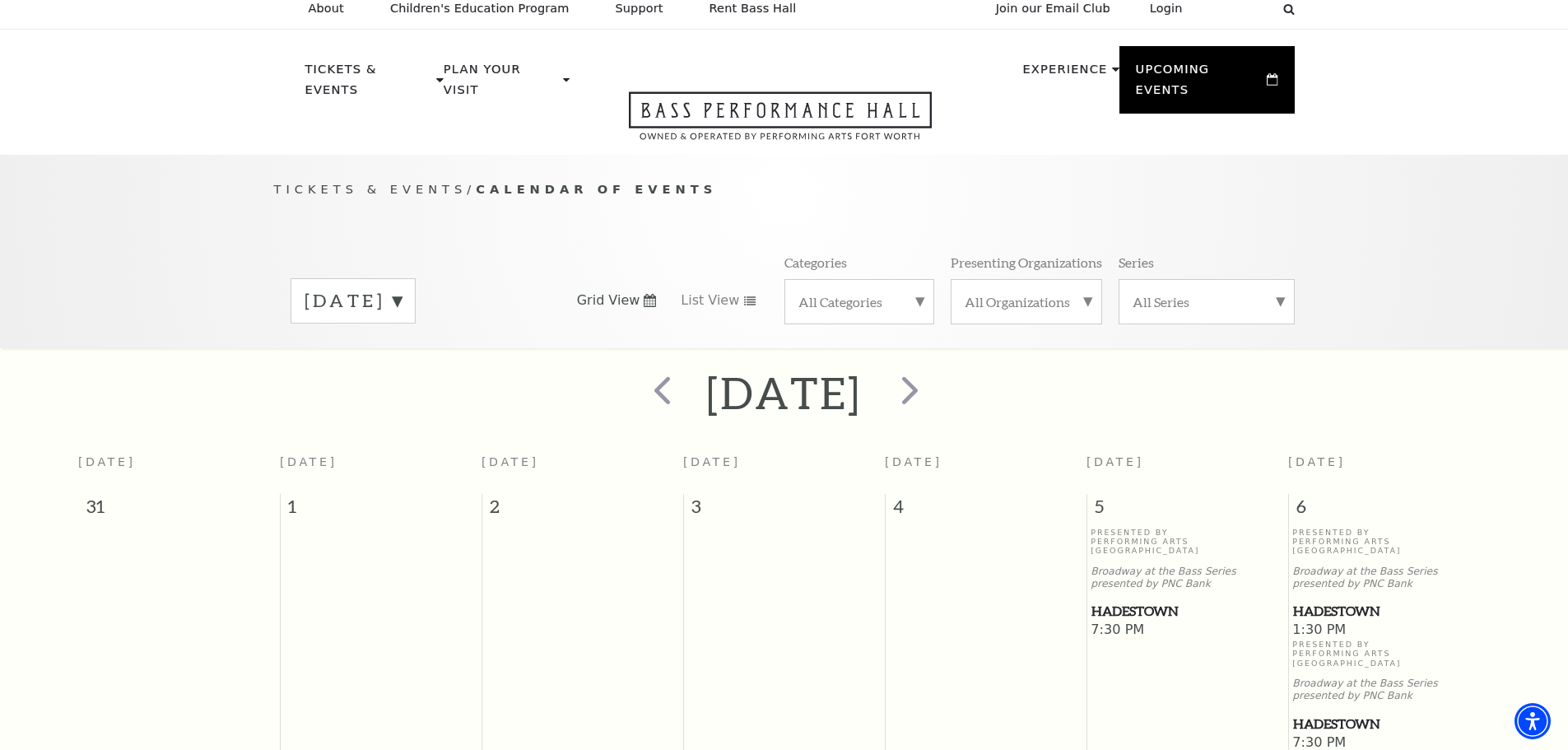
scroll to position [0, 0]
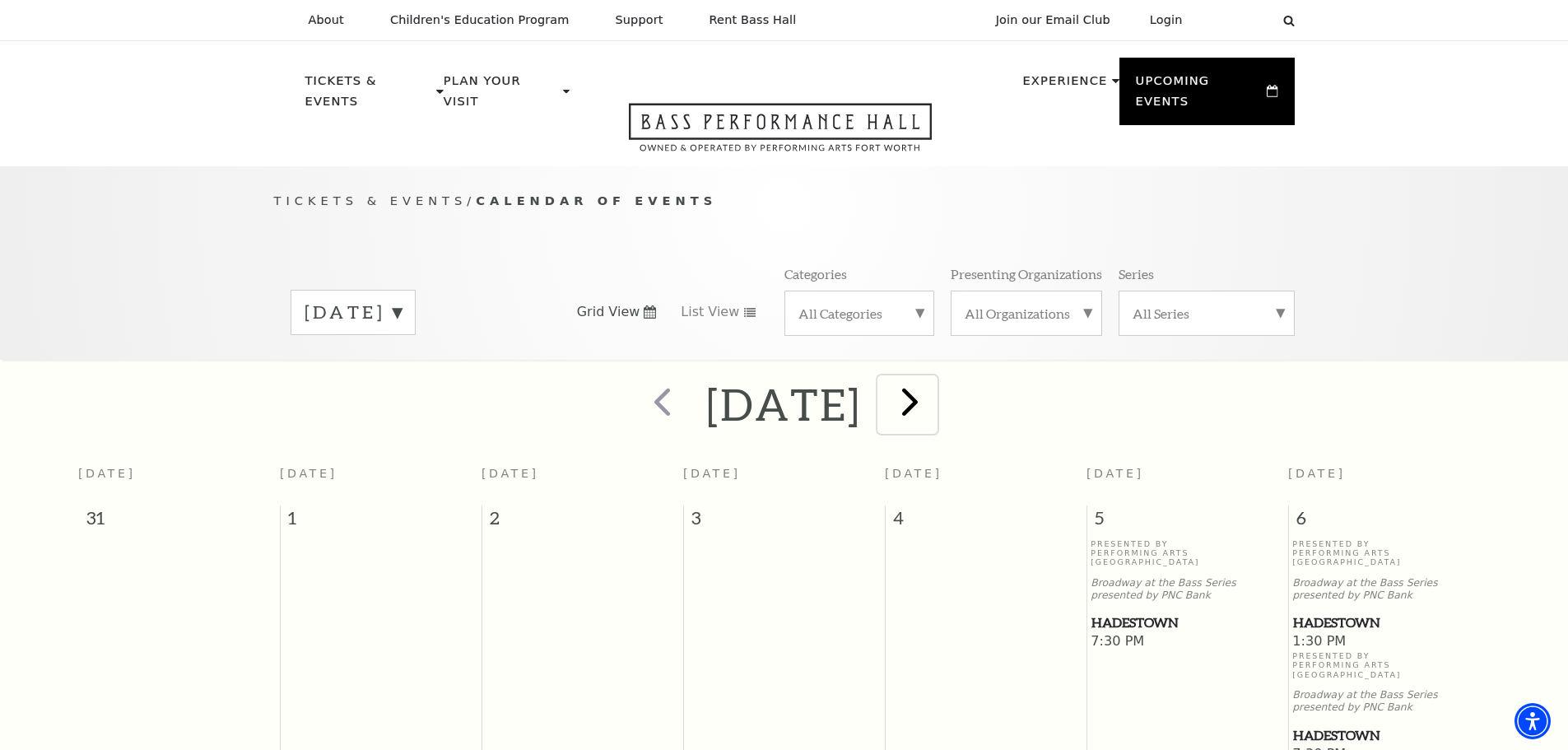
click at [934, 386] on span "next" at bounding box center [910, 401] width 47 height 47
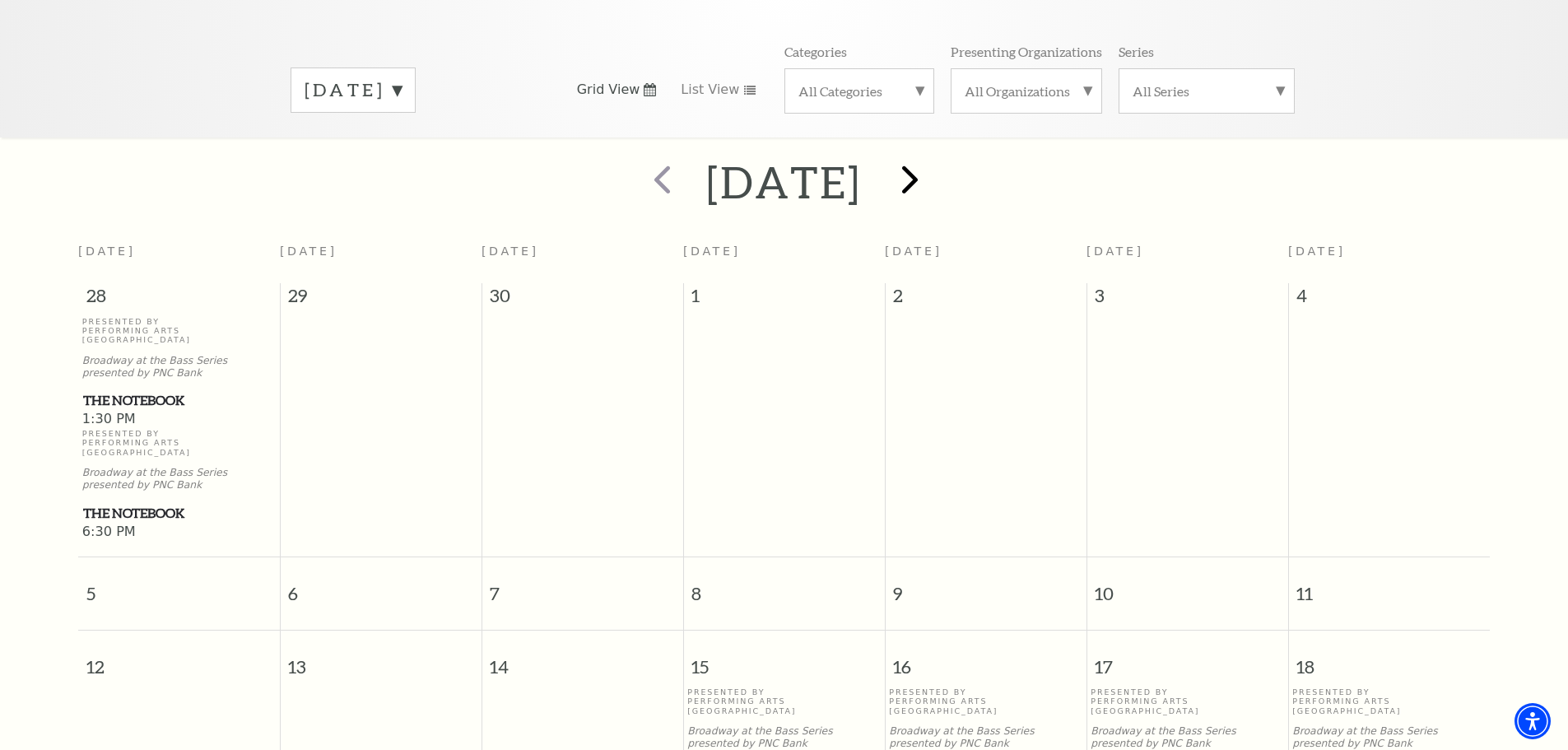
scroll to position [145, 0]
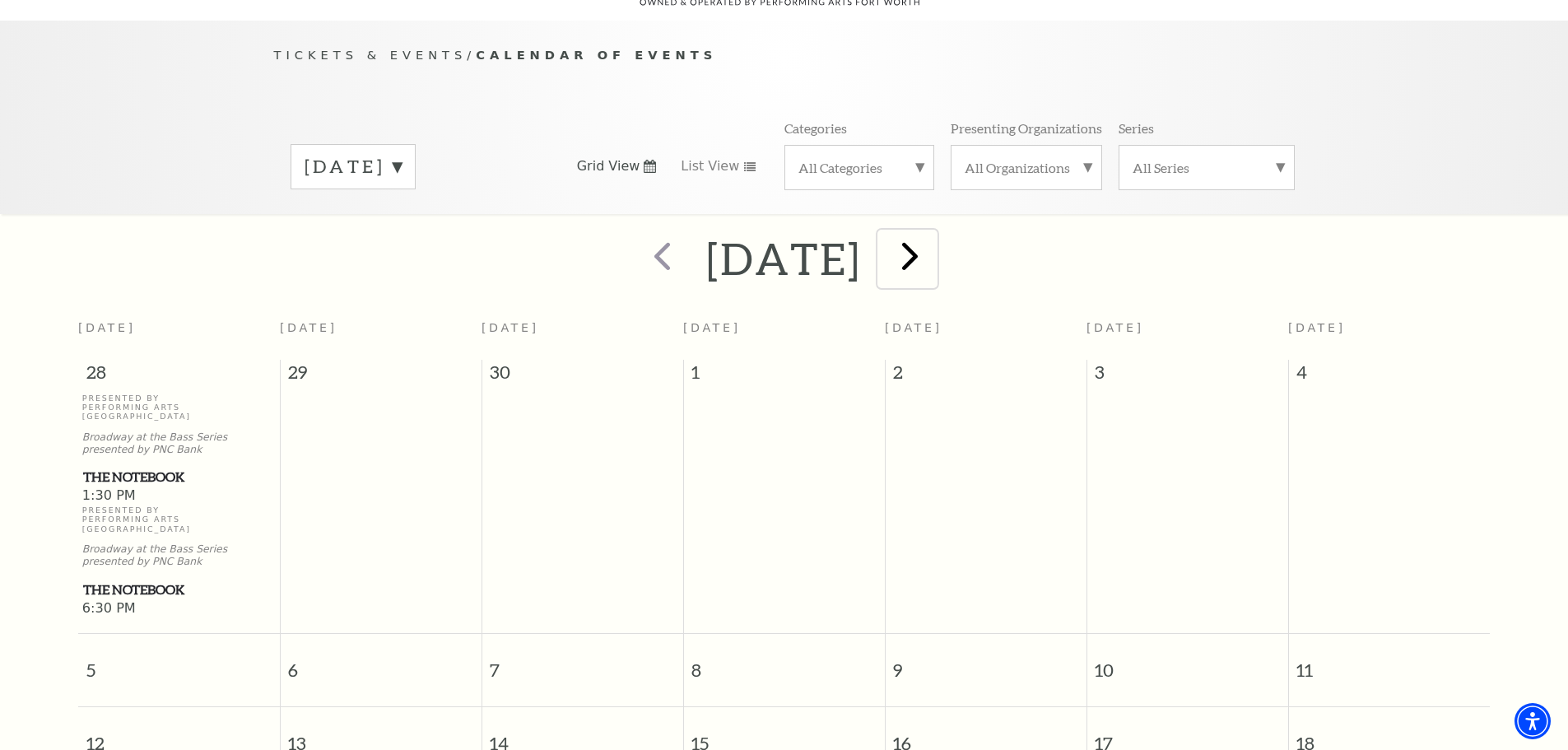
click at [934, 237] on span "next" at bounding box center [910, 254] width 47 height 47
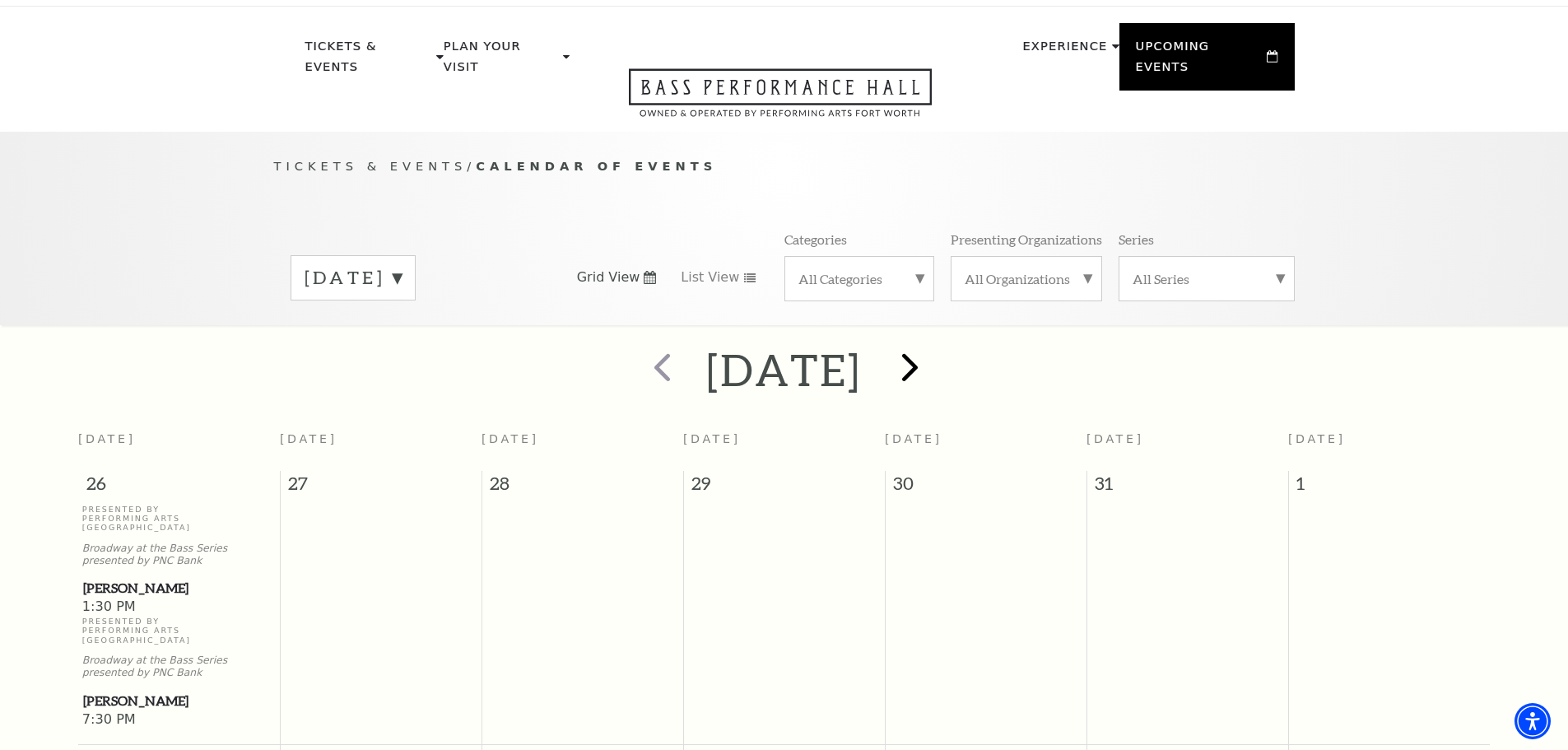
scroll to position [0, 0]
